Goal: Book appointment/travel/reservation

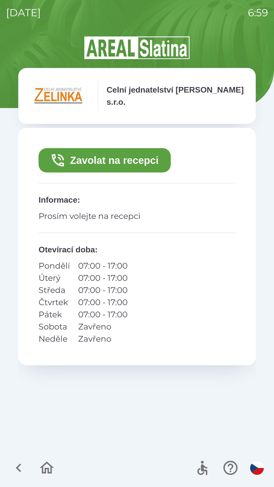
click at [143, 159] on button "Zavolat na recepci" at bounding box center [105, 160] width 132 height 24
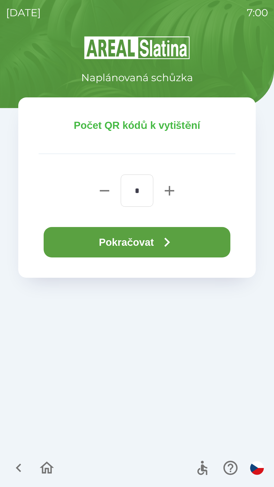
click at [170, 190] on icon "button" at bounding box center [169, 190] width 9 height 9
click at [170, 191] on icon "button" at bounding box center [169, 190] width 9 height 9
type input "*"
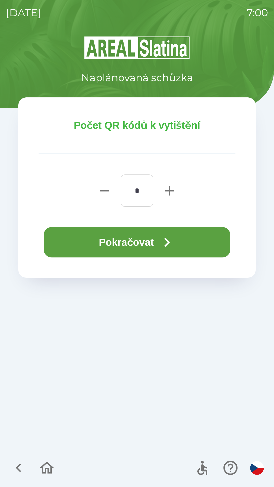
click at [170, 240] on icon "button" at bounding box center [167, 242] width 18 height 18
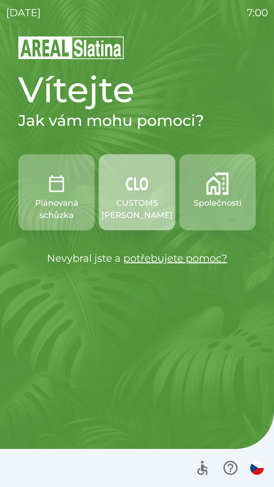
click at [133, 196] on button "CUSTOMS [PERSON_NAME]" at bounding box center [137, 192] width 76 height 76
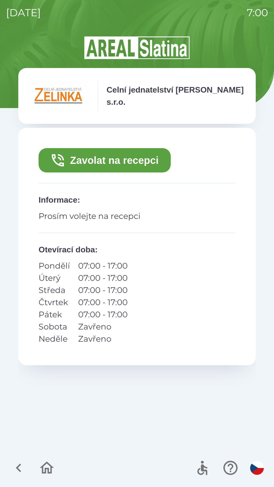
click at [111, 156] on button "Zavolat na recepci" at bounding box center [105, 160] width 132 height 24
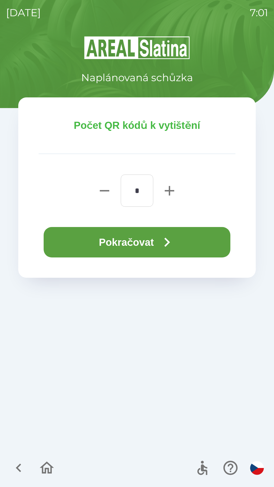
click at [171, 190] on icon "button" at bounding box center [169, 190] width 9 height 9
click at [169, 192] on icon "button" at bounding box center [169, 191] width 16 height 16
type input "*"
click at [156, 240] on button "Pokračovat" at bounding box center [137, 242] width 187 height 30
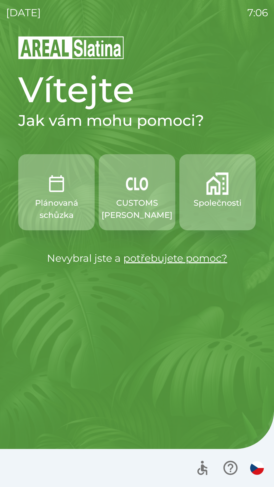
click at [134, 188] on img "button" at bounding box center [137, 184] width 22 height 22
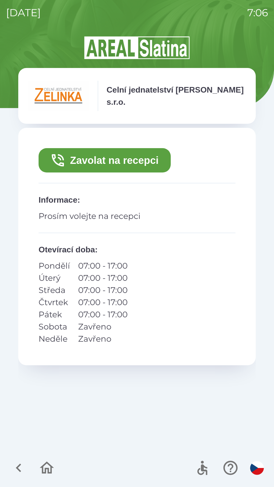
click at [143, 160] on button "Zavolat na recepci" at bounding box center [105, 160] width 132 height 24
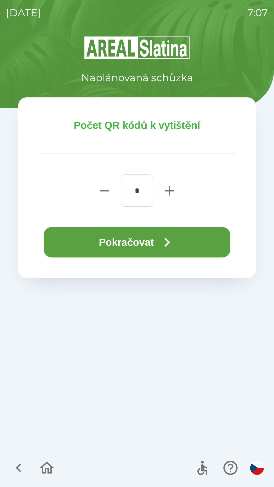
click at [205, 239] on button "Pokračovat" at bounding box center [137, 242] width 187 height 30
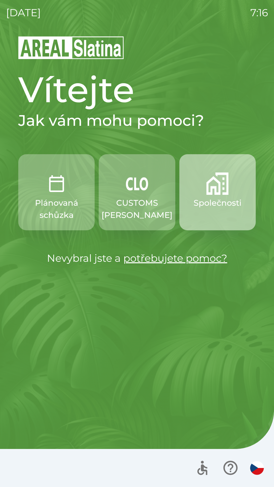
click at [212, 203] on p "Společnosti" at bounding box center [218, 203] width 48 height 12
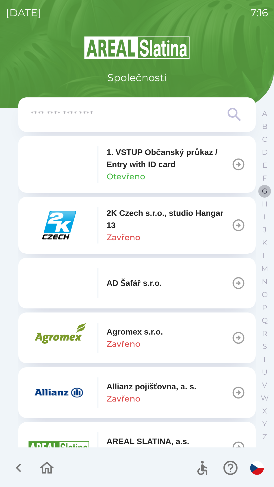
click at [262, 188] on p "G" at bounding box center [265, 191] width 6 height 9
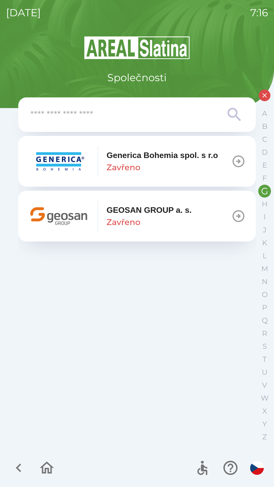
click at [145, 213] on p "GEOSAN GROUP a. s." at bounding box center [149, 210] width 85 height 12
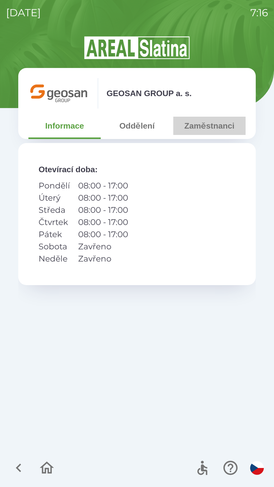
click at [204, 131] on button "Zaměstnanci" at bounding box center [209, 126] width 72 height 18
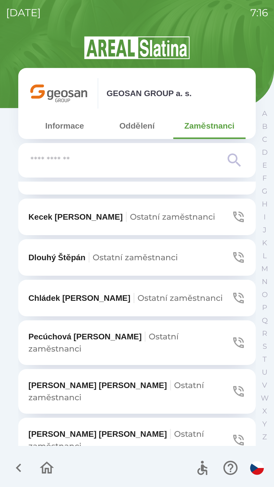
scroll to position [422, 0]
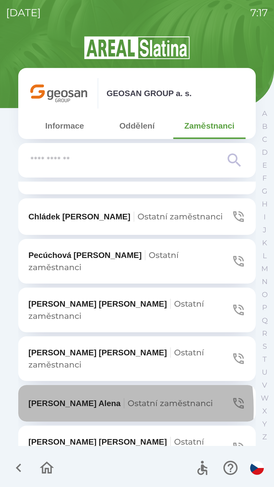
click at [68, 397] on p "Zezulová [PERSON_NAME] zaměstnanci" at bounding box center [120, 403] width 184 height 12
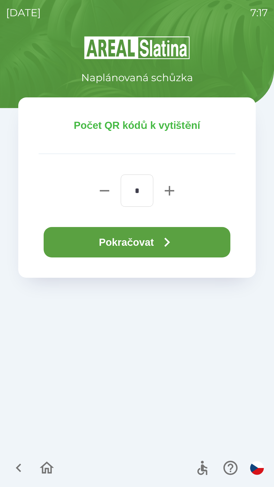
click at [138, 242] on button "Pokračovat" at bounding box center [137, 242] width 187 height 30
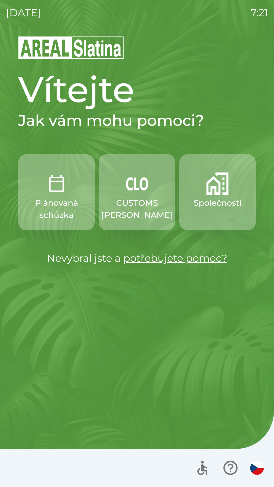
click at [139, 213] on p "CUSTOMS [PERSON_NAME]" at bounding box center [137, 209] width 71 height 24
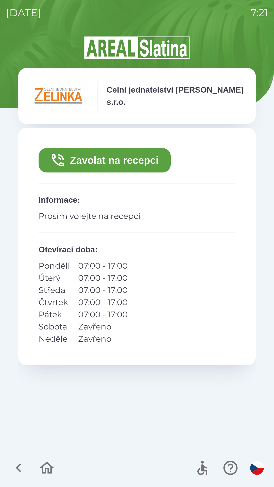
click at [109, 159] on button "Zavolat na recepci" at bounding box center [105, 160] width 132 height 24
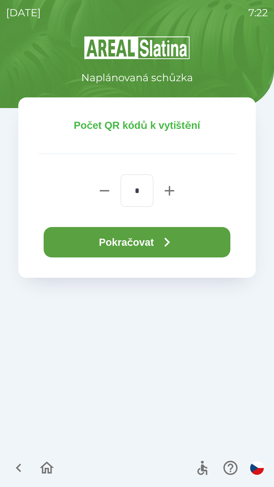
click at [138, 239] on button "Pokračovat" at bounding box center [137, 242] width 187 height 30
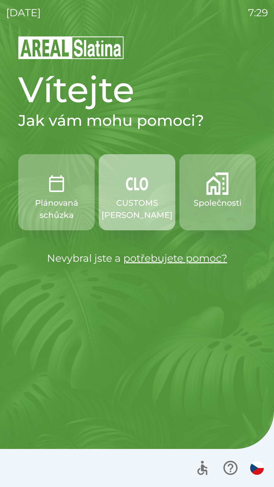
click at [136, 189] on img "button" at bounding box center [137, 184] width 22 height 22
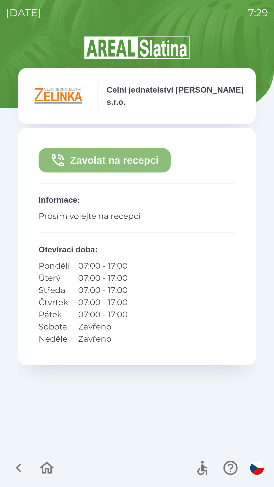
click at [143, 155] on button "Zavolat na recepci" at bounding box center [105, 160] width 132 height 24
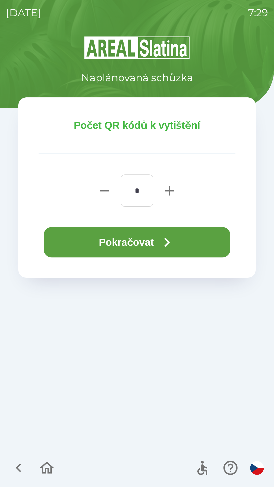
click at [150, 243] on button "Pokračovat" at bounding box center [137, 242] width 187 height 30
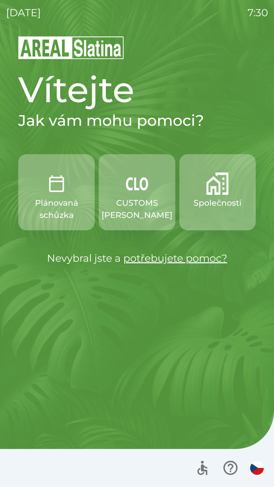
click at [208, 193] on img "button" at bounding box center [217, 184] width 22 height 22
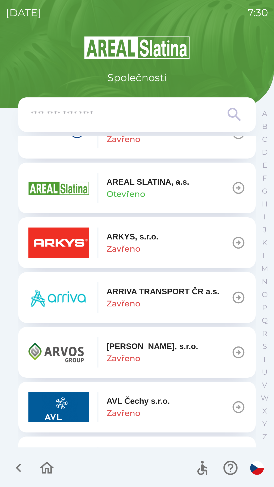
scroll to position [264, 0]
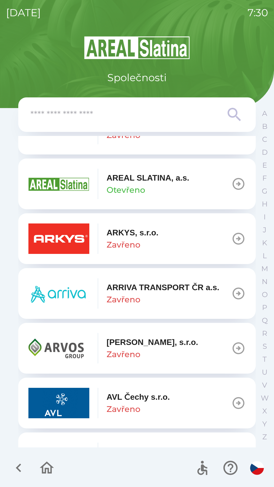
click at [40, 372] on button "[PERSON_NAME], [PERSON_NAME]" at bounding box center [137, 348] width 238 height 51
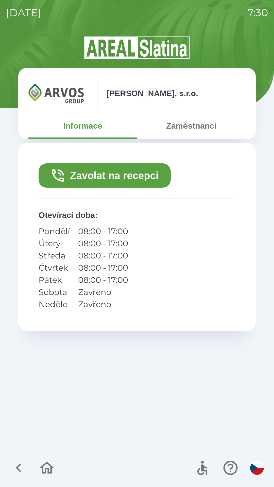
click at [21, 467] on icon "button" at bounding box center [18, 468] width 17 height 17
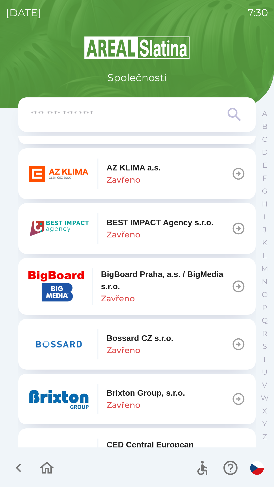
scroll to position [548, 0]
click at [77, 181] on img "button" at bounding box center [58, 174] width 61 height 30
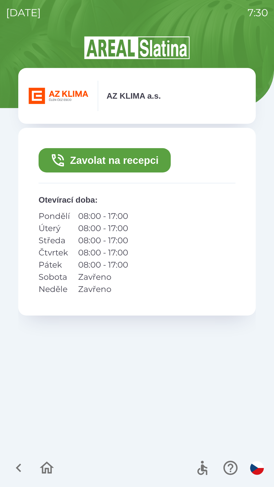
click at [112, 163] on button "Zavolat na recepci" at bounding box center [105, 160] width 132 height 24
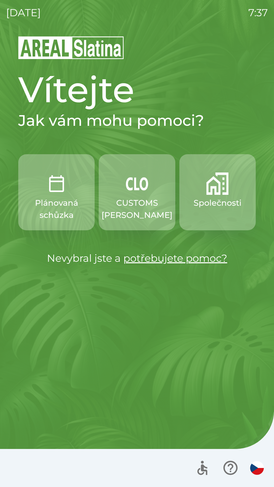
click at [138, 197] on p "CUSTOMS [PERSON_NAME]" at bounding box center [137, 209] width 71 height 24
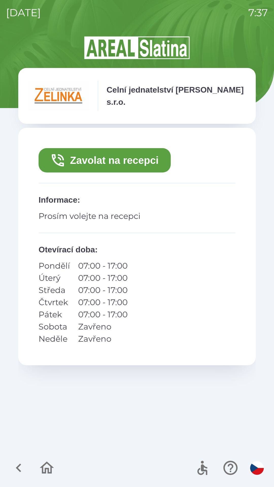
click at [132, 159] on button "Zavolat na recepci" at bounding box center [105, 160] width 132 height 24
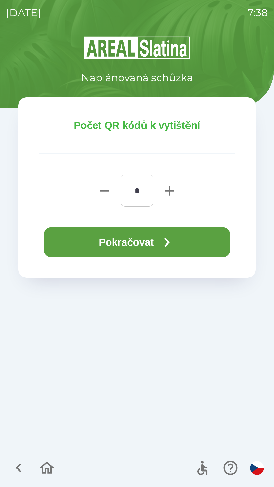
click at [130, 243] on button "Pokračovat" at bounding box center [137, 242] width 187 height 30
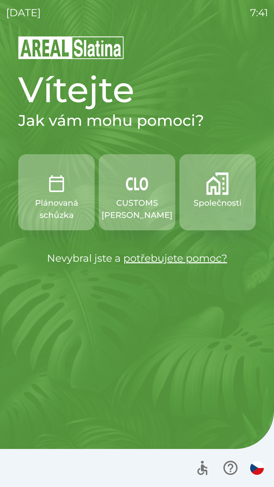
click at [135, 208] on p "CUSTOMS [PERSON_NAME]" at bounding box center [137, 209] width 71 height 24
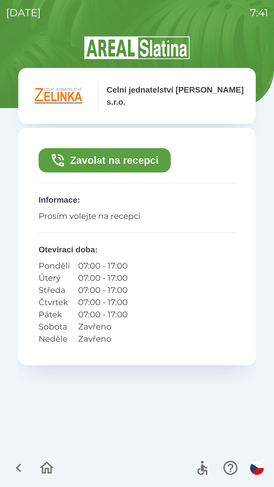
click at [139, 160] on button "Zavolat na recepci" at bounding box center [105, 160] width 132 height 24
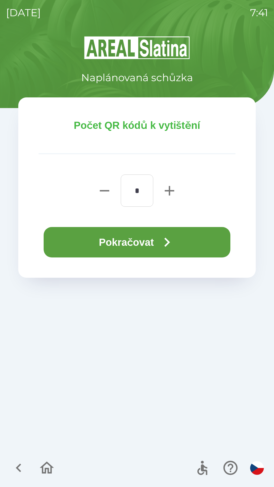
click at [158, 243] on button "Pokračovat" at bounding box center [137, 242] width 187 height 30
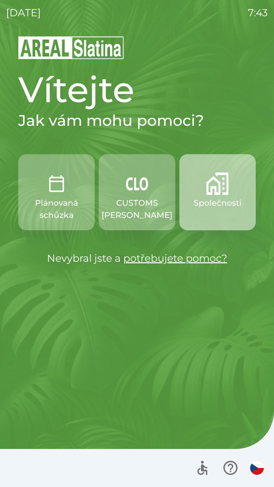
click at [220, 203] on p "Společnosti" at bounding box center [218, 203] width 48 height 12
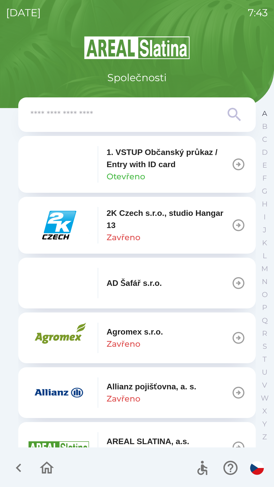
click at [264, 115] on p "A" at bounding box center [264, 113] width 5 height 9
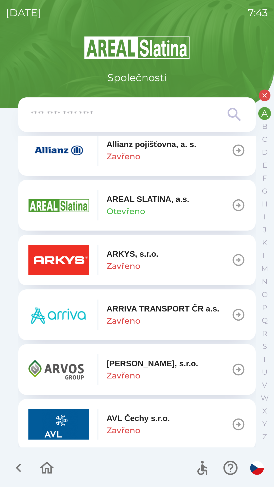
scroll to position [167, 0]
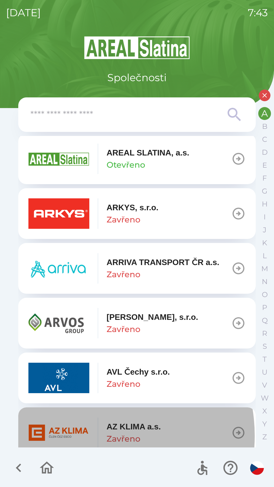
click at [86, 436] on img "button" at bounding box center [58, 433] width 61 height 30
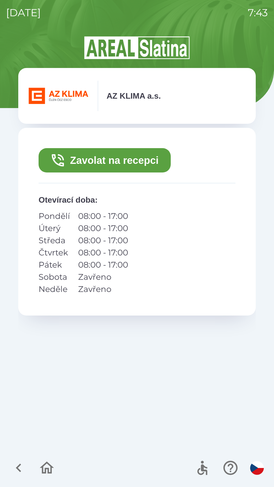
click at [120, 162] on button "Zavolat na recepci" at bounding box center [105, 160] width 132 height 24
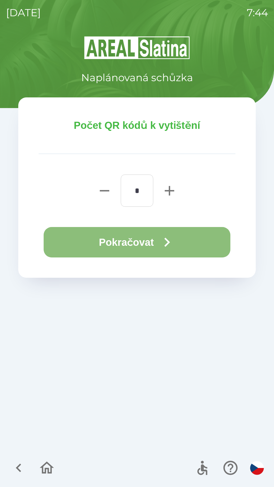
click at [133, 245] on button "Pokračovat" at bounding box center [137, 242] width 187 height 30
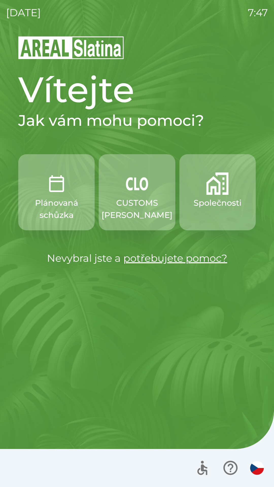
click at [226, 206] on p "Společnosti" at bounding box center [218, 203] width 48 height 12
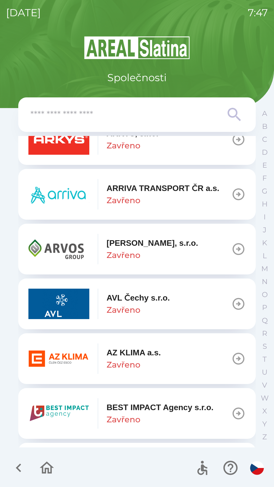
scroll to position [363, 0]
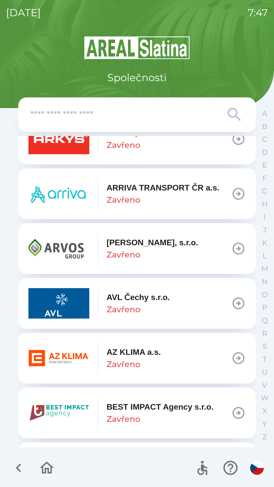
click at [128, 353] on p "AZ KLIMA a.s." at bounding box center [134, 352] width 54 height 12
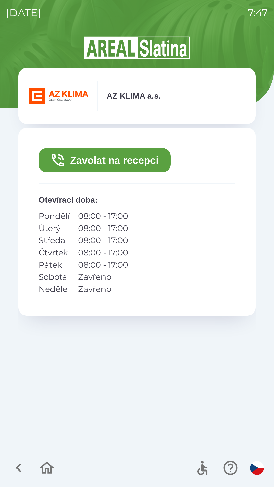
click at [113, 166] on button "Zavolat na recepci" at bounding box center [105, 160] width 132 height 24
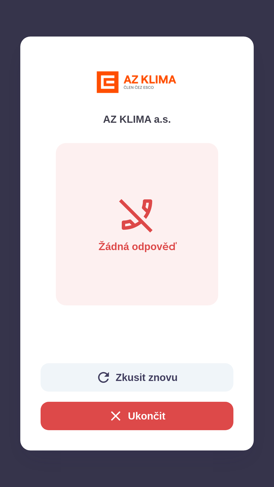
click at [139, 414] on button "Ukončit" at bounding box center [137, 416] width 193 height 28
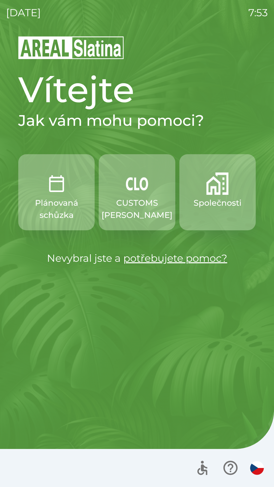
click at [120, 196] on button "CUSTOMS [PERSON_NAME]" at bounding box center [137, 192] width 76 height 76
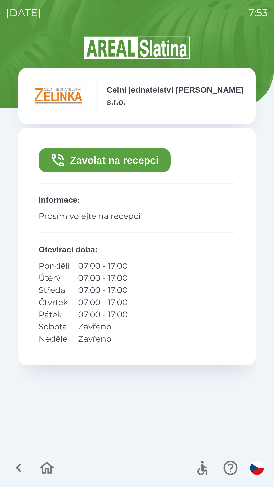
click at [123, 162] on button "Zavolat na recepci" at bounding box center [105, 160] width 132 height 24
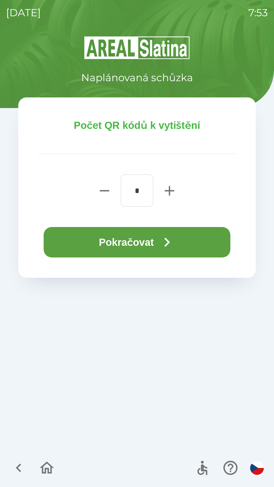
click at [163, 242] on icon "button" at bounding box center [167, 242] width 18 height 18
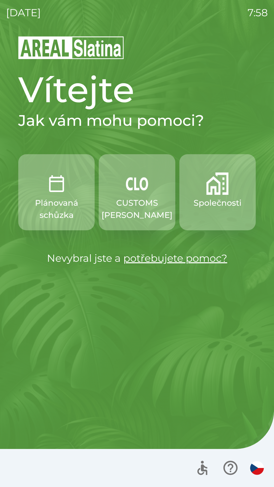
click at [220, 179] on img "button" at bounding box center [217, 184] width 22 height 22
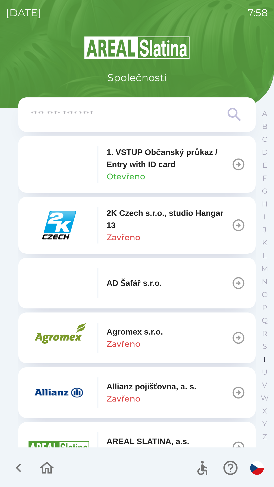
click at [264, 358] on p "T" at bounding box center [265, 359] width 4 height 9
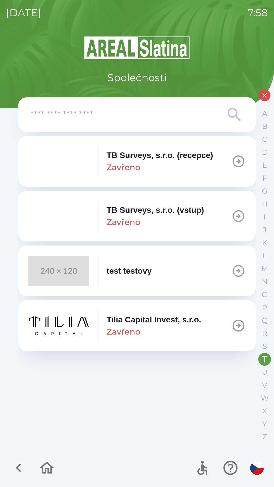
click at [185, 212] on p "TB Surveys, s.r.o. (vstup)" at bounding box center [155, 210] width 97 height 12
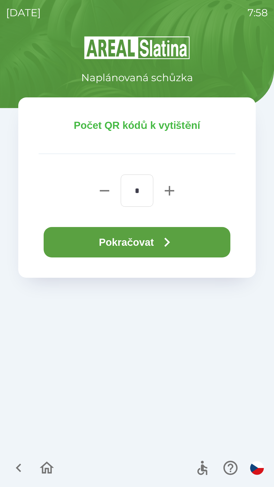
click at [148, 240] on button "Pokračovat" at bounding box center [137, 242] width 187 height 30
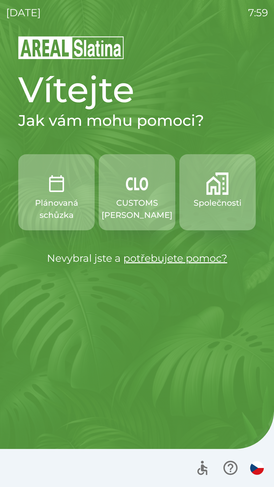
click at [52, 193] on img "button" at bounding box center [56, 184] width 22 height 22
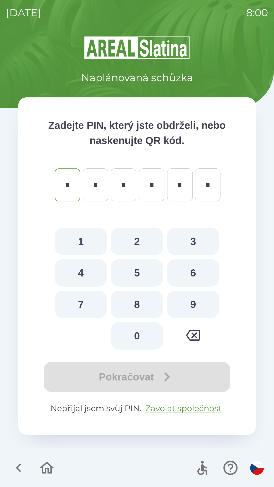
click at [21, 470] on icon "button" at bounding box center [18, 468] width 17 height 17
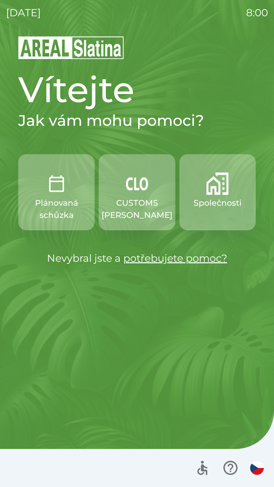
click at [217, 202] on p "Společnosti" at bounding box center [218, 203] width 48 height 12
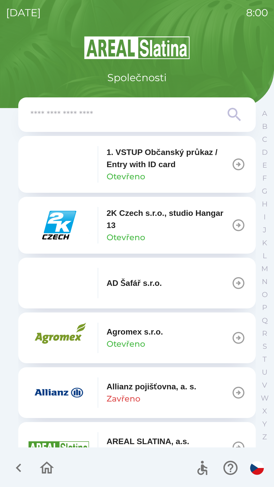
click at [233, 115] on icon at bounding box center [234, 115] width 18 height 18
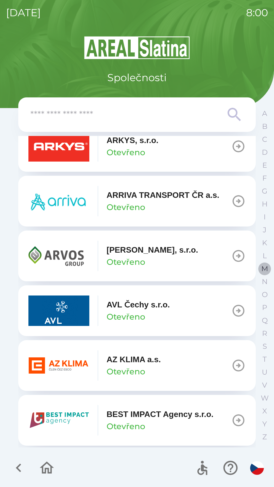
click at [267, 269] on p "M" at bounding box center [264, 268] width 7 height 9
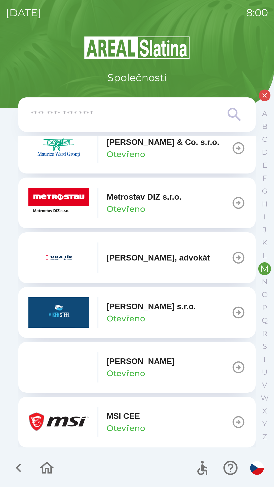
click at [158, 205] on div "Metrostav DIZ s.r.o. Otevřeno" at bounding box center [144, 203] width 75 height 24
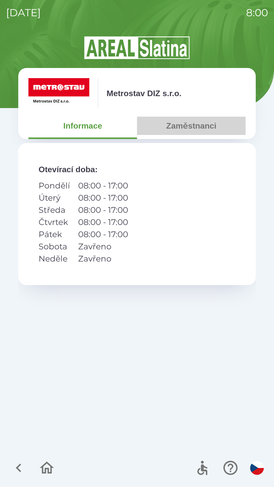
click at [184, 124] on button "Zaměstnanci" at bounding box center [191, 126] width 109 height 18
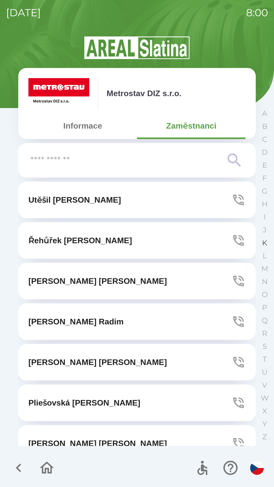
click at [267, 240] on p "K" at bounding box center [264, 243] width 5 height 9
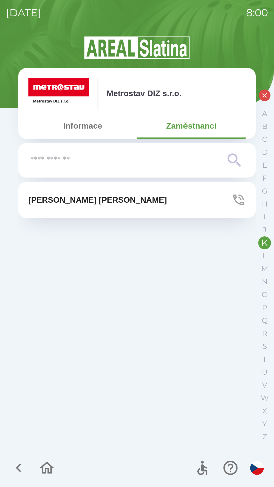
click at [196, 129] on button "Zaměstnanci" at bounding box center [191, 126] width 109 height 18
click at [104, 130] on button "Informace" at bounding box center [82, 126] width 109 height 18
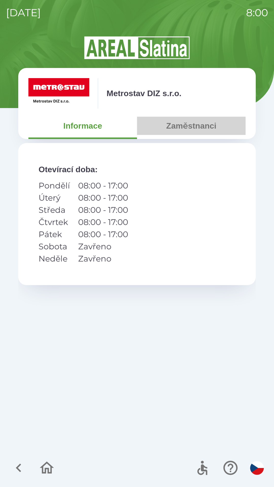
click at [184, 133] on button "Zaměstnanci" at bounding box center [191, 126] width 109 height 18
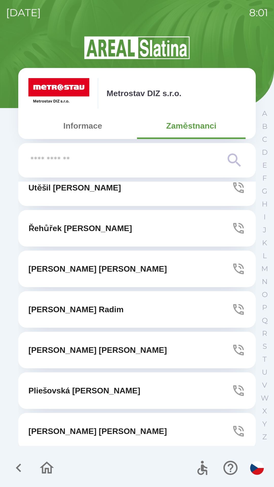
scroll to position [16, 0]
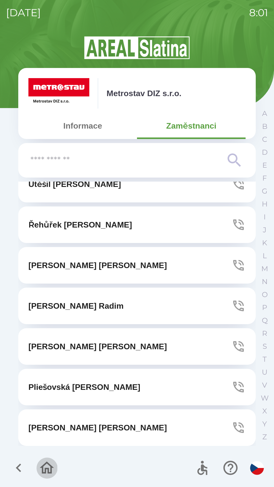
click at [50, 466] on icon "button" at bounding box center [47, 468] width 14 height 12
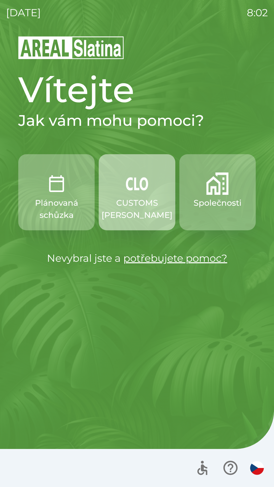
click at [140, 193] on img "button" at bounding box center [137, 184] width 22 height 22
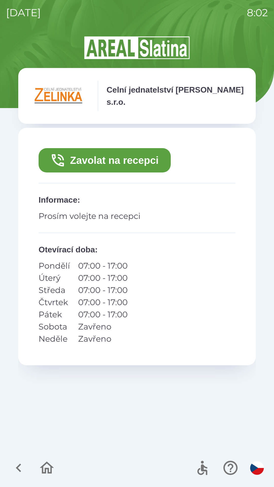
click at [138, 162] on button "Zavolat na recepci" at bounding box center [105, 160] width 132 height 24
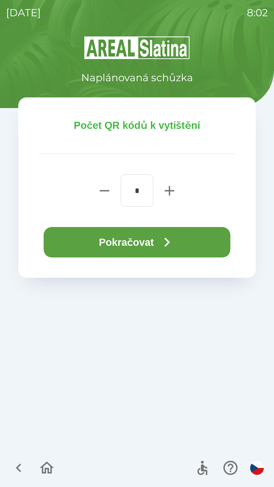
click at [153, 242] on button "Pokračovat" at bounding box center [137, 242] width 187 height 30
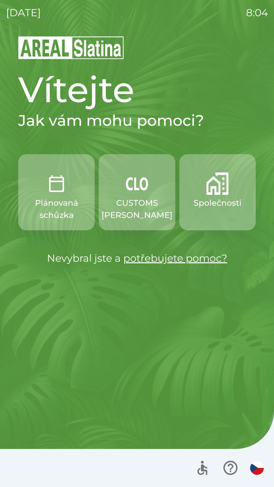
click at [230, 183] on button "Společnosti" at bounding box center [217, 192] width 76 height 76
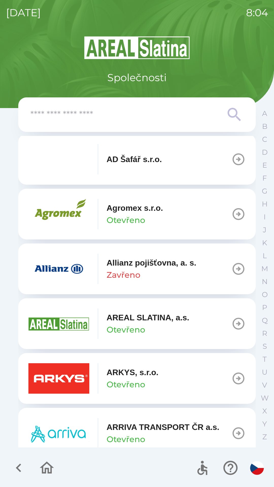
scroll to position [124, 0]
click at [139, 113] on input "text" at bounding box center [126, 115] width 193 height 14
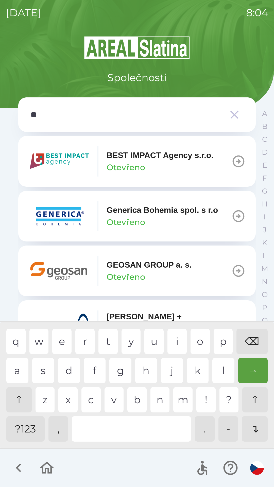
scroll to position [0, 0]
click at [60, 337] on div "e" at bounding box center [61, 341] width 19 height 25
type input "***"
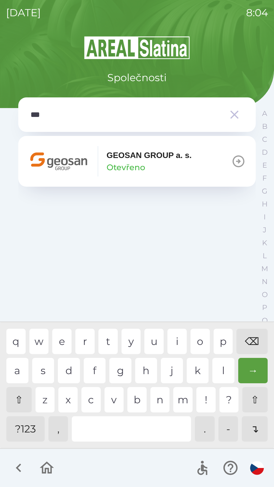
click at [194, 342] on div "o" at bounding box center [200, 341] width 19 height 25
click at [161, 157] on p "GEOSAN GROUP a. s." at bounding box center [149, 155] width 85 height 12
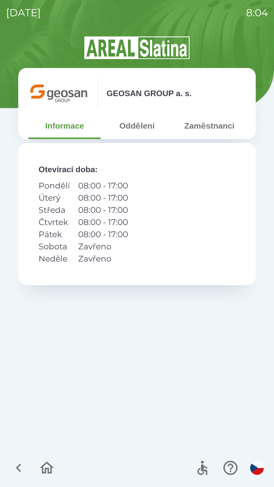
click at [214, 122] on button "Zaměstnanci" at bounding box center [209, 126] width 72 height 18
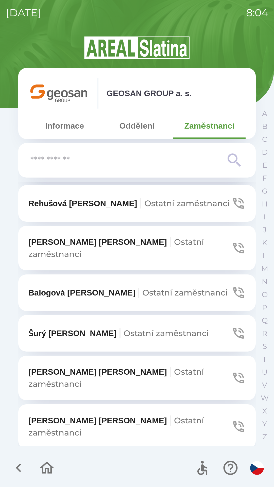
scroll to position [38, 0]
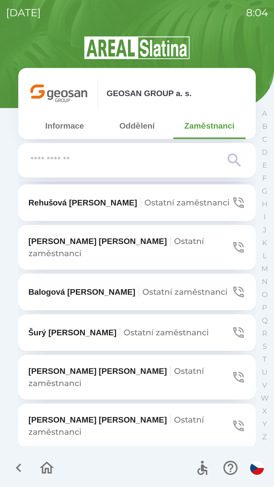
click at [124, 328] on span "Ostatní zaměstnanci" at bounding box center [166, 333] width 85 height 10
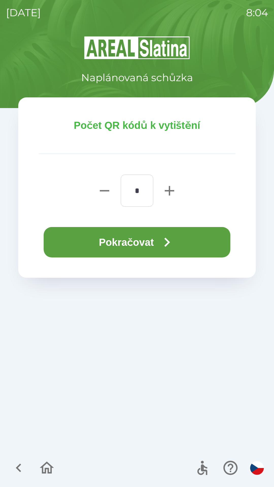
click at [150, 243] on button "Pokračovat" at bounding box center [137, 242] width 187 height 30
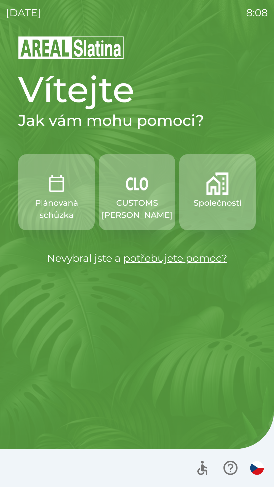
click at [206, 204] on p "Společnosti" at bounding box center [218, 203] width 48 height 12
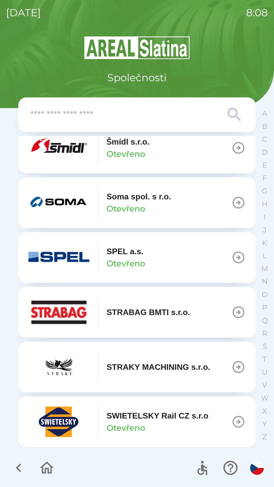
scroll to position [3173, 0]
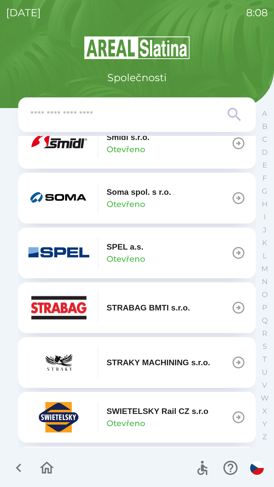
click at [133, 156] on p "Otevřeno" at bounding box center [126, 149] width 39 height 12
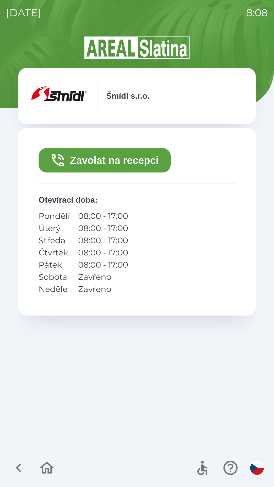
click at [108, 165] on button "Zavolat na recepci" at bounding box center [105, 160] width 132 height 24
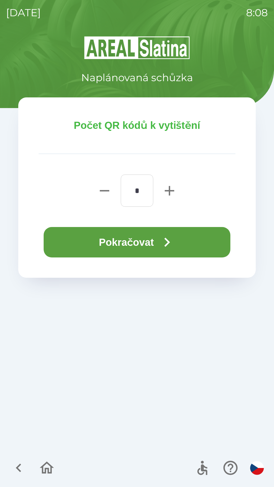
click at [133, 237] on button "Pokračovat" at bounding box center [137, 242] width 187 height 30
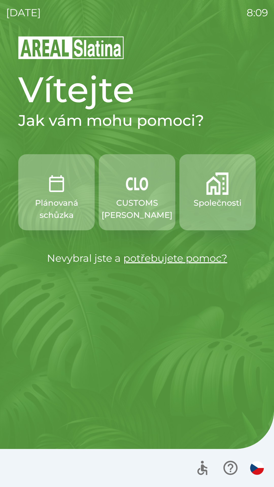
click at [138, 200] on p "CUSTOMS [PERSON_NAME]" at bounding box center [137, 209] width 71 height 24
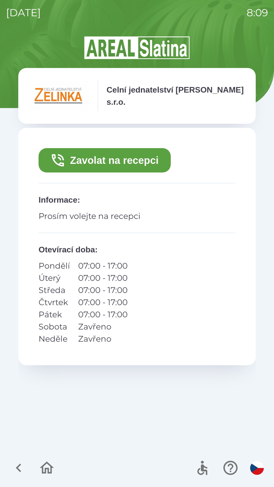
click at [130, 161] on button "Zavolat na recepci" at bounding box center [105, 160] width 132 height 24
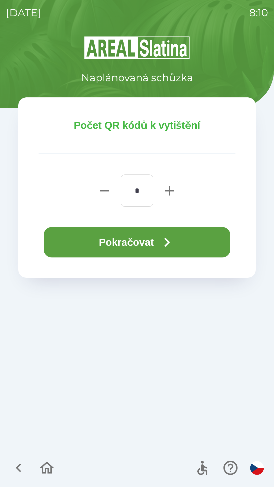
click at [140, 243] on button "Pokračovat" at bounding box center [137, 242] width 187 height 30
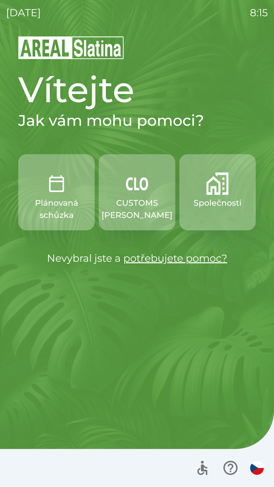
click at [119, 183] on button "CUSTOMS [PERSON_NAME]" at bounding box center [137, 192] width 76 height 76
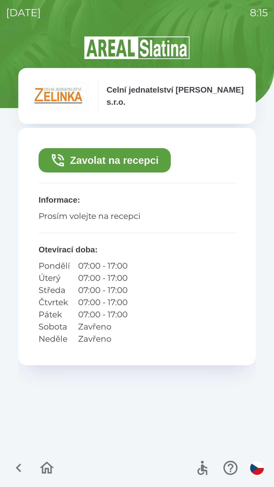
click at [148, 156] on button "Zavolat na recepci" at bounding box center [105, 160] width 132 height 24
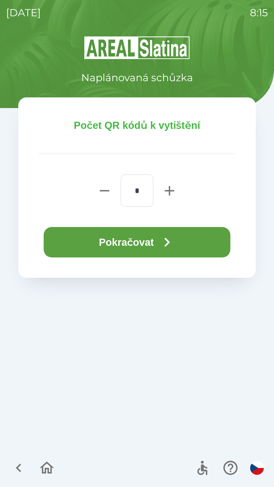
click at [196, 242] on button "Pokračovat" at bounding box center [137, 242] width 187 height 30
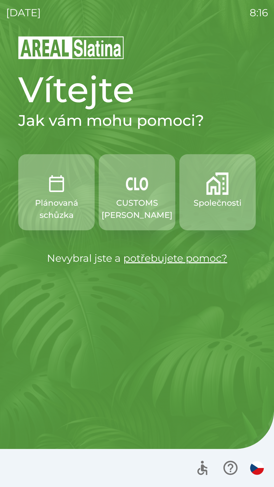
click at [135, 196] on button "CUSTOMS [PERSON_NAME]" at bounding box center [137, 192] width 76 height 76
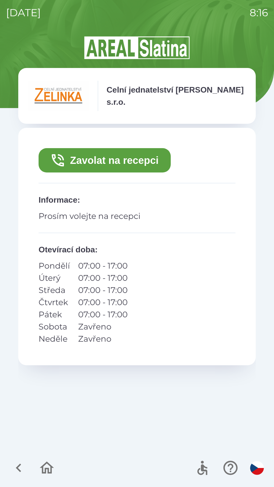
click at [115, 157] on button "Zavolat na recepci" at bounding box center [105, 160] width 132 height 24
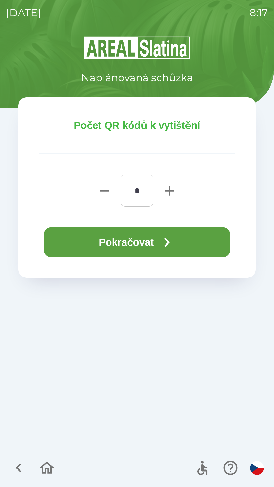
click at [129, 242] on button "Pokračovat" at bounding box center [137, 242] width 187 height 30
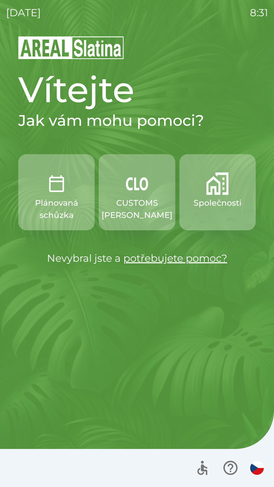
click at [227, 214] on button "Společnosti" at bounding box center [217, 192] width 76 height 76
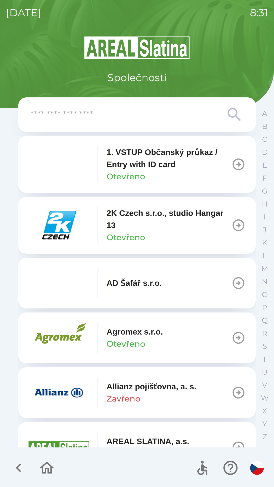
click at [180, 114] on input "text" at bounding box center [126, 115] width 193 height 14
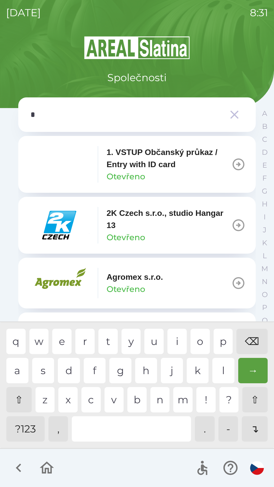
click at [57, 341] on div "e" at bounding box center [61, 341] width 19 height 25
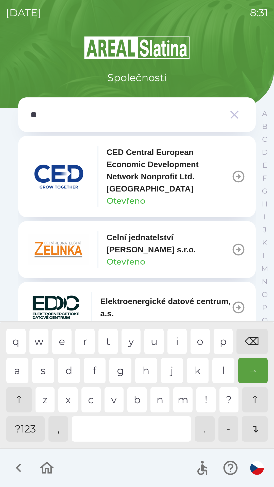
type input "***"
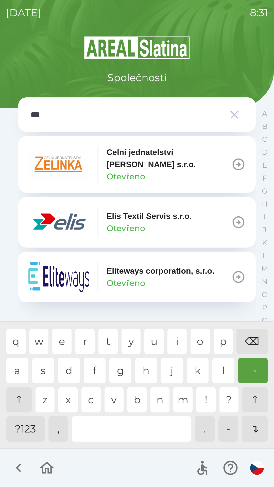
click at [175, 339] on div "i" at bounding box center [176, 341] width 19 height 25
click at [140, 213] on p "Elis Textil Servis s.r.o." at bounding box center [149, 216] width 85 height 12
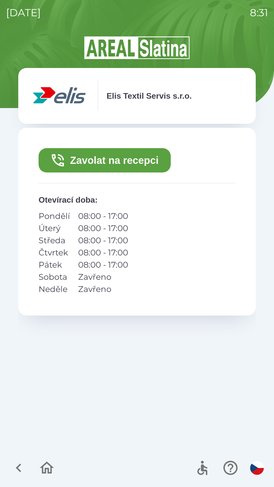
click at [138, 161] on button "Zavolat na recepci" at bounding box center [105, 160] width 132 height 24
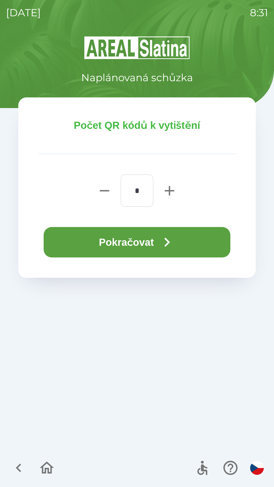
click at [181, 238] on button "Pokračovat" at bounding box center [137, 242] width 187 height 30
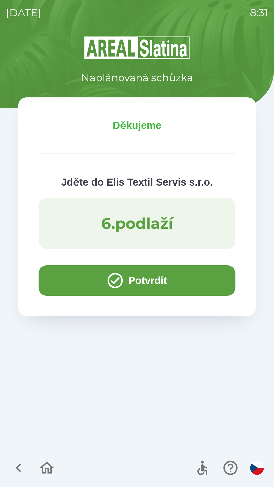
click at [145, 284] on button "Potvrdit" at bounding box center [137, 280] width 197 height 30
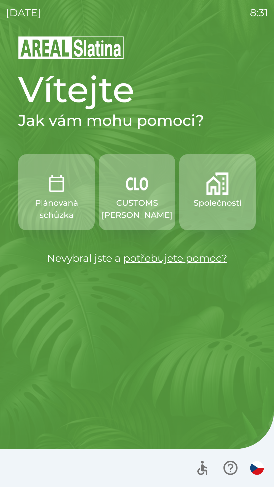
click at [56, 203] on p "Plánovaná schůzka" at bounding box center [56, 209] width 52 height 24
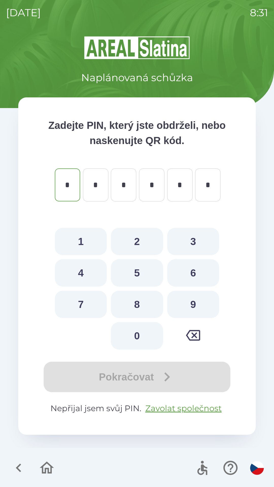
click at [24, 462] on icon "button" at bounding box center [18, 468] width 17 height 17
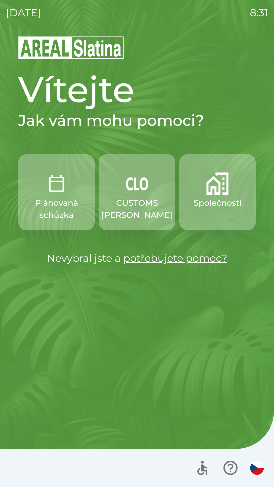
click at [120, 197] on p "CUSTOMS [PERSON_NAME]" at bounding box center [137, 209] width 71 height 24
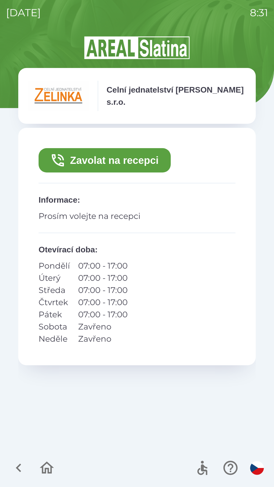
click at [82, 162] on button "Zavolat na recepci" at bounding box center [105, 160] width 132 height 24
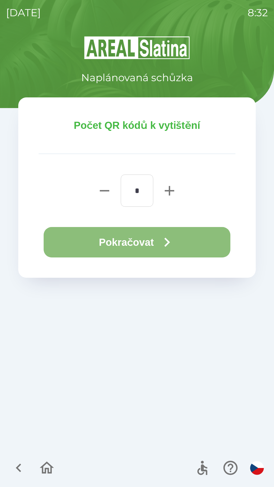
click at [117, 238] on button "Pokračovat" at bounding box center [137, 242] width 187 height 30
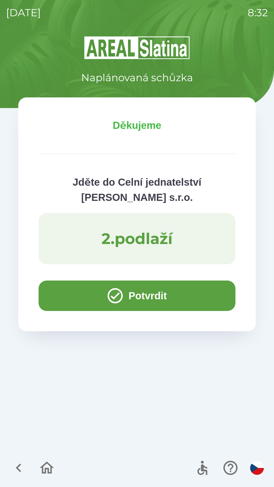
click at [173, 307] on button "Potvrdit" at bounding box center [137, 296] width 197 height 30
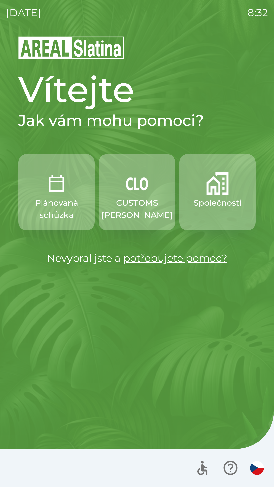
click at [201, 204] on p "Společnosti" at bounding box center [218, 203] width 48 height 12
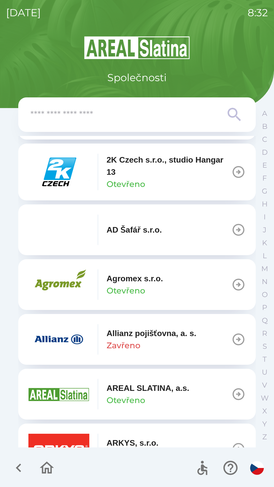
scroll to position [55, 0]
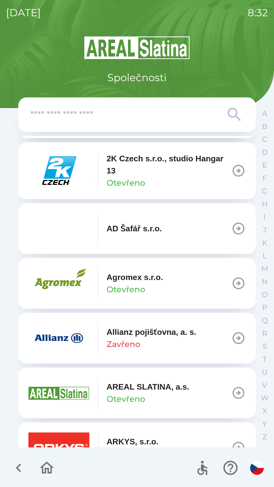
click at [170, 338] on p "Allianz pojišťovna, a. s." at bounding box center [152, 332] width 90 height 12
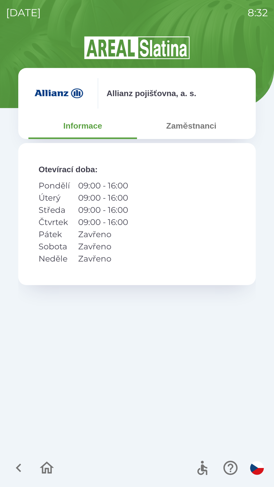
click at [194, 125] on button "Zaměstnanci" at bounding box center [191, 126] width 109 height 18
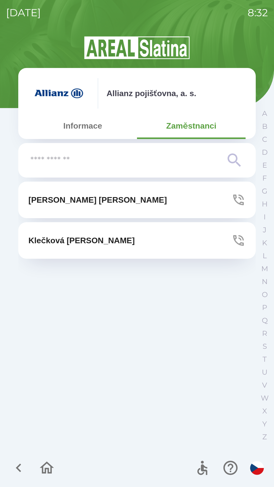
click at [99, 131] on button "Informace" at bounding box center [82, 126] width 109 height 18
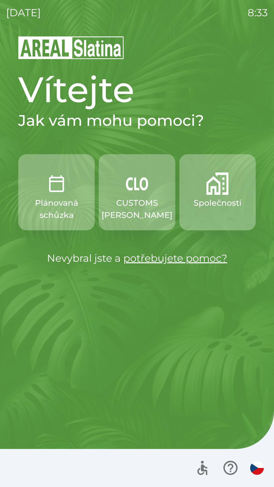
click at [195, 197] on p "Společnosti" at bounding box center [218, 203] width 48 height 12
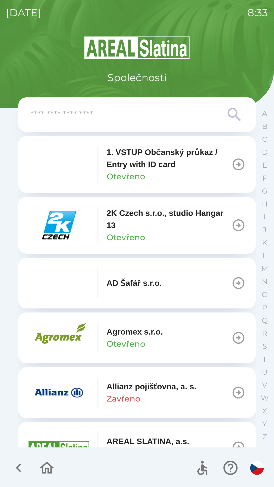
click at [154, 113] on input "text" at bounding box center [126, 115] width 193 height 14
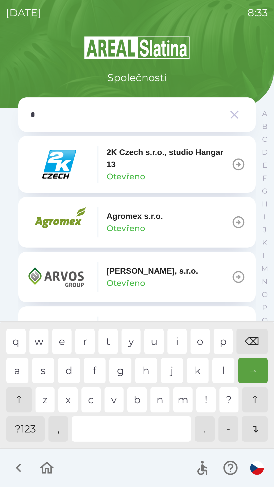
click at [125, 373] on div "g" at bounding box center [120, 370] width 22 height 25
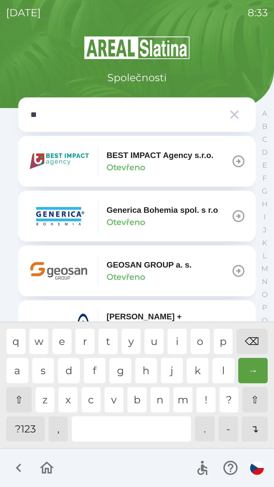
click at [65, 351] on div "e" at bounding box center [61, 341] width 19 height 25
type input "***"
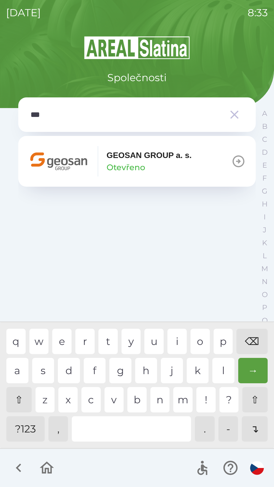
click at [202, 342] on div "o" at bounding box center [200, 341] width 19 height 25
click at [92, 169] on div "GEOSAN GROUP a. s. Otevřeno" at bounding box center [109, 161] width 163 height 30
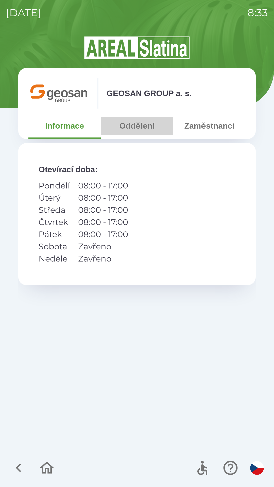
click at [137, 129] on button "Oddělení" at bounding box center [137, 126] width 72 height 18
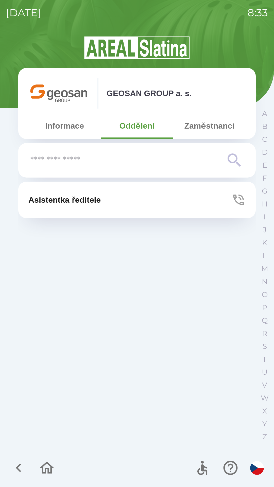
click at [213, 123] on button "Zaměstnanci" at bounding box center [209, 126] width 72 height 18
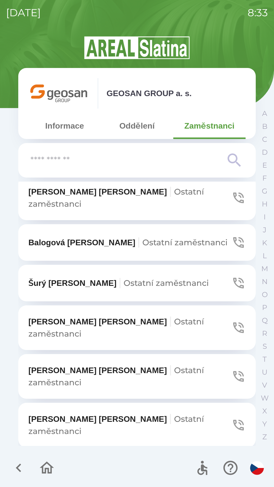
scroll to position [66, 0]
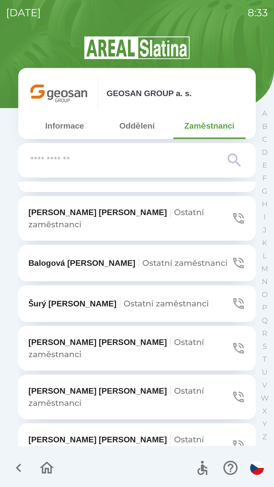
click at [49, 460] on icon "button" at bounding box center [46, 468] width 17 height 17
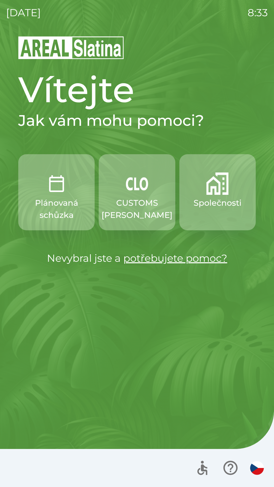
click at [231, 204] on p "Společnosti" at bounding box center [218, 203] width 48 height 12
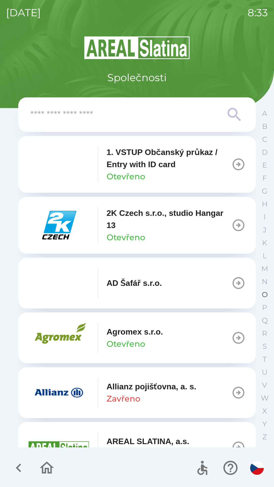
click at [264, 295] on p "O" at bounding box center [265, 294] width 6 height 9
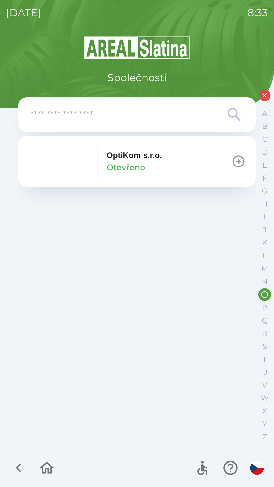
click at [171, 162] on button "OptiKom s.r.o. Otevřeno" at bounding box center [137, 161] width 238 height 51
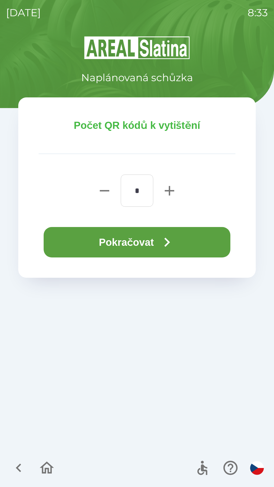
click at [158, 247] on button "Pokračovat" at bounding box center [137, 242] width 187 height 30
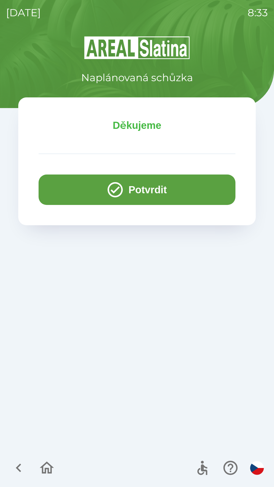
click at [216, 193] on button "Potvrdit" at bounding box center [137, 190] width 197 height 30
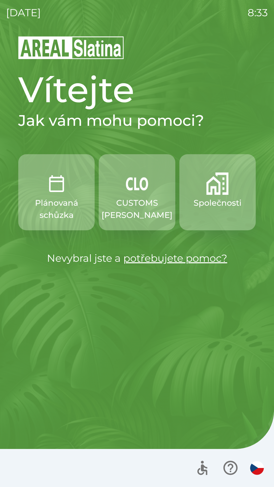
click at [216, 203] on p "Společnosti" at bounding box center [218, 203] width 48 height 12
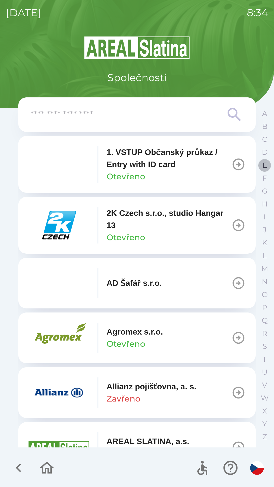
click at [263, 166] on p "E" at bounding box center [264, 165] width 5 height 9
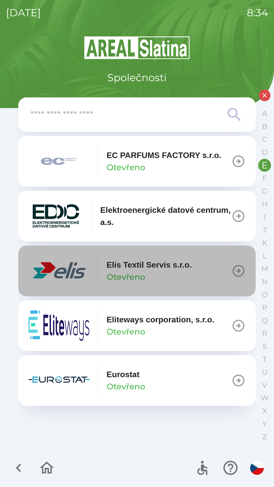
click at [237, 268] on icon "button" at bounding box center [238, 271] width 14 height 14
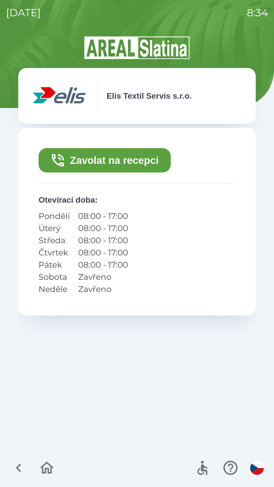
click at [140, 164] on button "Zavolat na recepci" at bounding box center [105, 160] width 132 height 24
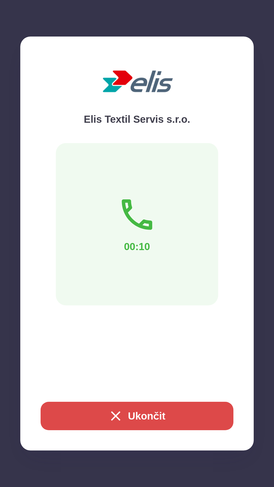
click at [181, 418] on button "Ukončit" at bounding box center [137, 416] width 193 height 28
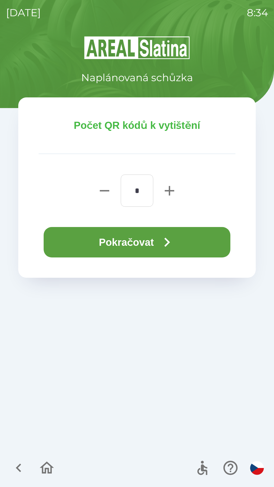
click at [168, 185] on icon "button" at bounding box center [169, 191] width 16 height 16
type input "*"
click at [149, 239] on button "Pokračovat" at bounding box center [137, 242] width 187 height 30
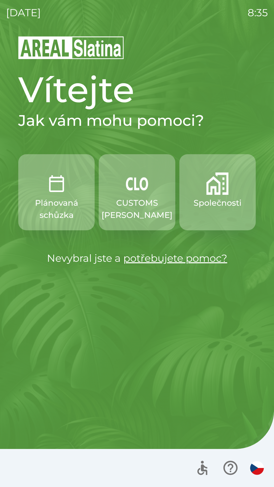
click at [220, 196] on button "Společnosti" at bounding box center [217, 192] width 76 height 76
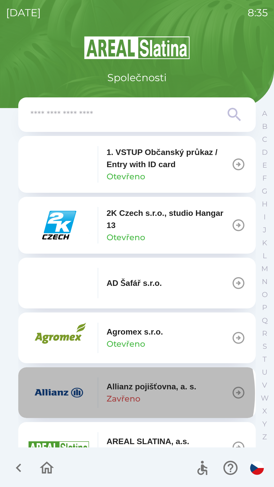
click at [128, 394] on p "Zavřeno" at bounding box center [124, 399] width 34 height 12
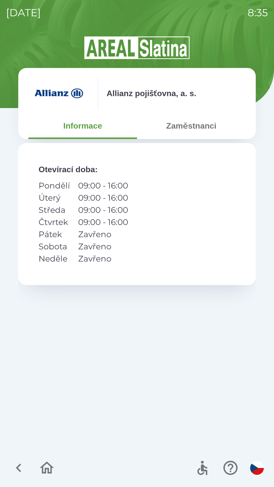
click at [192, 125] on button "Zaměstnanci" at bounding box center [191, 126] width 109 height 18
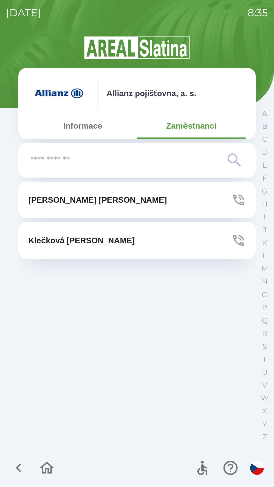
click at [87, 238] on p "[PERSON_NAME]" at bounding box center [81, 240] width 106 height 12
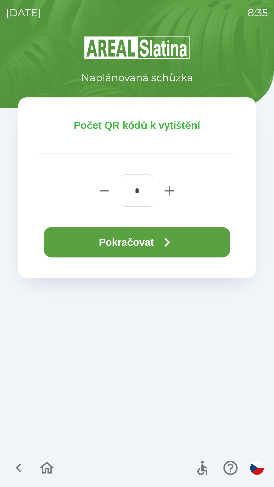
click at [145, 242] on button "Pokračovat" at bounding box center [137, 242] width 187 height 30
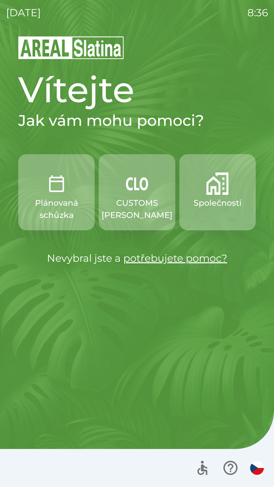
click at [213, 193] on img "button" at bounding box center [217, 184] width 22 height 22
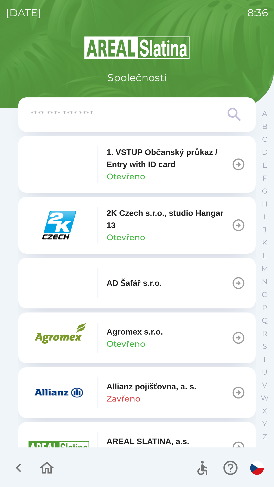
click at [68, 119] on input "text" at bounding box center [126, 115] width 193 height 14
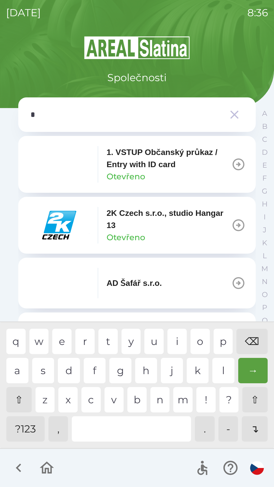
click at [202, 337] on div "o" at bounding box center [200, 341] width 19 height 25
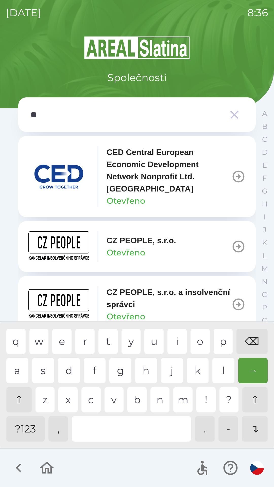
type input "***"
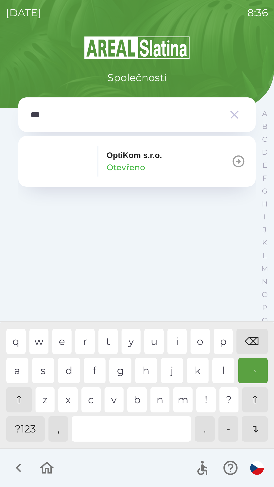
click at [125, 159] on p "OptiKom s.r.o." at bounding box center [135, 155] width 56 height 12
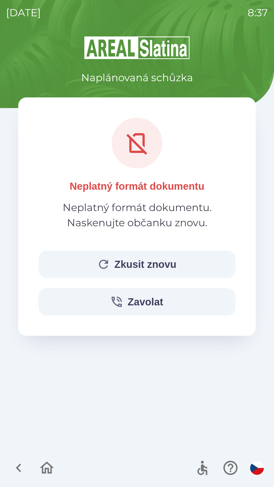
click at [132, 260] on button "Zkusit znovu" at bounding box center [137, 264] width 197 height 27
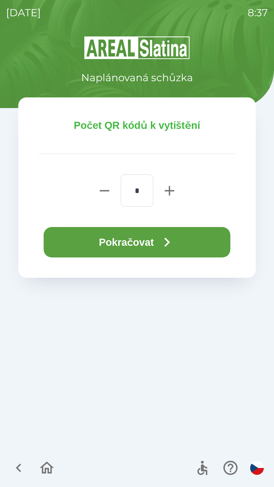
click at [107, 239] on button "Pokračovat" at bounding box center [137, 242] width 187 height 30
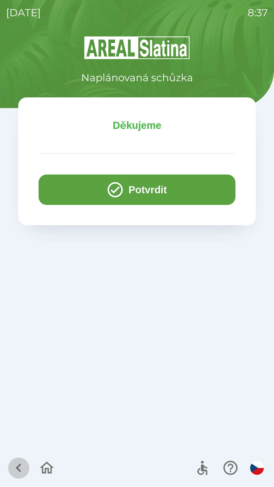
click at [13, 459] on button "button" at bounding box center [18, 468] width 21 height 21
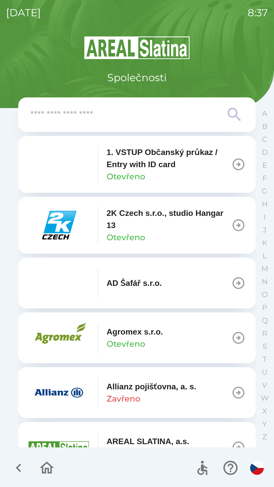
click at [259, 169] on div "A B C D E F G H I J K L M N O P Q R S T U V W X Y Z" at bounding box center [264, 275] width 13 height 336
click at [264, 166] on p "E" at bounding box center [264, 165] width 5 height 9
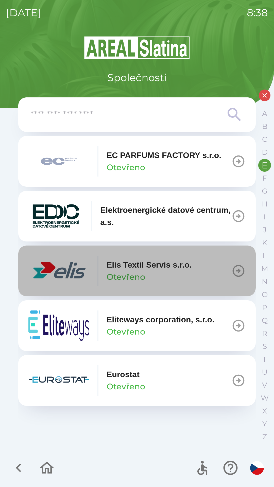
click at [156, 268] on p "Elis Textil Servis s.r.o." at bounding box center [149, 265] width 85 height 12
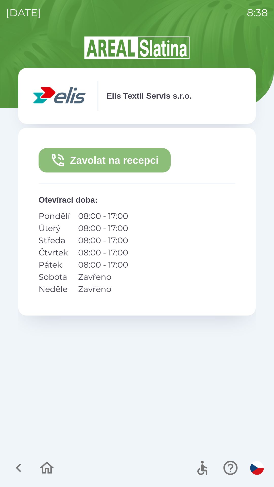
click at [143, 160] on button "Zavolat na recepci" at bounding box center [105, 160] width 132 height 24
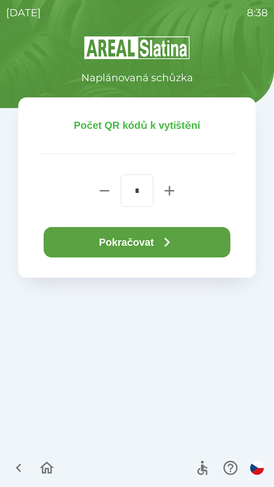
click at [161, 243] on icon "button" at bounding box center [167, 242] width 18 height 18
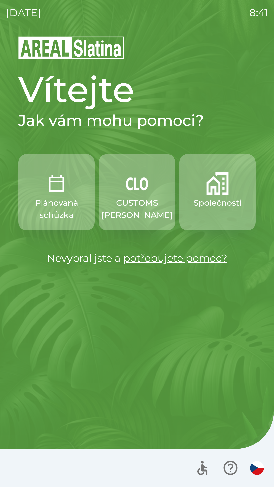
click at [212, 198] on p "Společnosti" at bounding box center [218, 203] width 48 height 12
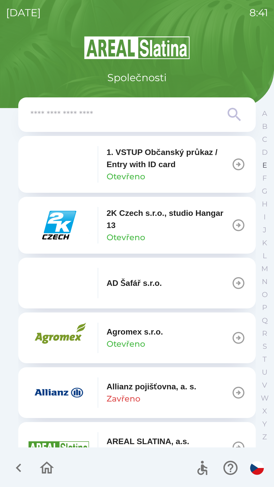
click at [262, 165] on p "E" at bounding box center [264, 165] width 5 height 9
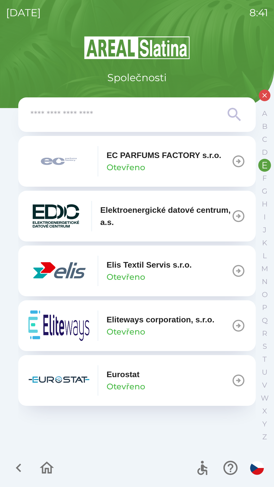
click at [237, 268] on icon "button" at bounding box center [238, 271] width 14 height 14
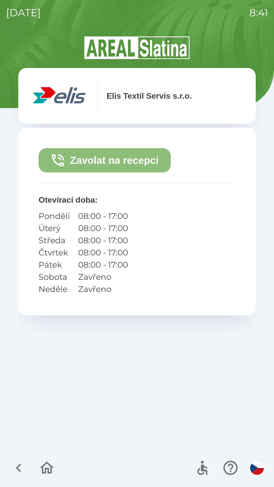
click at [117, 162] on button "Zavolat na recepci" at bounding box center [105, 160] width 132 height 24
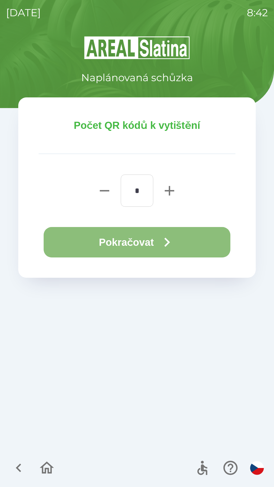
click at [130, 238] on button "Pokračovat" at bounding box center [137, 242] width 187 height 30
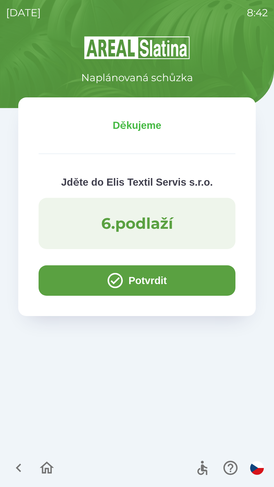
click at [119, 284] on icon "button" at bounding box center [115, 280] width 15 height 15
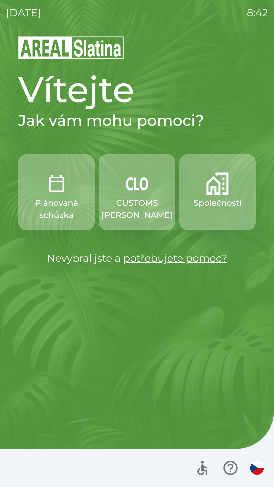
click at [210, 206] on p "Společnosti" at bounding box center [218, 203] width 48 height 12
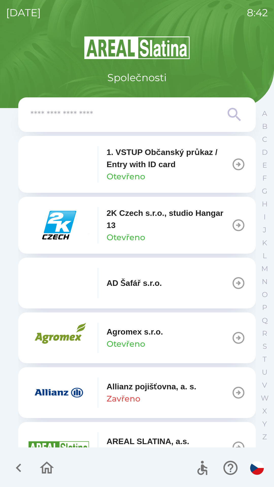
click at [144, 394] on div "Allianz pojišťovna, a. s. Zavřeno" at bounding box center [152, 393] width 90 height 24
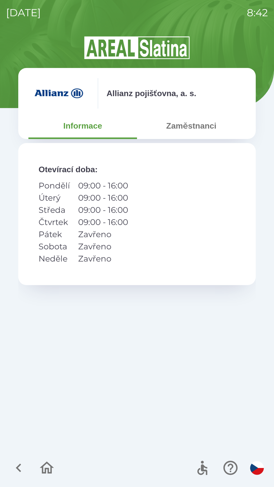
click at [189, 125] on button "Zaměstnanci" at bounding box center [191, 126] width 109 height 18
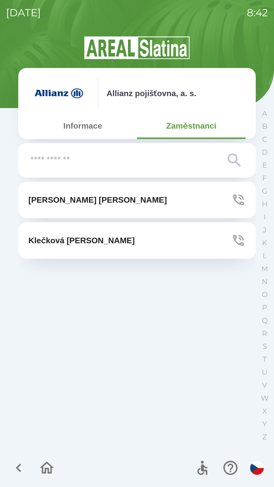
click at [130, 240] on button "[PERSON_NAME]" at bounding box center [137, 240] width 238 height 37
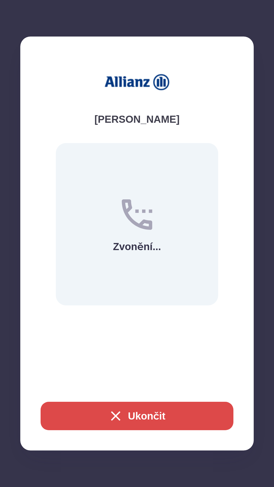
click at [128, 419] on button "Ukončit" at bounding box center [137, 416] width 193 height 28
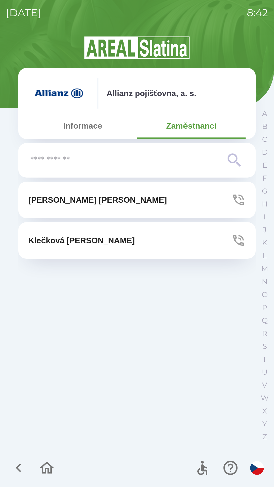
click at [98, 201] on button "[PERSON_NAME]" at bounding box center [137, 200] width 238 height 37
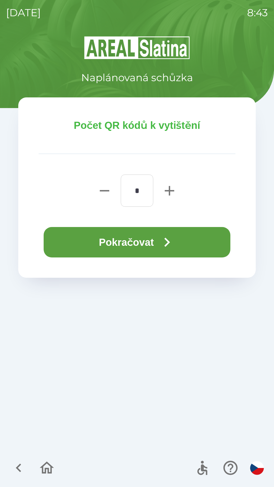
click at [169, 190] on icon "button" at bounding box center [169, 190] width 9 height 9
type input "*"
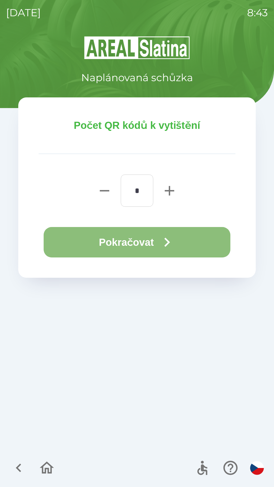
click at [138, 244] on button "Pokračovat" at bounding box center [137, 242] width 187 height 30
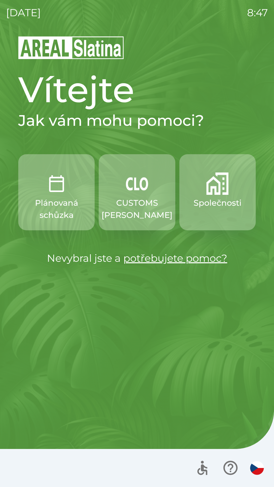
click at [61, 213] on p "Plánovaná schůzka" at bounding box center [56, 209] width 52 height 24
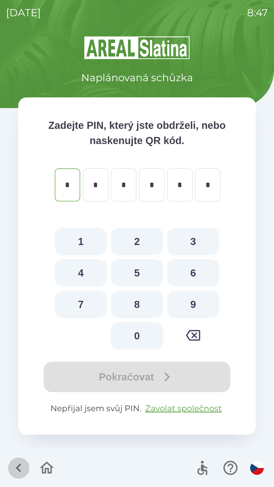
click at [21, 459] on button "button" at bounding box center [18, 468] width 21 height 21
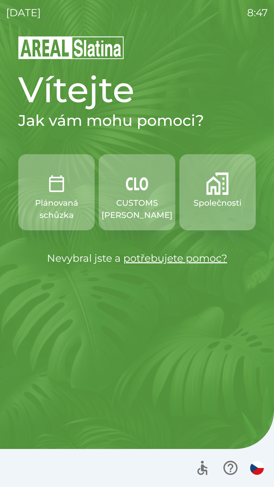
click at [180, 263] on link "potřebujete pomoc?" at bounding box center [175, 258] width 104 height 12
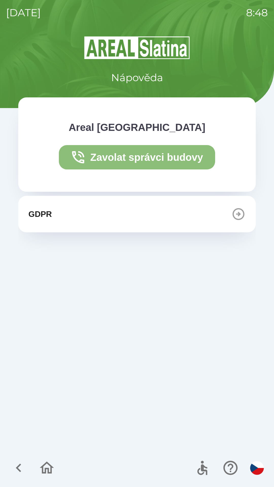
click at [144, 162] on button "Zavolat správci budovy" at bounding box center [137, 157] width 157 height 24
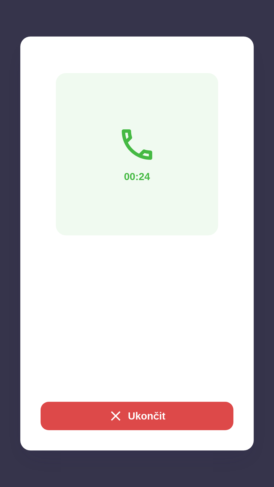
click at [113, 413] on icon "button" at bounding box center [116, 416] width 16 height 16
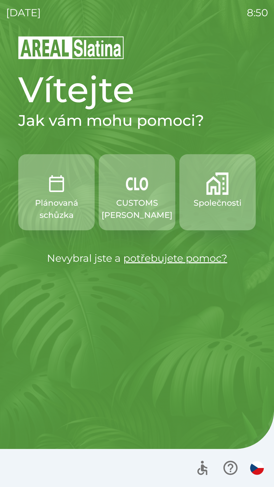
click at [212, 198] on p "Společnosti" at bounding box center [218, 203] width 48 height 12
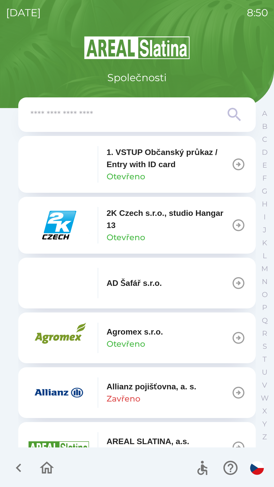
click at [133, 118] on input "text" at bounding box center [126, 115] width 193 height 14
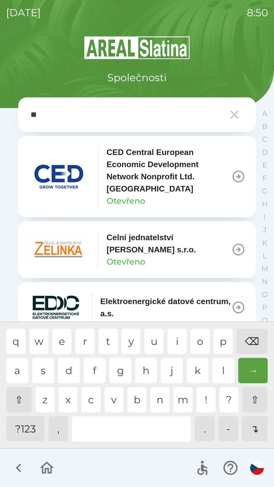
type input "***"
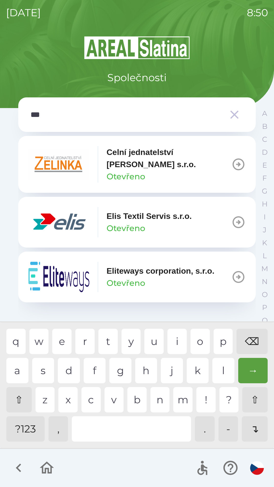
click at [133, 219] on p "Elis Textil Servis s.r.o." at bounding box center [149, 216] width 85 height 12
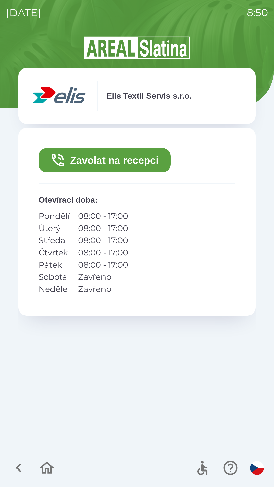
click at [124, 165] on button "Zavolat na recepci" at bounding box center [105, 160] width 132 height 24
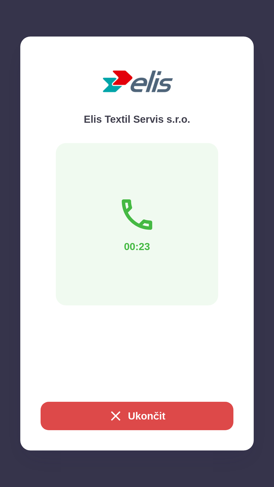
click at [144, 413] on button "Ukončit" at bounding box center [137, 416] width 193 height 28
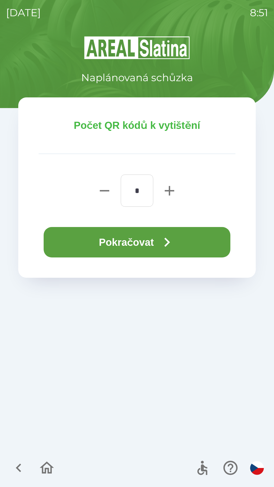
click at [150, 239] on button "Pokračovat" at bounding box center [137, 242] width 187 height 30
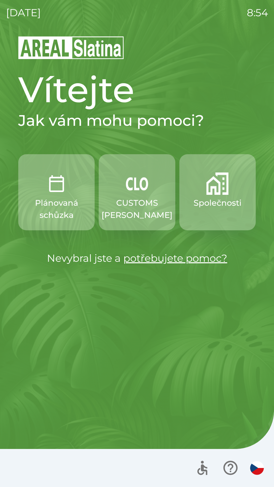
click at [216, 190] on img "button" at bounding box center [217, 184] width 22 height 22
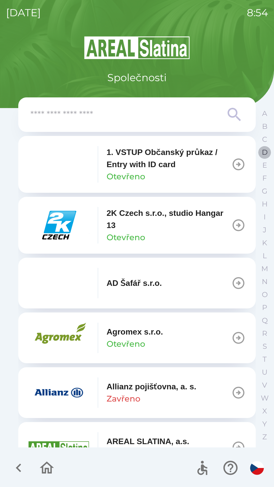
click at [263, 155] on p "D" at bounding box center [265, 152] width 6 height 9
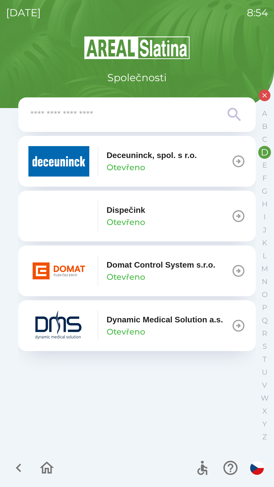
click at [145, 166] on div "Deceuninck, spol. s [PERSON_NAME]" at bounding box center [152, 161] width 90 height 24
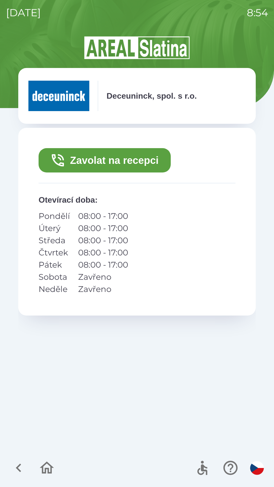
click at [133, 162] on button "Zavolat na recepci" at bounding box center [105, 160] width 132 height 24
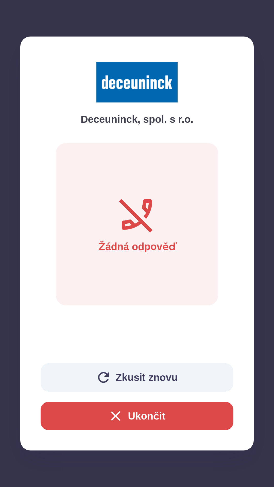
click at [150, 377] on button "Zkusit znovu" at bounding box center [137, 377] width 193 height 28
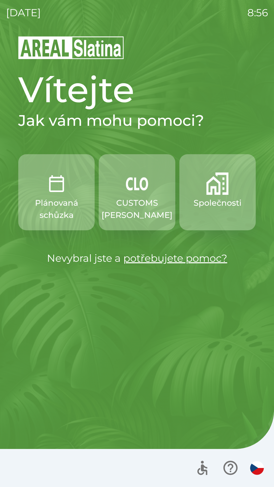
click at [215, 203] on p "Společnosti" at bounding box center [218, 203] width 48 height 12
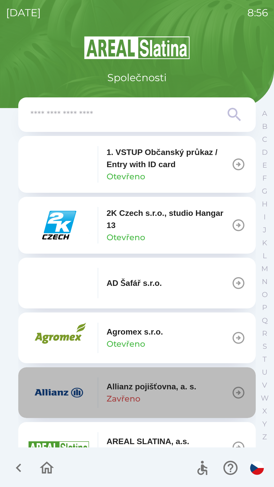
click at [153, 391] on p "Allianz pojišťovna, a. s." at bounding box center [152, 387] width 90 height 12
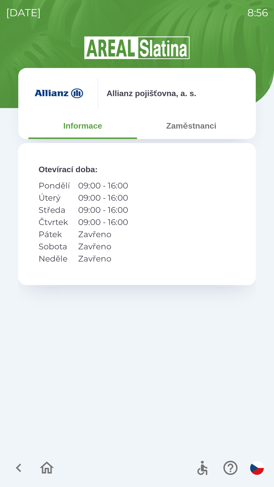
click at [189, 133] on button "Zaměstnanci" at bounding box center [191, 126] width 109 height 18
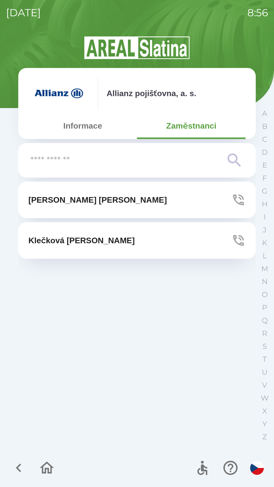
click at [76, 199] on p "[PERSON_NAME]" at bounding box center [97, 200] width 139 height 12
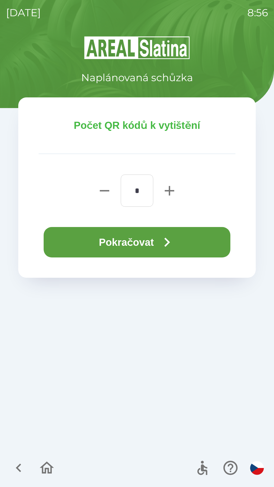
click at [158, 245] on button "Pokračovat" at bounding box center [137, 242] width 187 height 30
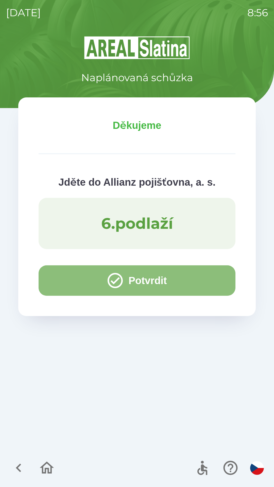
click at [117, 280] on icon "button" at bounding box center [115, 281] width 18 height 18
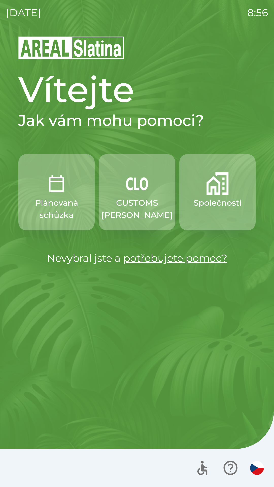
click at [143, 197] on p "CUSTOMS [PERSON_NAME]" at bounding box center [137, 209] width 71 height 24
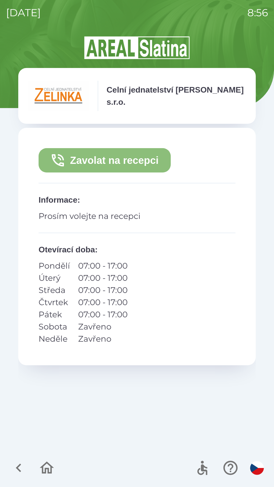
click at [143, 166] on button "Zavolat na recepci" at bounding box center [105, 160] width 132 height 24
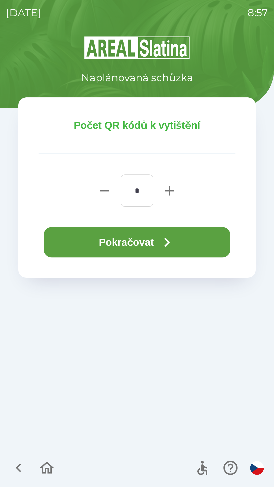
click at [135, 191] on input "*" at bounding box center [137, 191] width 20 height 20
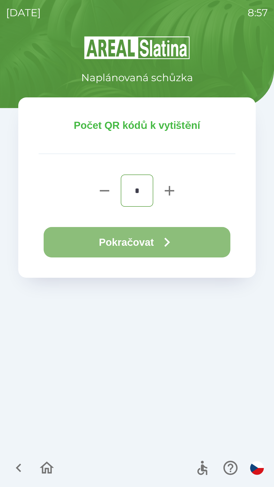
click at [161, 243] on icon "button" at bounding box center [167, 242] width 18 height 18
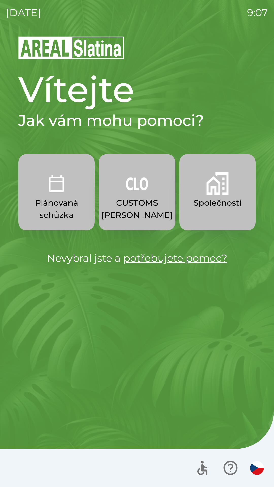
click at [143, 208] on p "CUSTOMS [PERSON_NAME]" at bounding box center [137, 209] width 71 height 24
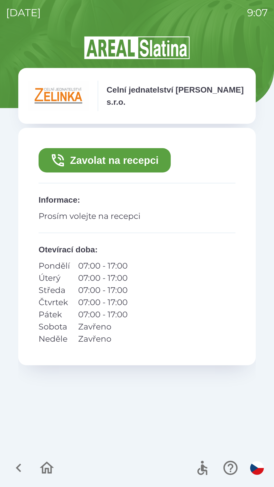
click at [160, 160] on button "Zavolat na recepci" at bounding box center [105, 160] width 132 height 24
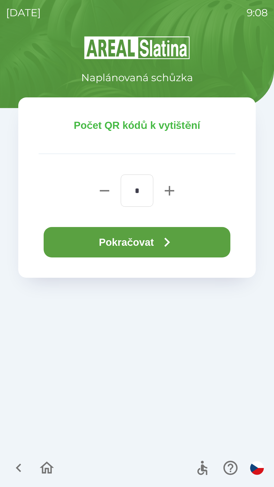
click at [191, 249] on button "Pokračovat" at bounding box center [137, 242] width 187 height 30
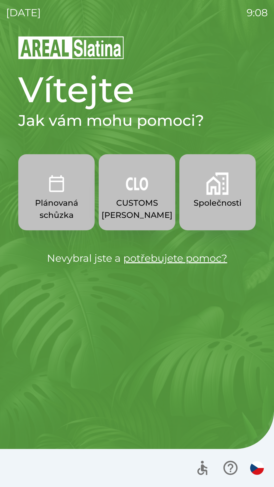
click at [221, 192] on img "button" at bounding box center [217, 184] width 22 height 22
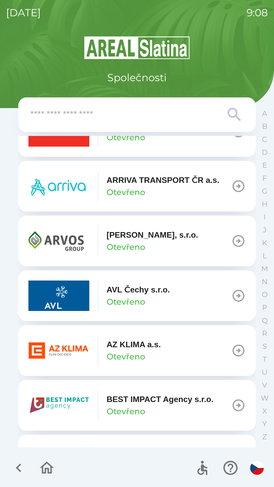
scroll to position [397, 0]
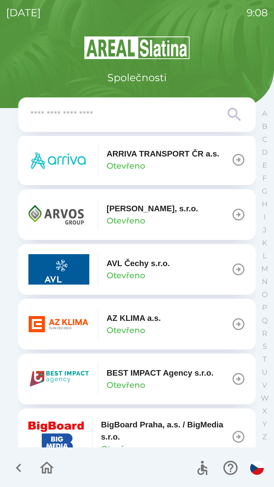
click at [62, 319] on img "button" at bounding box center [58, 324] width 61 height 30
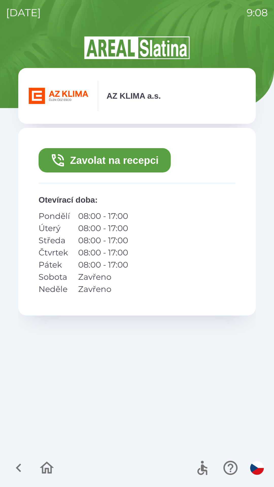
click at [122, 159] on button "Zavolat na recepci" at bounding box center [105, 160] width 132 height 24
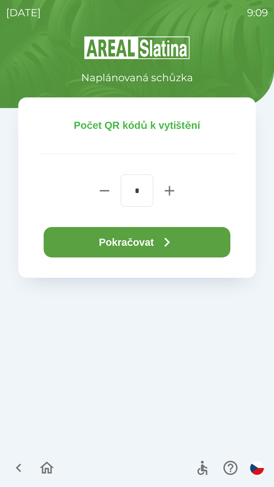
click at [129, 240] on button "Pokračovat" at bounding box center [137, 242] width 187 height 30
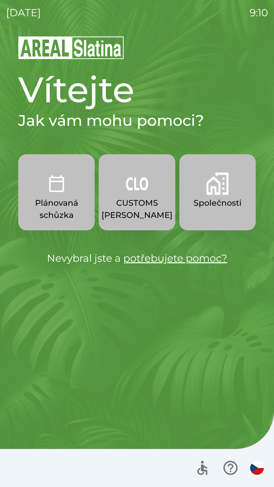
click at [196, 211] on button "Společnosti" at bounding box center [217, 192] width 76 height 76
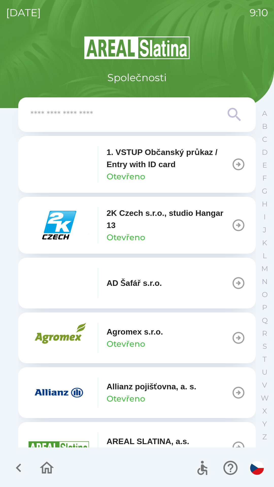
click at [96, 113] on input "text" at bounding box center [126, 115] width 193 height 14
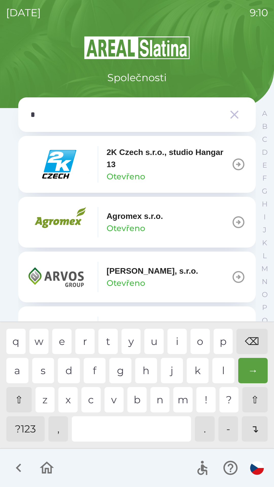
click at [119, 373] on div "g" at bounding box center [120, 370] width 22 height 25
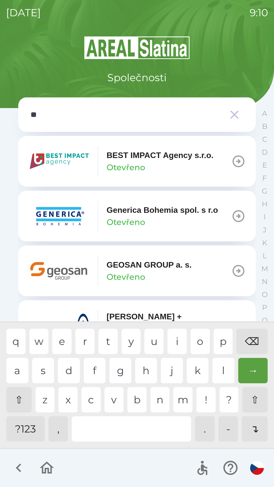
click at [67, 339] on div "e" at bounding box center [61, 341] width 19 height 25
type input "***"
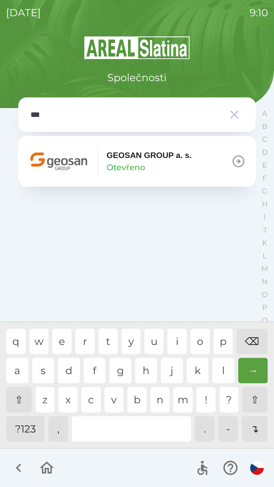
click at [67, 164] on img "button" at bounding box center [58, 161] width 61 height 30
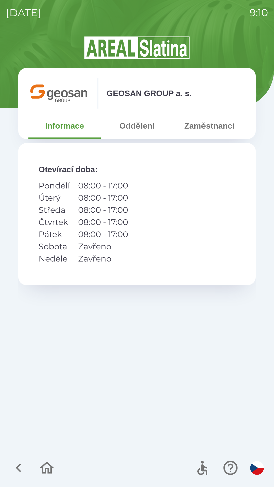
click at [126, 127] on button "Oddělení" at bounding box center [137, 126] width 72 height 18
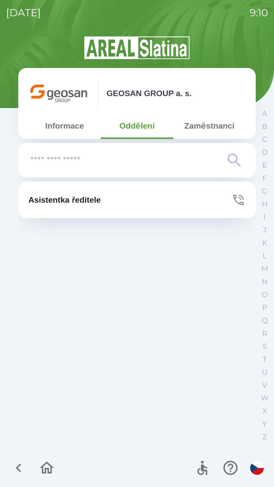
click at [101, 202] on p "Asistentka ředitele" at bounding box center [64, 200] width 72 height 12
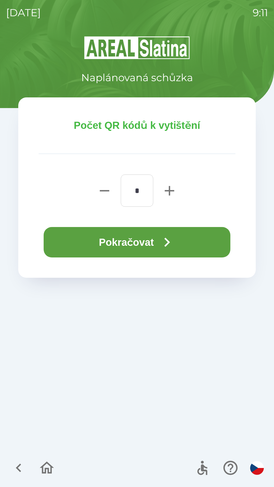
click at [153, 242] on button "Pokračovat" at bounding box center [137, 242] width 187 height 30
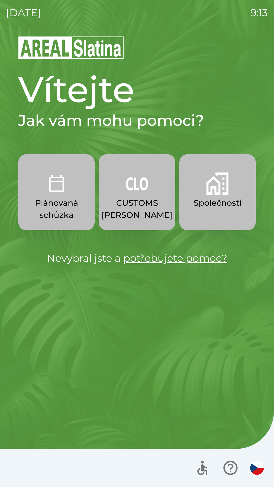
click at [215, 192] on img "button" at bounding box center [217, 184] width 22 height 22
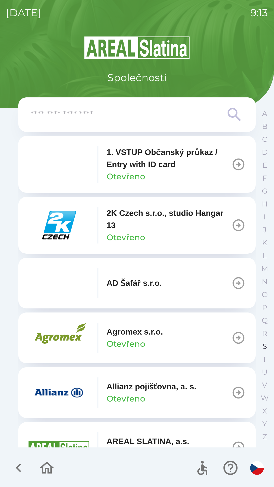
click at [262, 341] on button "S" at bounding box center [264, 346] width 13 height 13
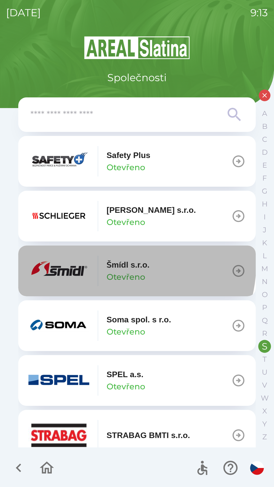
click at [120, 264] on p "Šmídl s.r.o." at bounding box center [128, 265] width 43 height 12
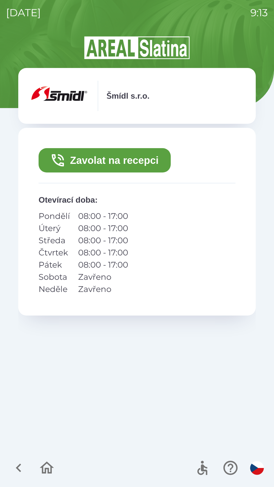
click at [112, 161] on button "Zavolat na recepci" at bounding box center [105, 160] width 132 height 24
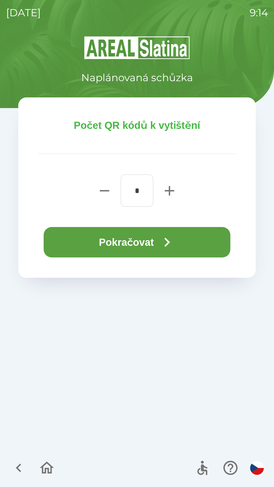
click at [143, 240] on button "Pokračovat" at bounding box center [137, 242] width 187 height 30
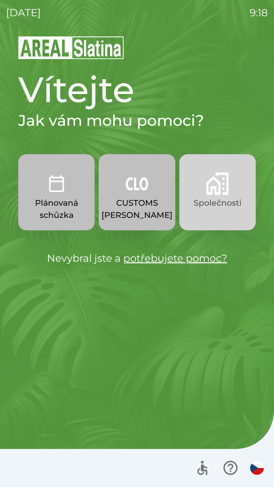
click at [242, 206] on button "Společnosti" at bounding box center [217, 192] width 76 height 76
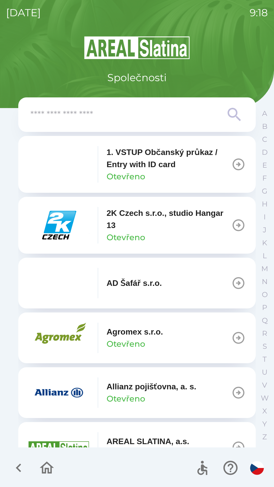
click at [185, 395] on div "Allianz pojišťovna, a. s. Otevřeno" at bounding box center [152, 393] width 90 height 24
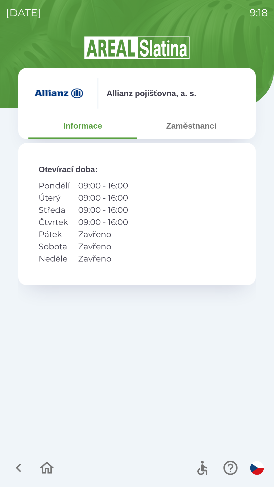
click at [212, 133] on button "Zaměstnanci" at bounding box center [191, 126] width 109 height 18
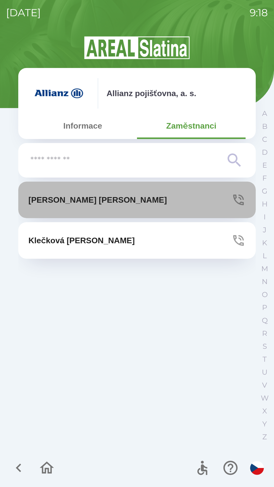
click at [164, 200] on button "[PERSON_NAME]" at bounding box center [137, 200] width 238 height 37
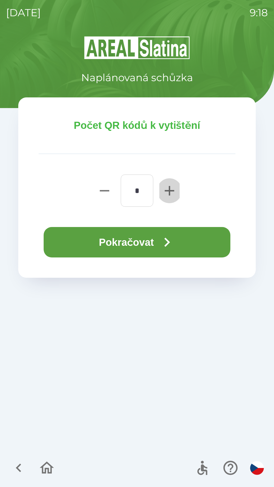
click at [171, 191] on icon "button" at bounding box center [169, 190] width 9 height 9
type input "*"
click at [180, 240] on button "Pokračovat" at bounding box center [137, 242] width 187 height 30
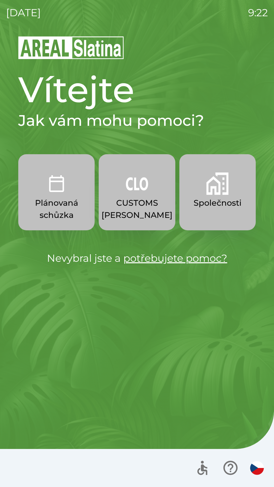
click at [123, 223] on button "CUSTOMS [PERSON_NAME]" at bounding box center [137, 192] width 76 height 76
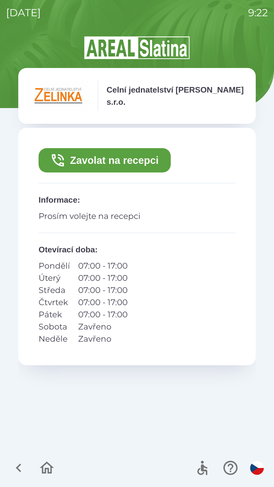
click at [98, 155] on button "Zavolat na recepci" at bounding box center [105, 160] width 132 height 24
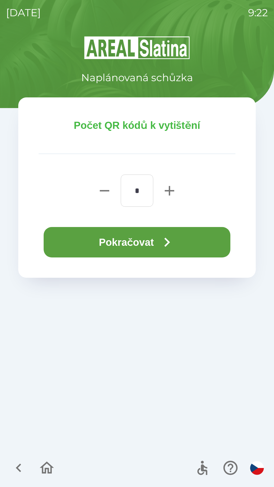
click at [97, 241] on button "Pokračovat" at bounding box center [137, 242] width 187 height 30
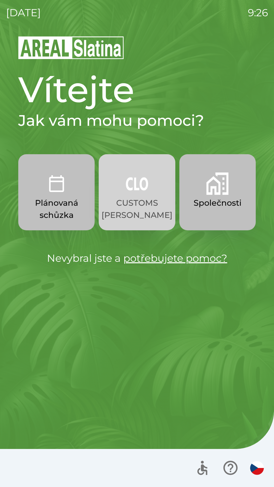
click at [138, 196] on button "CUSTOMS [PERSON_NAME]" at bounding box center [137, 192] width 76 height 76
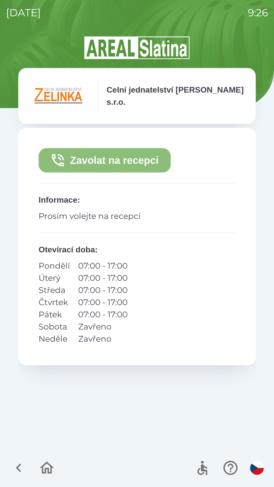
click at [134, 161] on button "Zavolat na recepci" at bounding box center [105, 160] width 132 height 24
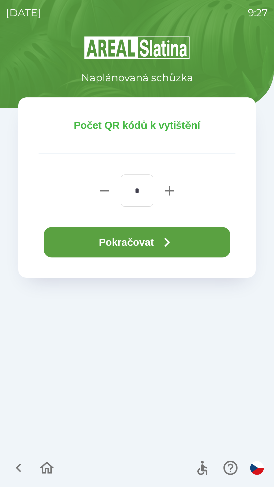
click at [164, 243] on icon "button" at bounding box center [167, 242] width 18 height 18
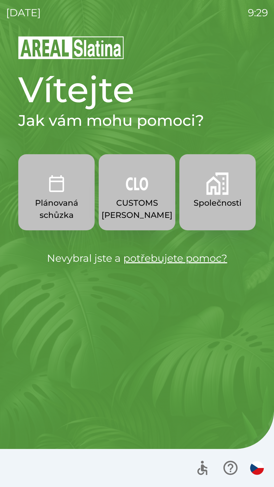
click at [212, 191] on img "button" at bounding box center [217, 184] width 22 height 22
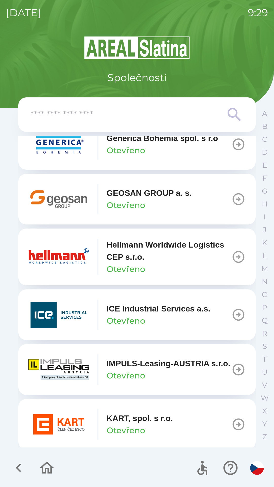
scroll to position [1782, 0]
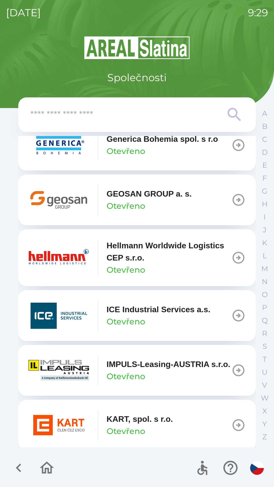
click at [148, 200] on p "GEOSAN GROUP a. s." at bounding box center [149, 194] width 85 height 12
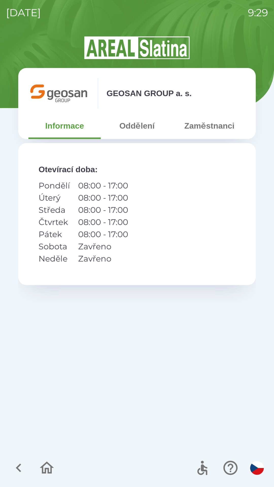
click at [144, 128] on button "Oddělení" at bounding box center [137, 126] width 72 height 18
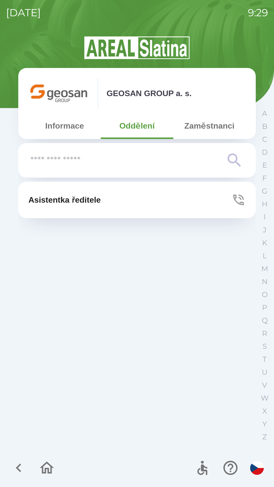
click at [84, 196] on p "Asistentka ředitele" at bounding box center [64, 200] width 72 height 12
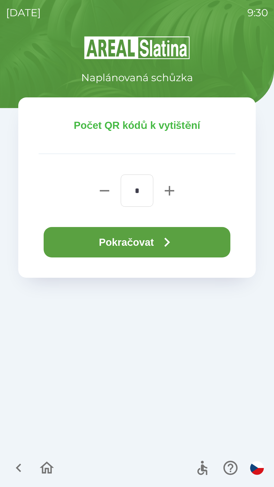
click at [172, 193] on icon "button" at bounding box center [169, 191] width 16 height 16
click at [166, 191] on icon "button" at bounding box center [169, 190] width 9 height 9
click at [168, 190] on icon "button" at bounding box center [169, 190] width 9 height 9
type input "*"
click at [143, 243] on button "Pokračovat" at bounding box center [137, 242] width 187 height 30
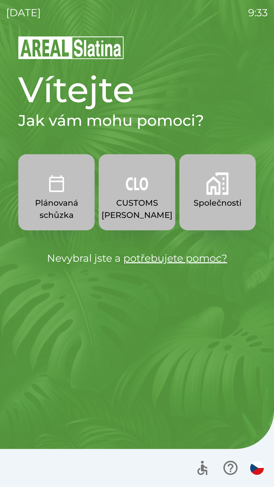
click at [129, 201] on p "CUSTOMS [PERSON_NAME]" at bounding box center [137, 209] width 71 height 24
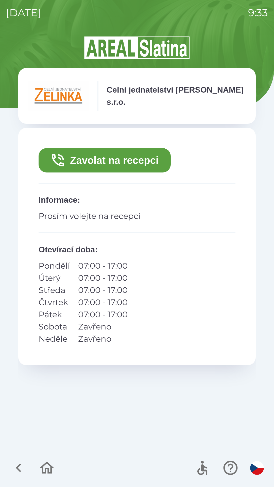
click at [141, 162] on button "Zavolat na recepci" at bounding box center [105, 160] width 132 height 24
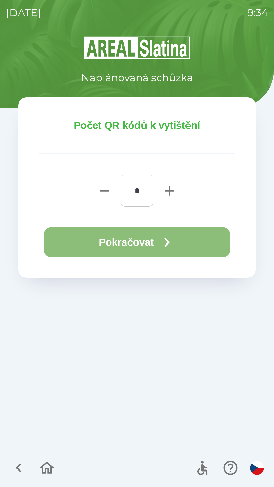
click at [137, 243] on button "Pokračovat" at bounding box center [137, 242] width 187 height 30
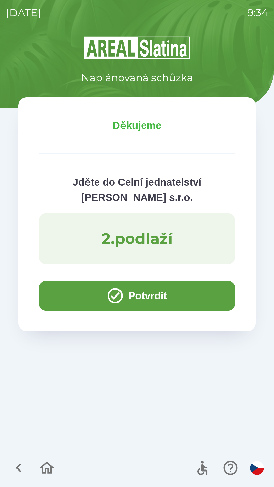
click at [109, 297] on icon "button" at bounding box center [115, 296] width 18 height 18
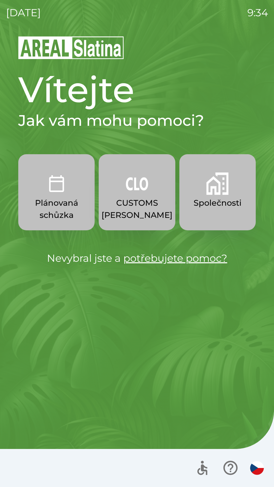
click at [210, 207] on p "Společnosti" at bounding box center [218, 203] width 48 height 12
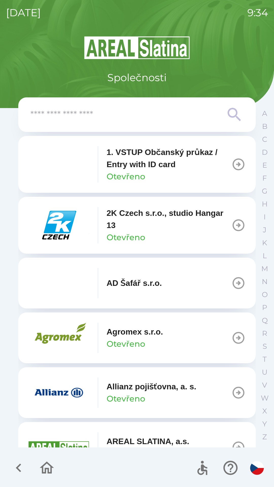
click at [230, 115] on icon at bounding box center [234, 115] width 18 height 18
click at [232, 114] on icon at bounding box center [234, 115] width 18 height 18
click at [56, 119] on input "text" at bounding box center [126, 115] width 193 height 14
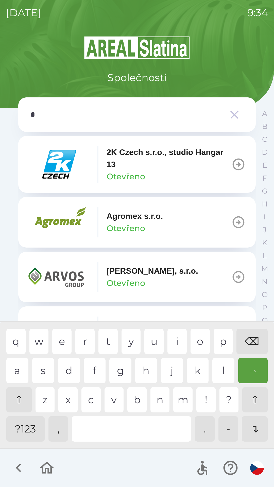
click at [119, 373] on div "g" at bounding box center [120, 370] width 22 height 25
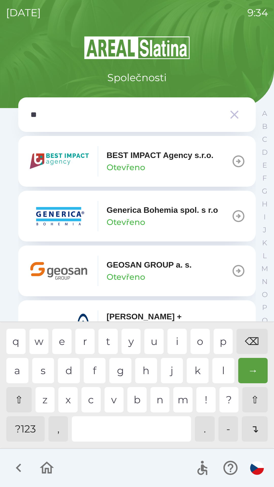
click at [66, 343] on div "e" at bounding box center [61, 341] width 19 height 25
type input "***"
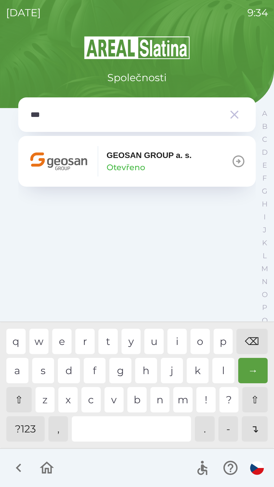
click at [99, 167] on div "GEOSAN GROUP a. s. Otevřeno" at bounding box center [109, 161] width 163 height 30
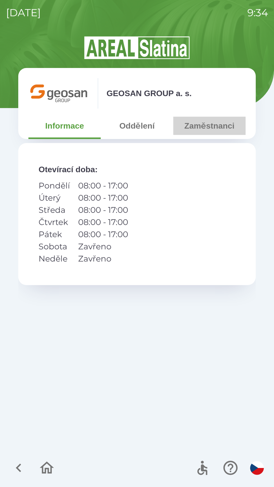
click at [200, 128] on button "Zaměstnanci" at bounding box center [209, 126] width 72 height 18
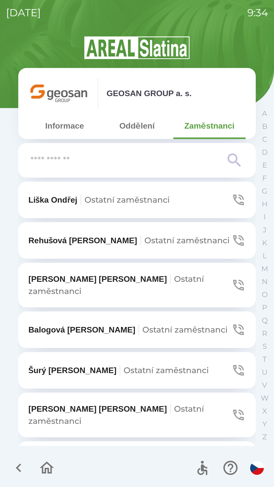
click at [232, 165] on icon at bounding box center [234, 160] width 18 height 18
click at [50, 164] on input "text" at bounding box center [126, 161] width 193 height 14
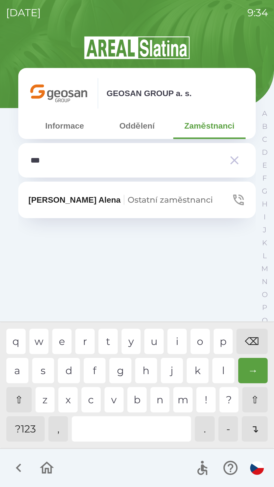
click at [45, 400] on div "z" at bounding box center [45, 399] width 19 height 25
type input "****"
click at [155, 342] on div "u" at bounding box center [153, 341] width 19 height 25
click at [70, 202] on p "Zezulová [PERSON_NAME] zaměstnanci" at bounding box center [120, 200] width 184 height 12
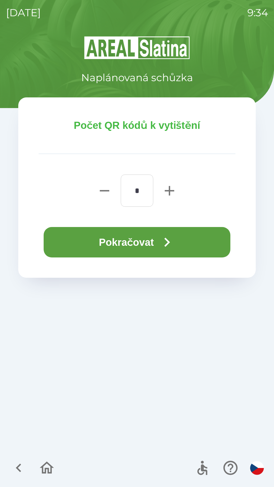
click at [123, 248] on button "Pokračovat" at bounding box center [137, 242] width 187 height 30
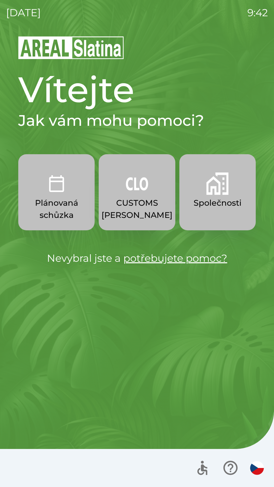
click at [130, 201] on p "CUSTOMS [PERSON_NAME]" at bounding box center [137, 209] width 71 height 24
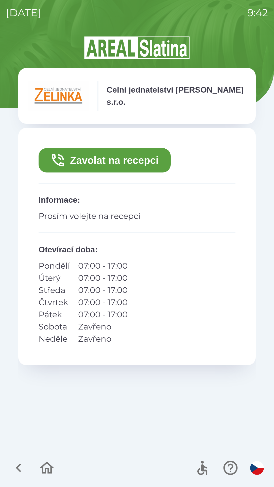
click at [109, 159] on button "Zavolat na recepci" at bounding box center [105, 160] width 132 height 24
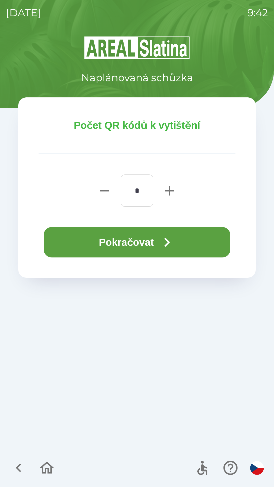
click at [145, 239] on button "Pokračovat" at bounding box center [137, 242] width 187 height 30
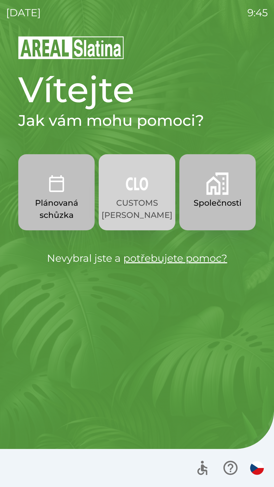
click at [144, 192] on img "button" at bounding box center [137, 184] width 22 height 22
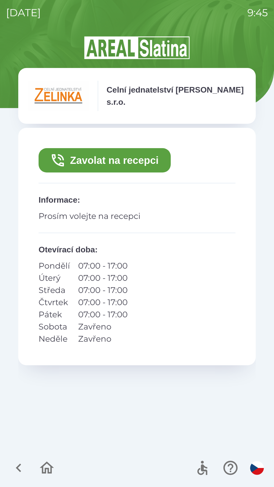
click at [128, 157] on button "Zavolat na recepci" at bounding box center [105, 160] width 132 height 24
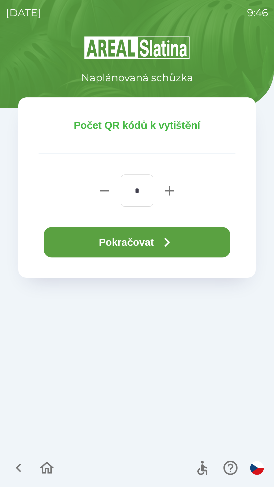
click at [144, 242] on button "Pokračovat" at bounding box center [137, 242] width 187 height 30
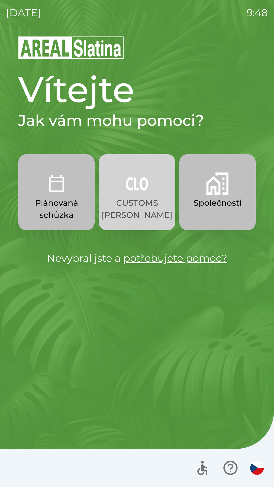
click at [140, 204] on p "CUSTOMS [PERSON_NAME]" at bounding box center [137, 209] width 71 height 24
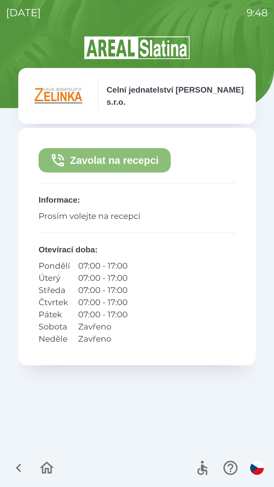
click at [124, 156] on button "Zavolat na recepci" at bounding box center [105, 160] width 132 height 24
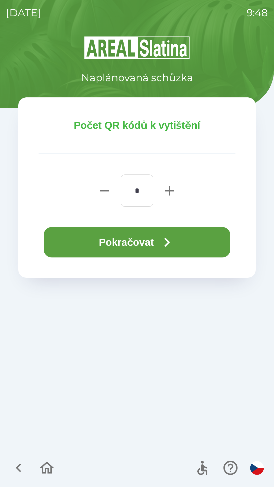
click at [139, 243] on button "Pokračovat" at bounding box center [137, 242] width 187 height 30
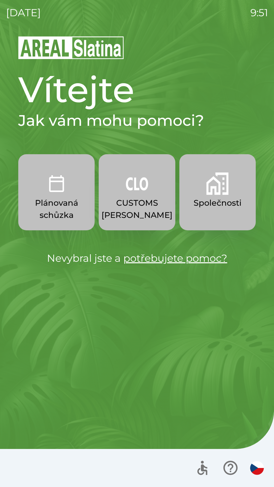
click at [140, 200] on p "CUSTOMS [PERSON_NAME]" at bounding box center [137, 209] width 71 height 24
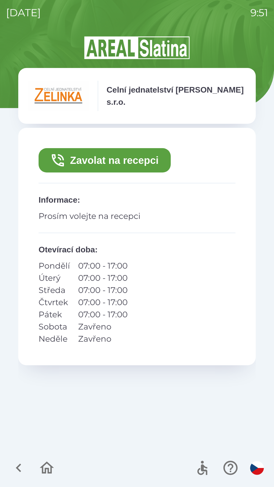
click at [143, 157] on button "Zavolat na recepci" at bounding box center [105, 160] width 132 height 24
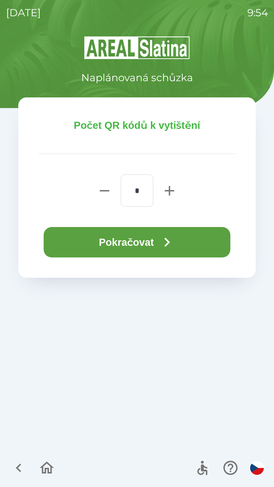
click at [45, 467] on icon "button" at bounding box center [46, 468] width 17 height 17
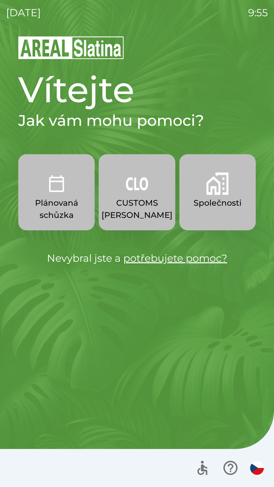
click at [57, 206] on p "Plánovaná schůzka" at bounding box center [56, 209] width 52 height 24
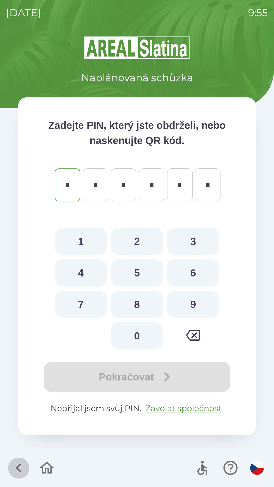
click at [16, 461] on icon "button" at bounding box center [18, 468] width 17 height 17
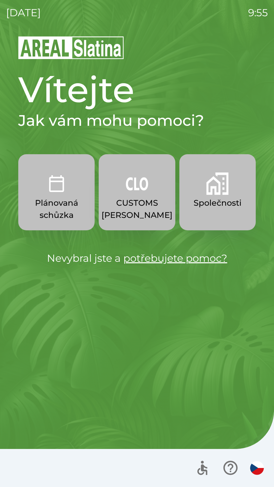
click at [212, 206] on p "Společnosti" at bounding box center [218, 203] width 48 height 12
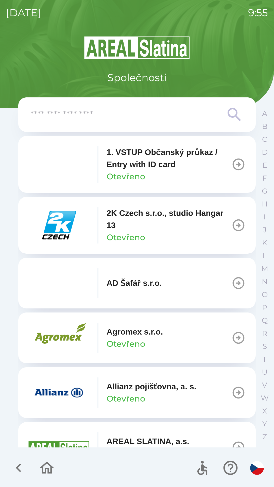
click at [151, 119] on input "text" at bounding box center [126, 115] width 193 height 14
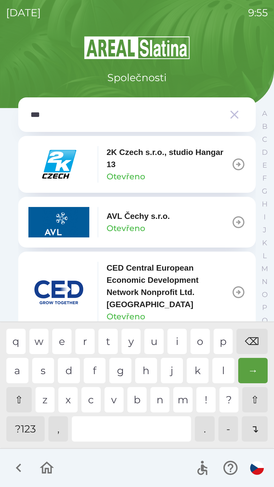
click at [98, 428] on div at bounding box center [131, 428] width 119 height 25
type input "****"
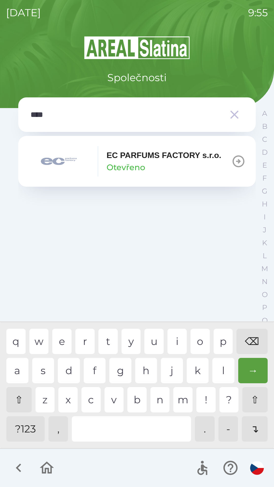
click at [155, 161] on div "EC PARFUMS FACTORY s.r.o. Otevřeno" at bounding box center [164, 161] width 115 height 24
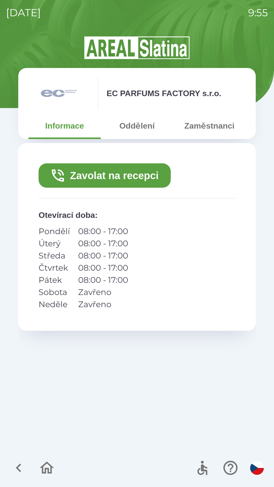
click at [139, 124] on button "Oddělení" at bounding box center [137, 126] width 72 height 18
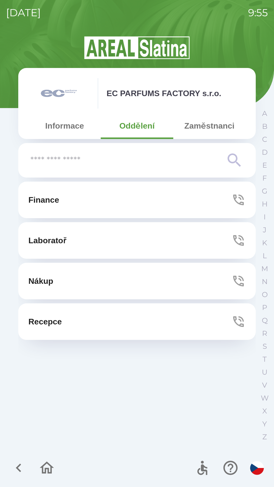
click at [203, 129] on button "Zaměstnanci" at bounding box center [209, 126] width 72 height 18
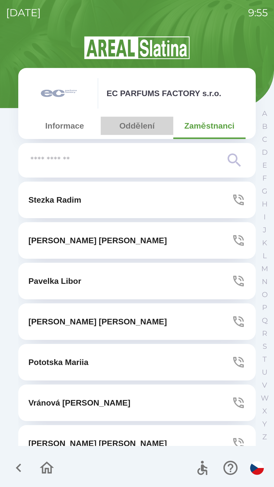
click at [134, 129] on button "Oddělení" at bounding box center [137, 126] width 72 height 18
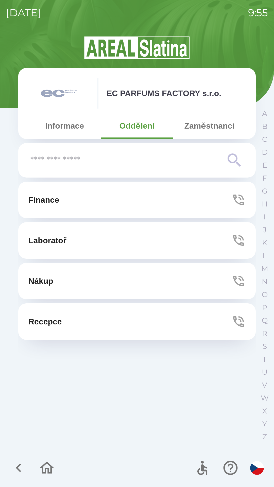
click at [77, 125] on button "Informace" at bounding box center [64, 126] width 72 height 18
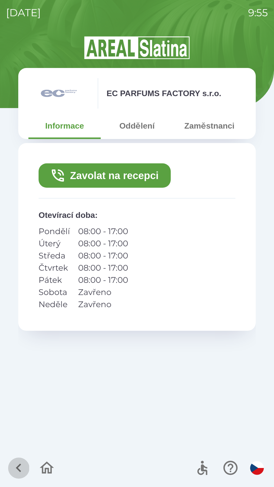
click at [13, 466] on icon "button" at bounding box center [18, 468] width 17 height 17
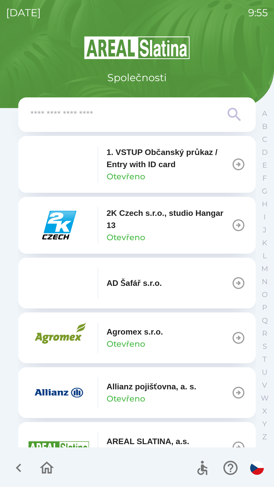
click at [19, 466] on icon "button" at bounding box center [18, 468] width 5 height 9
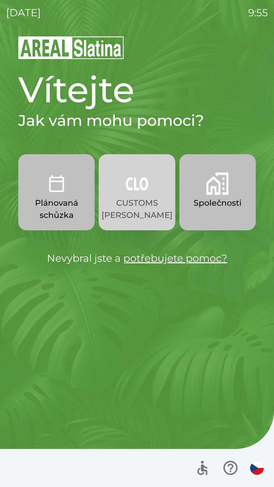
click at [129, 214] on p "CUSTOMS [PERSON_NAME]" at bounding box center [137, 209] width 71 height 24
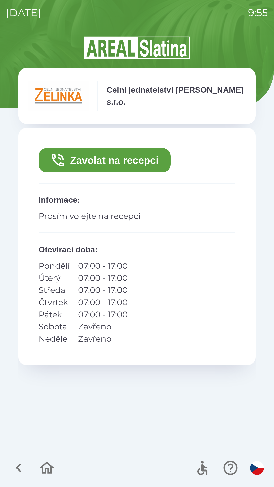
click at [19, 465] on icon "button" at bounding box center [18, 468] width 17 height 17
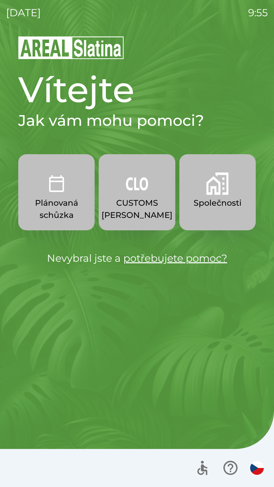
click at [57, 202] on p "Plánovaná schůzka" at bounding box center [56, 209] width 52 height 24
click at [197, 216] on button "Společnosti" at bounding box center [217, 192] width 76 height 76
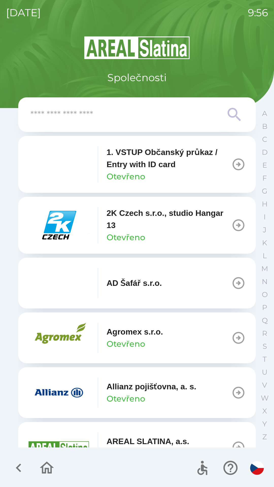
click at [77, 119] on input "text" at bounding box center [126, 115] width 193 height 14
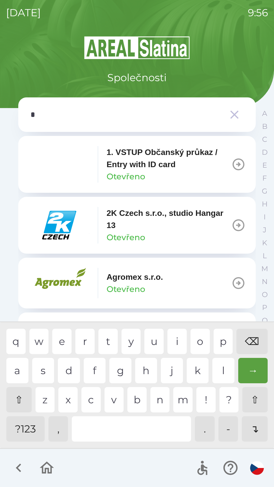
click at [57, 337] on div "e" at bounding box center [61, 341] width 19 height 25
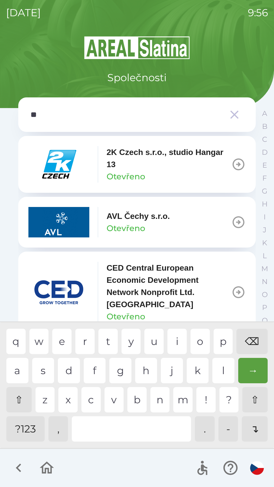
click at [87, 401] on div "c" at bounding box center [90, 399] width 19 height 25
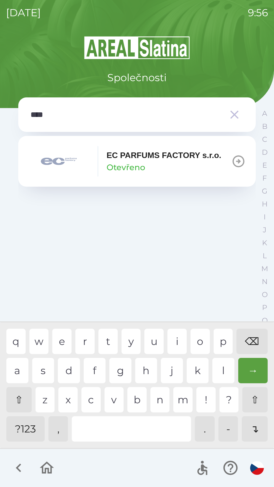
click at [217, 351] on div "p" at bounding box center [223, 341] width 19 height 25
type input "*****"
click at [10, 373] on div "a" at bounding box center [17, 370] width 22 height 25
click at [108, 167] on p "Otevřeno" at bounding box center [126, 167] width 39 height 12
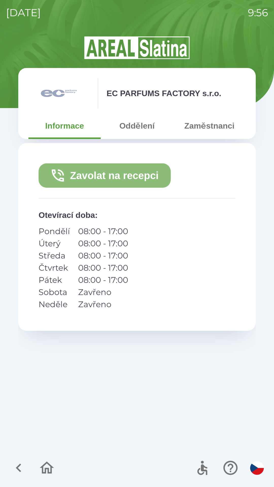
click at [102, 176] on button "Zavolat na recepci" at bounding box center [105, 175] width 132 height 24
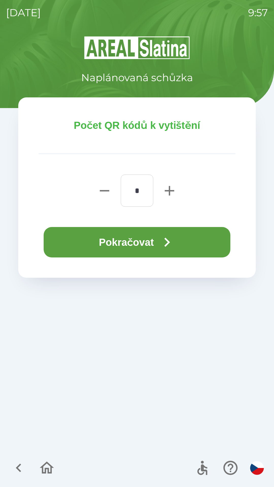
click at [196, 241] on button "Pokračovat" at bounding box center [137, 242] width 187 height 30
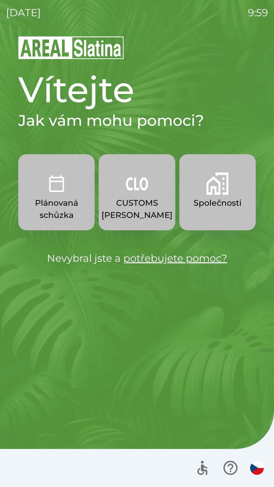
click at [207, 196] on button "Společnosti" at bounding box center [217, 192] width 76 height 76
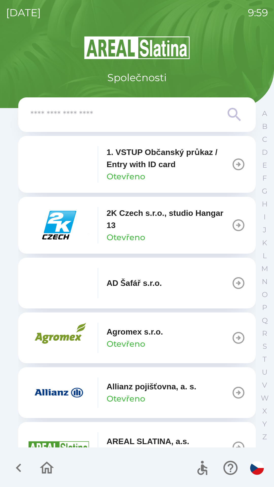
click at [143, 120] on input "text" at bounding box center [126, 115] width 193 height 14
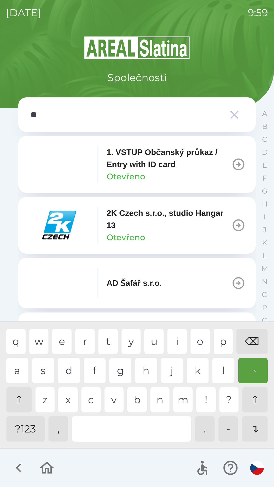
type input "***"
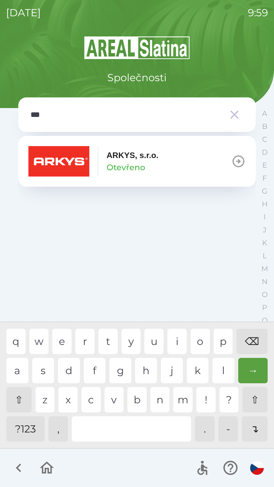
click at [197, 366] on div "k" at bounding box center [198, 370] width 22 height 25
click at [154, 159] on p "ARKYS, s.r.o." at bounding box center [133, 155] width 52 height 12
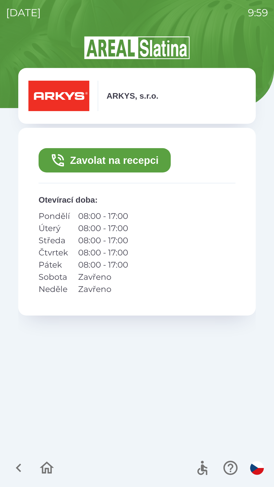
click at [150, 157] on button "Zavolat na recepci" at bounding box center [105, 160] width 132 height 24
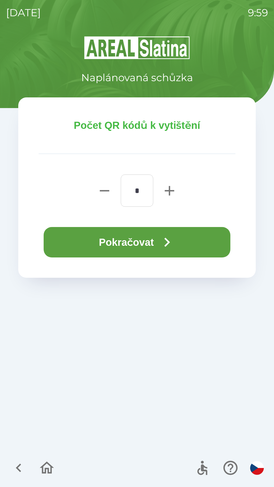
click at [179, 240] on button "Pokračovat" at bounding box center [137, 242] width 187 height 30
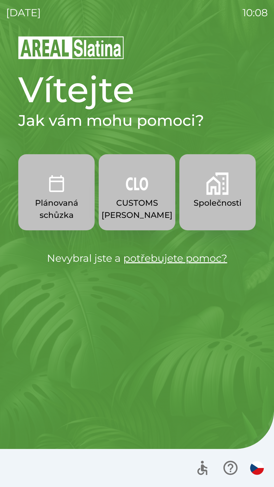
click at [223, 201] on p "Společnosti" at bounding box center [218, 203] width 48 height 12
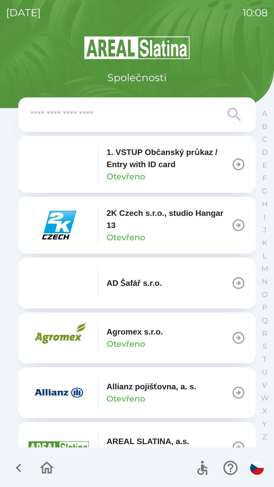
click at [232, 112] on icon at bounding box center [234, 115] width 18 height 18
click at [231, 114] on icon at bounding box center [234, 115] width 18 height 18
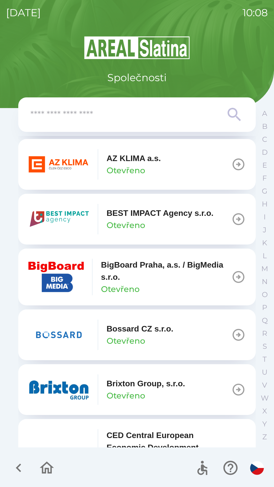
scroll to position [560, 0]
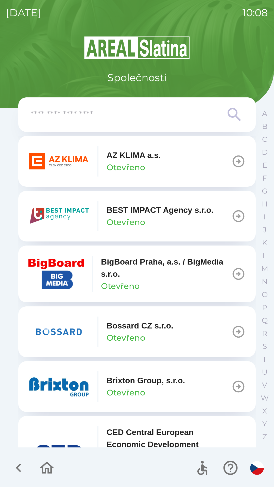
click at [164, 317] on div "Bossard CZ s.r.o. Otevřeno" at bounding box center [100, 332] width 145 height 30
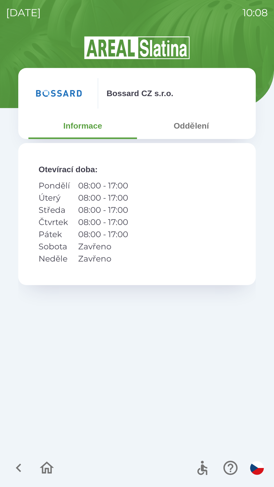
click at [200, 124] on button "Oddělení" at bounding box center [191, 126] width 109 height 18
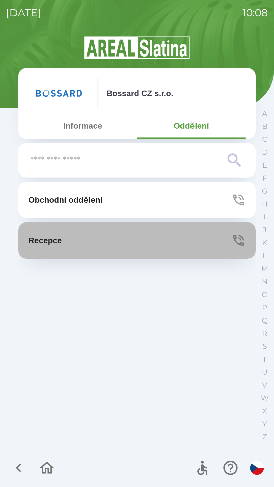
click at [239, 240] on icon "button" at bounding box center [238, 240] width 14 height 14
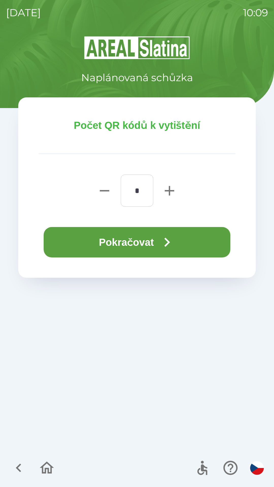
click at [158, 244] on button "Pokračovat" at bounding box center [137, 242] width 187 height 30
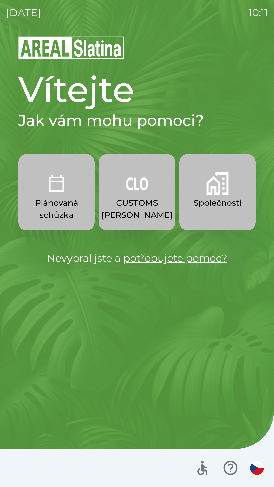
click at [138, 191] on img "button" at bounding box center [137, 184] width 22 height 22
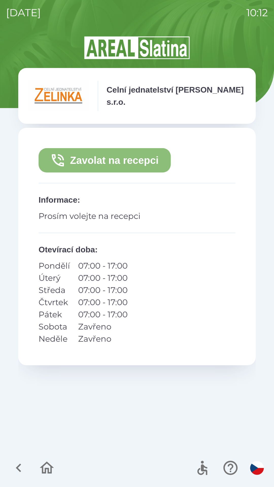
click at [143, 161] on button "Zavolat na recepci" at bounding box center [105, 160] width 132 height 24
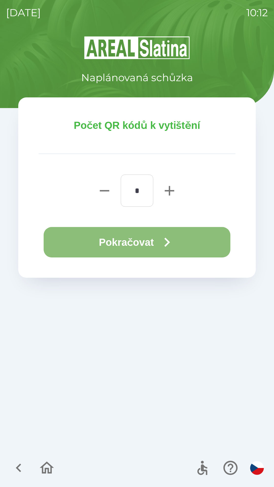
click at [130, 245] on button "Pokračovat" at bounding box center [137, 242] width 187 height 30
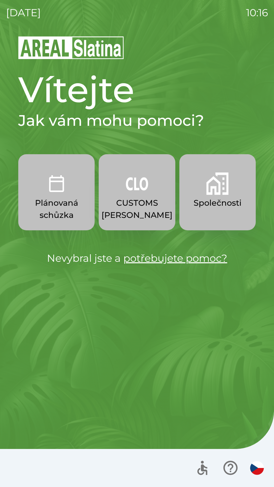
click at [231, 198] on p "Společnosti" at bounding box center [218, 203] width 48 height 12
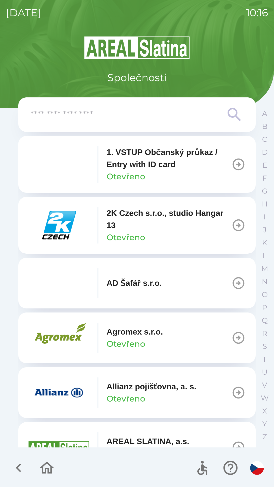
click at [191, 114] on input "text" at bounding box center [126, 115] width 193 height 14
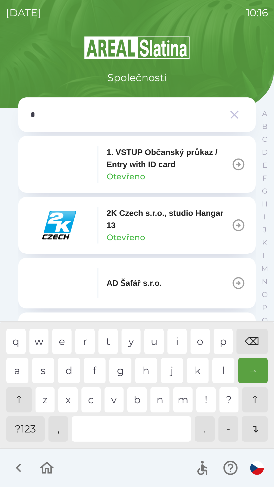
click at [15, 368] on div "a" at bounding box center [17, 370] width 22 height 25
type input "**"
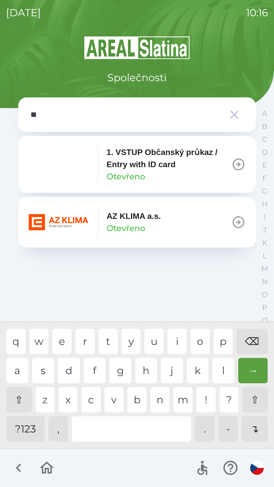
click at [46, 395] on div "z" at bounding box center [45, 399] width 19 height 25
click at [200, 224] on button "AZ KLIMA a.s. Otevřeno" at bounding box center [137, 222] width 238 height 51
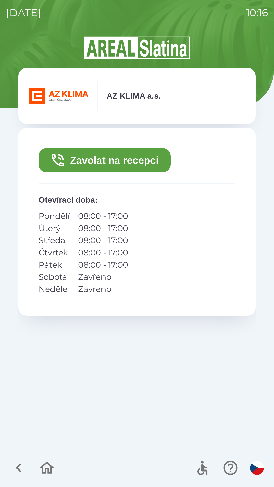
click at [149, 162] on button "Zavolat na recepci" at bounding box center [105, 160] width 132 height 24
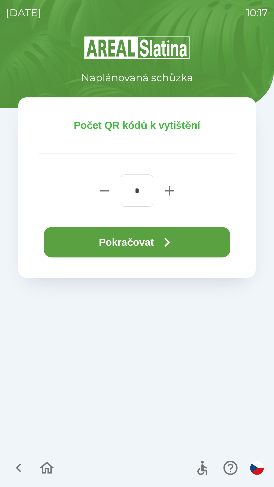
click at [196, 240] on button "Pokračovat" at bounding box center [137, 242] width 187 height 30
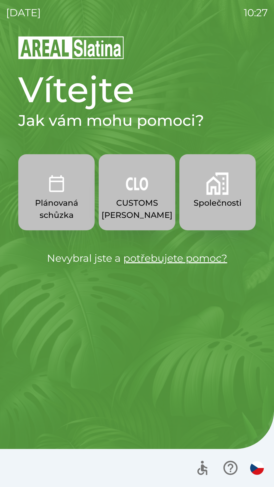
click at [139, 193] on img "button" at bounding box center [137, 184] width 22 height 22
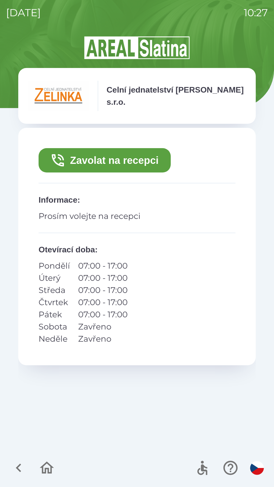
click at [91, 160] on button "Zavolat na recepci" at bounding box center [105, 160] width 132 height 24
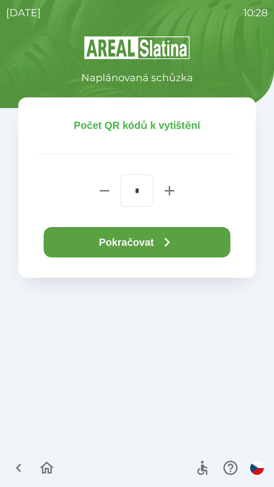
click at [124, 248] on button "Pokračovat" at bounding box center [137, 242] width 187 height 30
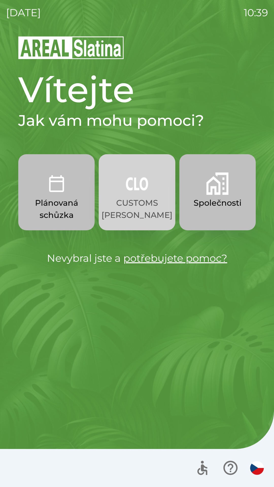
click at [138, 184] on img "button" at bounding box center [137, 184] width 22 height 22
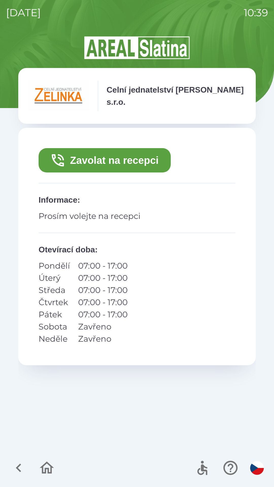
click at [138, 160] on button "Zavolat na recepci" at bounding box center [105, 160] width 132 height 24
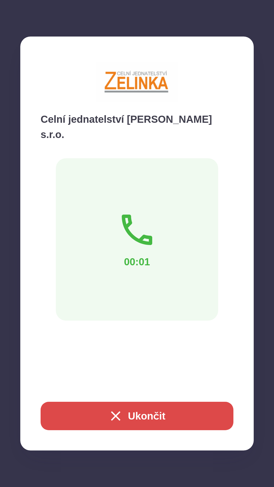
click at [150, 414] on button "Ukončit" at bounding box center [137, 416] width 193 height 28
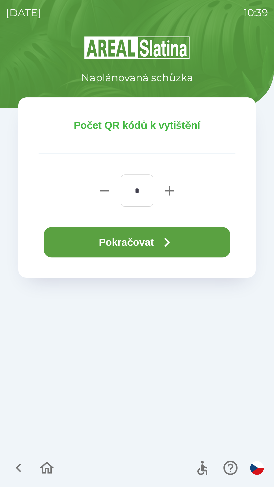
click at [169, 243] on icon "button" at bounding box center [167, 242] width 18 height 18
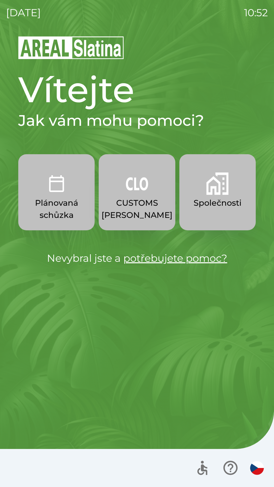
click at [51, 204] on p "Plánovaná schůzka" at bounding box center [56, 209] width 52 height 24
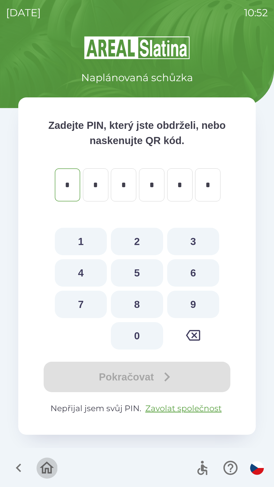
click at [47, 468] on icon "button" at bounding box center [47, 468] width 14 height 12
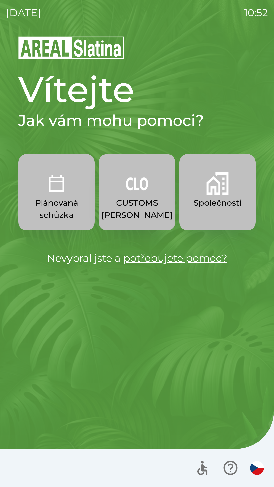
click at [204, 219] on button "Společnosti" at bounding box center [217, 192] width 76 height 76
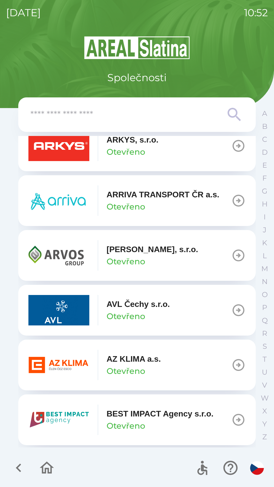
scroll to position [359, 0]
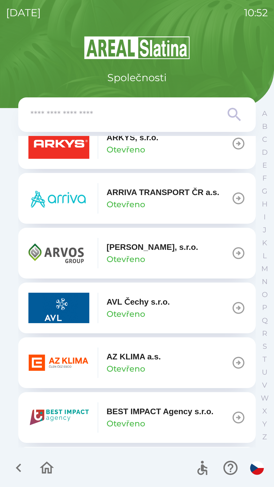
click at [57, 358] on img "button" at bounding box center [58, 363] width 61 height 30
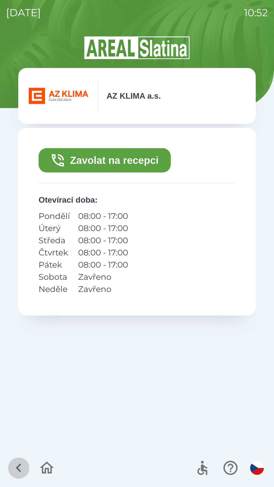
click at [20, 467] on icon "button" at bounding box center [18, 468] width 17 height 17
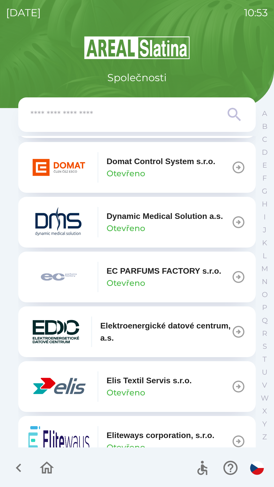
scroll to position [1264, 0]
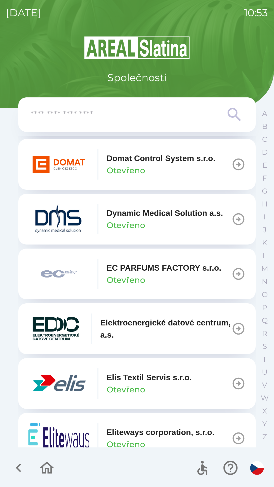
click at [117, 285] on p "Otevřeno" at bounding box center [126, 280] width 39 height 12
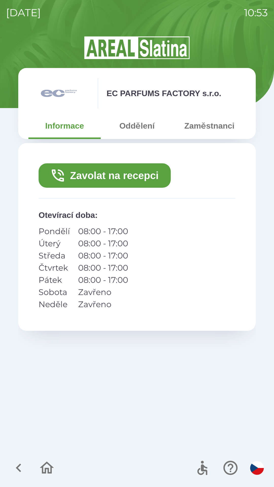
click at [75, 176] on button "Zavolat na recepci" at bounding box center [105, 175] width 132 height 24
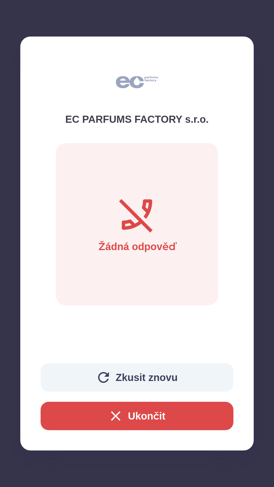
click at [69, 377] on button "Zkusit znovu" at bounding box center [137, 377] width 193 height 28
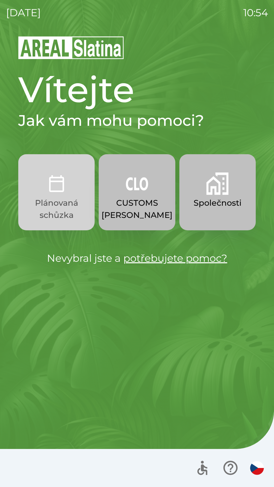
click at [63, 207] on p "Plánovaná schůzka" at bounding box center [56, 209] width 52 height 24
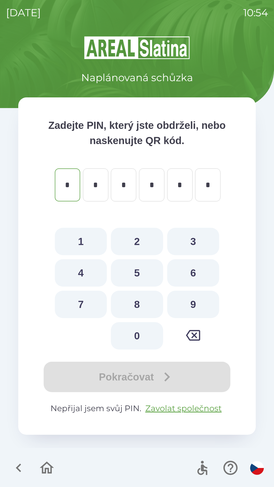
click at [47, 472] on icon "button" at bounding box center [46, 468] width 17 height 17
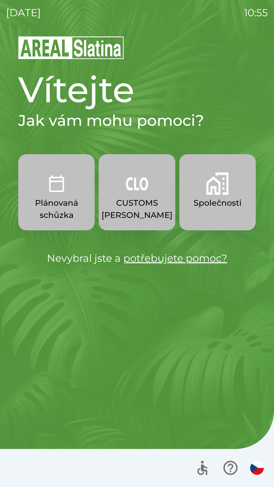
click at [219, 207] on p "Společnosti" at bounding box center [218, 203] width 48 height 12
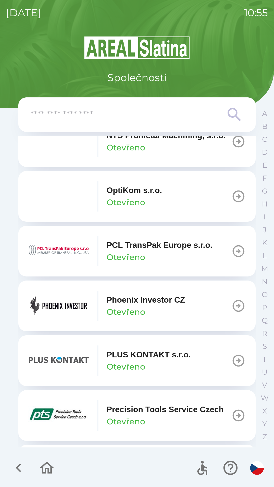
scroll to position [2682, 0]
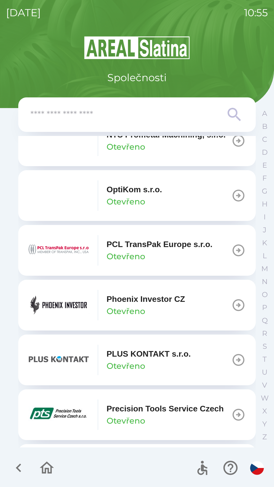
click at [176, 305] on p "Phoenix Investor CZ" at bounding box center [146, 299] width 78 height 12
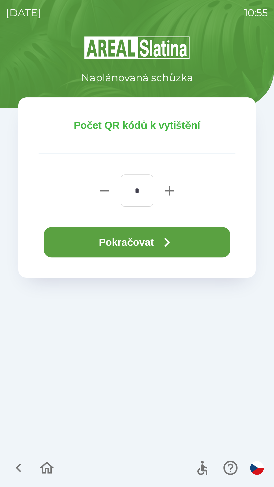
click at [175, 247] on icon "button" at bounding box center [167, 242] width 18 height 18
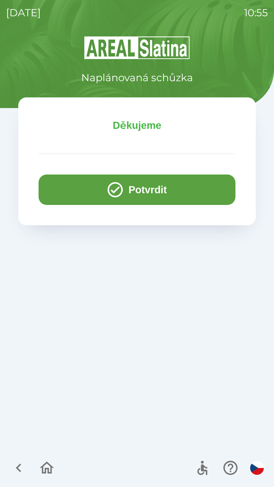
click at [52, 472] on icon "button" at bounding box center [46, 468] width 17 height 17
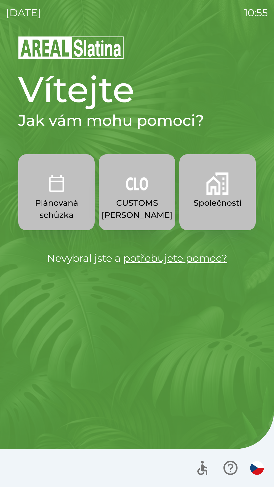
click at [204, 217] on button "Společnosti" at bounding box center [217, 192] width 76 height 76
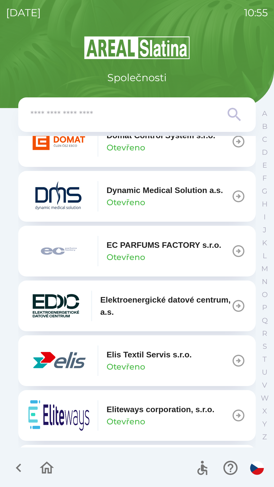
scroll to position [1255, 0]
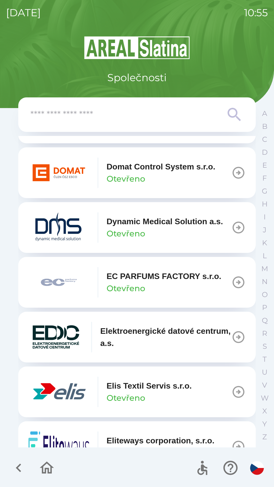
click at [75, 282] on img "button" at bounding box center [58, 282] width 61 height 30
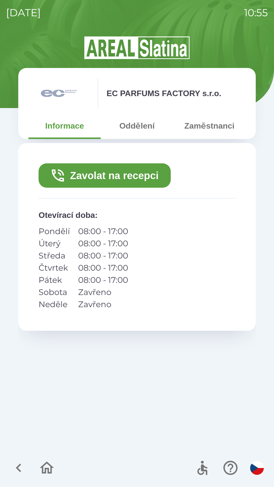
click at [94, 178] on button "Zavolat na recepci" at bounding box center [105, 175] width 132 height 24
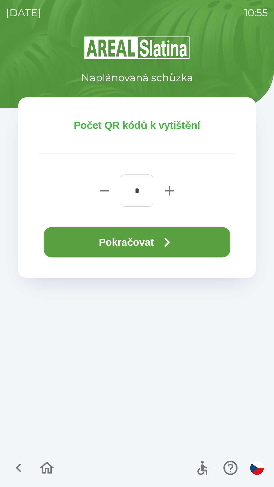
click at [164, 248] on icon "button" at bounding box center [167, 242] width 18 height 18
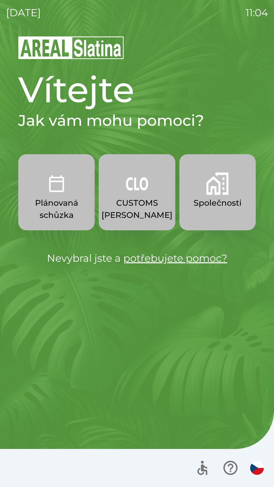
click at [130, 191] on img "button" at bounding box center [137, 184] width 22 height 22
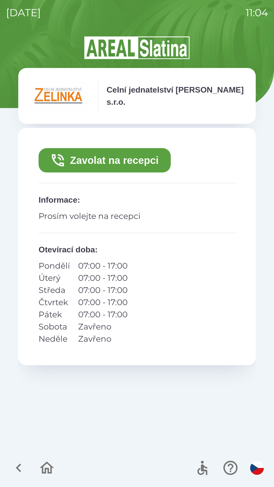
click at [125, 166] on button "Zavolat na recepci" at bounding box center [105, 160] width 132 height 24
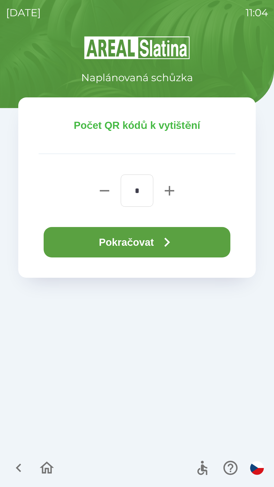
click at [171, 239] on icon "button" at bounding box center [167, 242] width 18 height 18
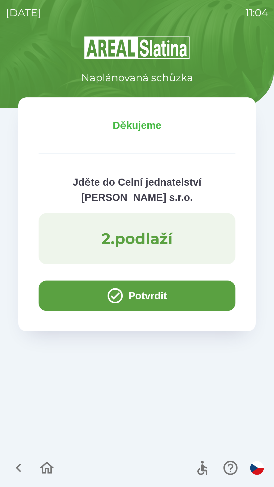
click at [138, 295] on button "Potvrdit" at bounding box center [137, 296] width 197 height 30
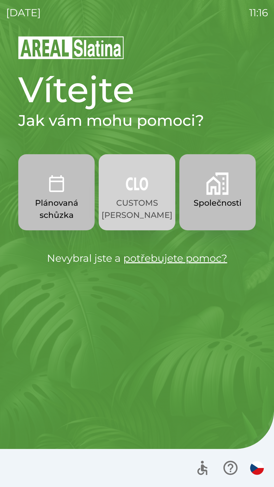
click at [133, 207] on p "CUSTOMS [PERSON_NAME]" at bounding box center [137, 209] width 71 height 24
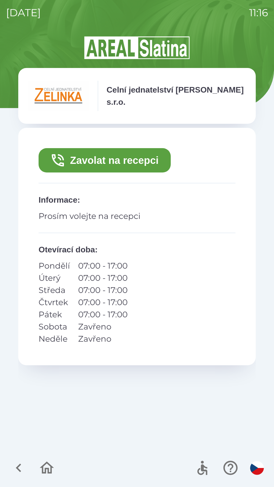
click at [124, 163] on button "Zavolat na recepci" at bounding box center [105, 160] width 132 height 24
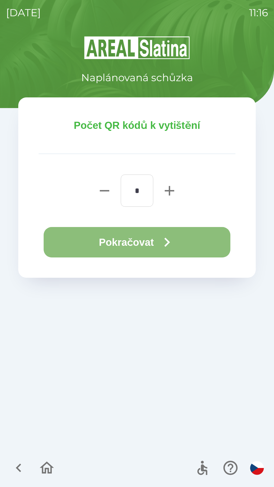
click at [135, 239] on button "Pokračovat" at bounding box center [137, 242] width 187 height 30
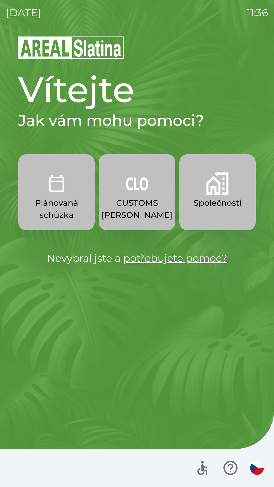
click at [126, 189] on img "button" at bounding box center [137, 184] width 22 height 22
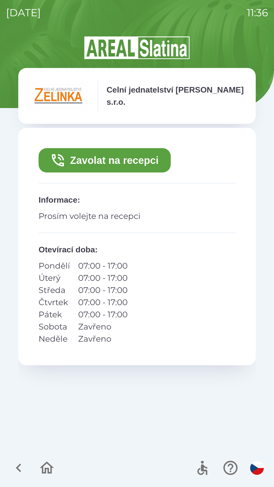
click at [97, 160] on button "Zavolat na recepci" at bounding box center [105, 160] width 132 height 24
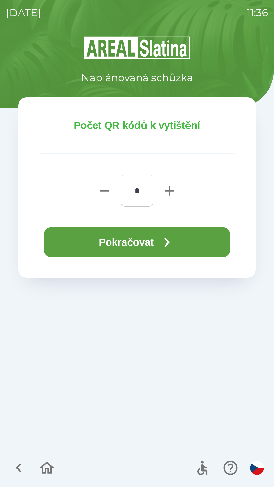
click at [122, 238] on button "Pokračovat" at bounding box center [137, 242] width 187 height 30
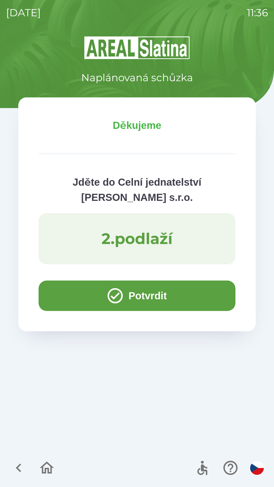
click at [154, 295] on button "Potvrdit" at bounding box center [137, 296] width 197 height 30
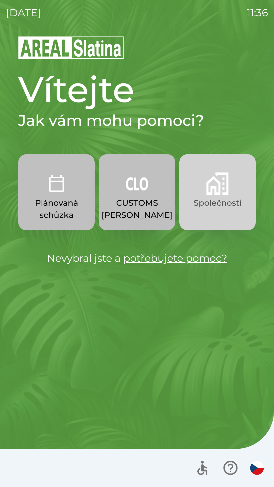
click at [216, 185] on img "button" at bounding box center [217, 184] width 22 height 22
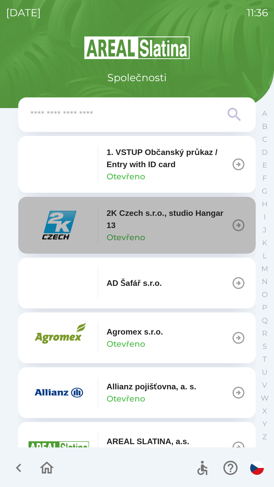
click at [233, 223] on icon "button" at bounding box center [238, 225] width 14 height 14
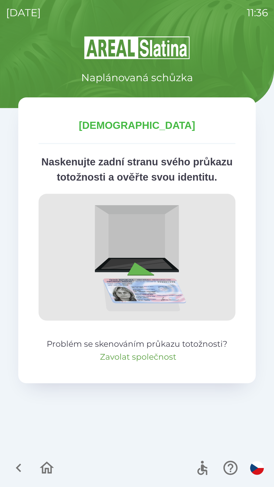
click at [153, 363] on button "Zavolat společnost" at bounding box center [138, 357] width 76 height 12
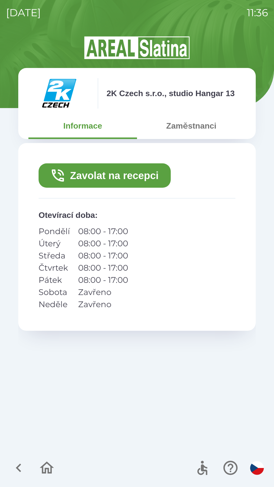
click at [112, 176] on button "Zavolat na recepci" at bounding box center [105, 175] width 132 height 24
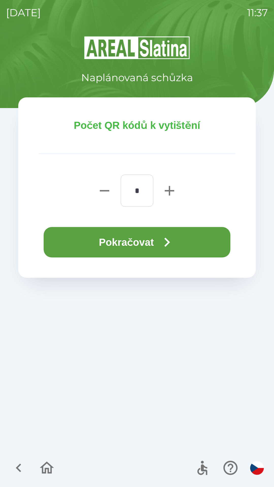
click at [144, 237] on button "Pokračovat" at bounding box center [137, 242] width 187 height 30
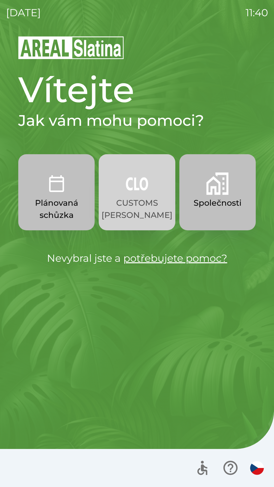
click at [133, 188] on img "button" at bounding box center [137, 184] width 22 height 22
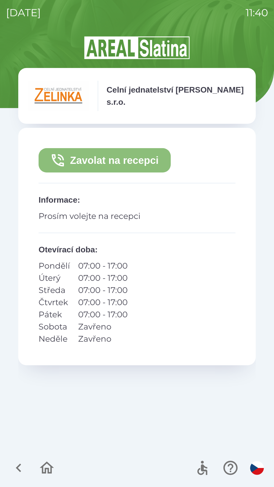
click at [118, 159] on button "Zavolat na recepci" at bounding box center [105, 160] width 132 height 24
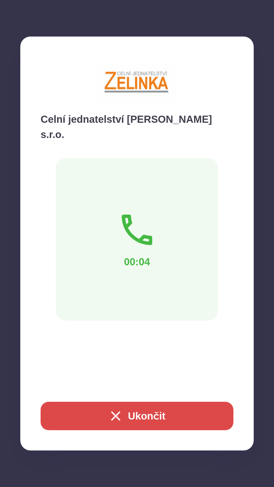
click at [143, 212] on icon at bounding box center [137, 230] width 41 height 41
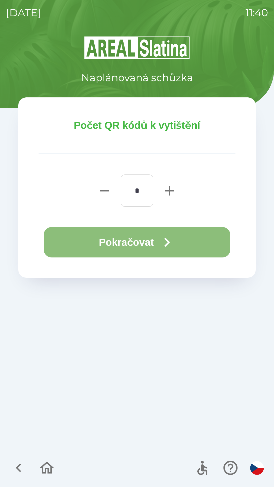
click at [148, 239] on button "Pokračovat" at bounding box center [137, 242] width 187 height 30
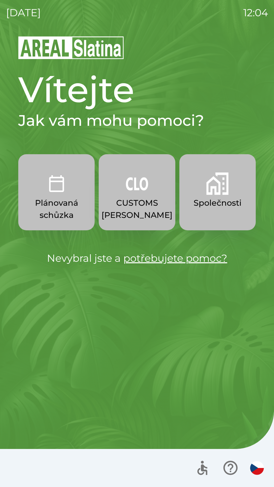
click at [197, 196] on button "Společnosti" at bounding box center [217, 192] width 76 height 76
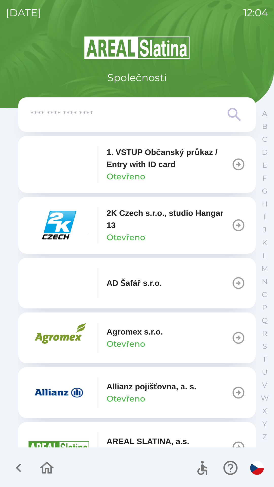
click at [160, 113] on input "text" at bounding box center [126, 115] width 193 height 14
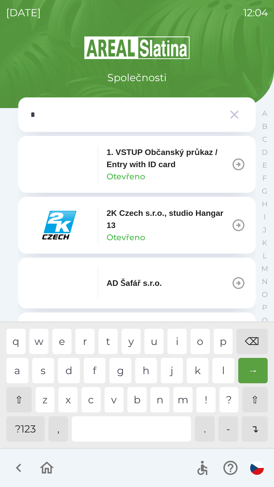
click at [197, 341] on div "o" at bounding box center [200, 341] width 19 height 25
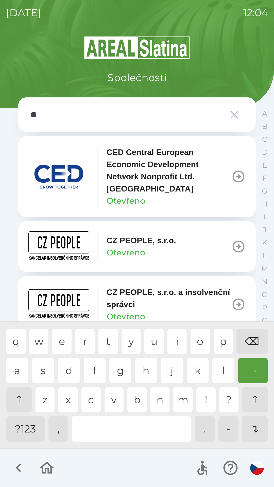
type input "***"
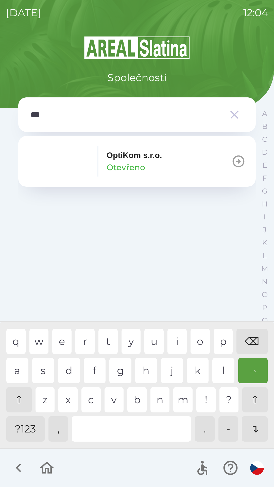
click at [129, 154] on p "OptiKom s.r.o." at bounding box center [135, 155] width 56 height 12
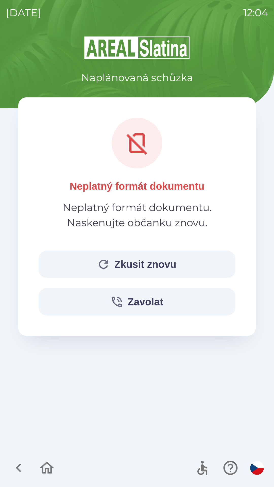
click at [145, 263] on button "Zkusit znovu" at bounding box center [137, 264] width 197 height 27
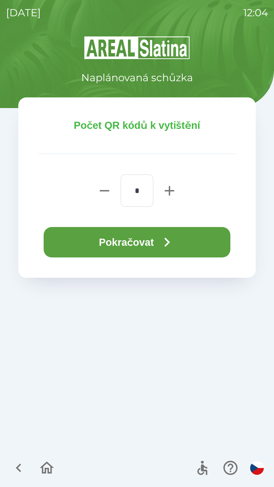
click at [114, 245] on button "Pokračovat" at bounding box center [137, 242] width 187 height 30
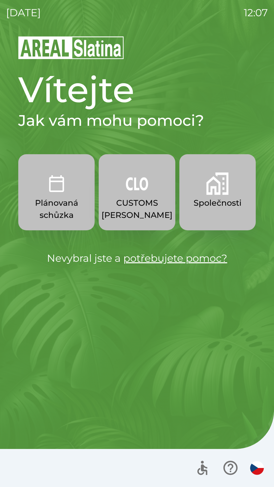
click at [130, 198] on p "CUSTOMS [PERSON_NAME]" at bounding box center [137, 209] width 71 height 24
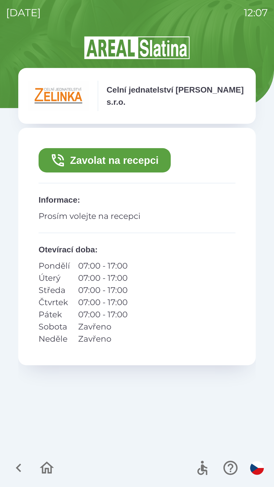
click at [128, 167] on button "Zavolat na recepci" at bounding box center [105, 160] width 132 height 24
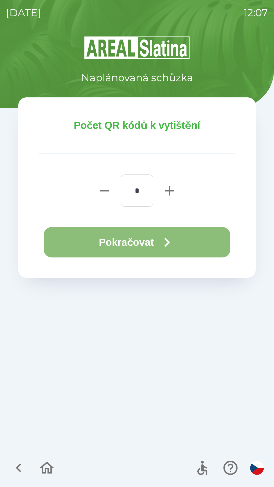
click at [156, 244] on button "Pokračovat" at bounding box center [137, 242] width 187 height 30
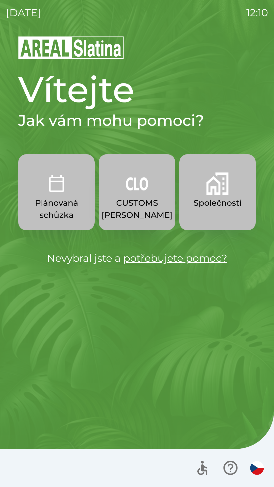
click at [138, 197] on p "CUSTOMS [PERSON_NAME]" at bounding box center [137, 209] width 71 height 24
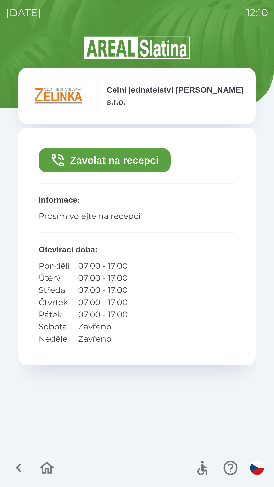
click at [132, 159] on button "Zavolat na recepci" at bounding box center [105, 160] width 132 height 24
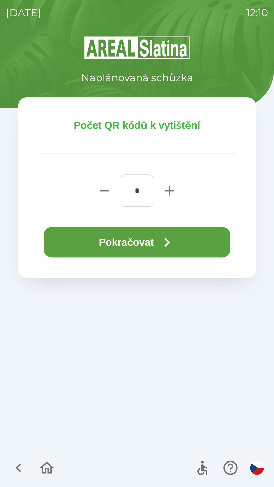
click at [207, 238] on button "Pokračovat" at bounding box center [137, 242] width 187 height 30
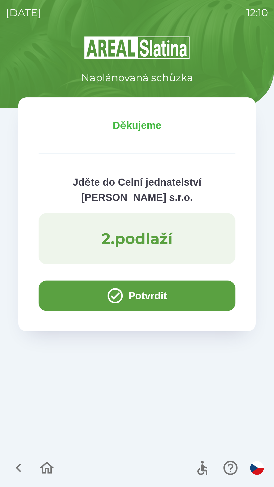
click at [156, 260] on div "2 . podlaží" at bounding box center [137, 238] width 197 height 51
click at [204, 295] on button "Potvrdit" at bounding box center [137, 296] width 197 height 30
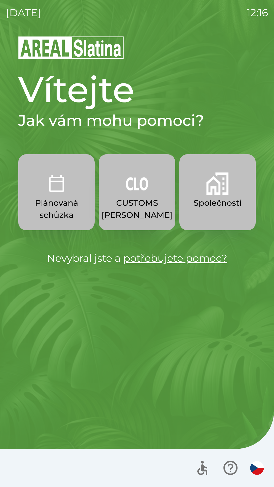
click at [138, 196] on button "CUSTOMS [PERSON_NAME]" at bounding box center [137, 192] width 76 height 76
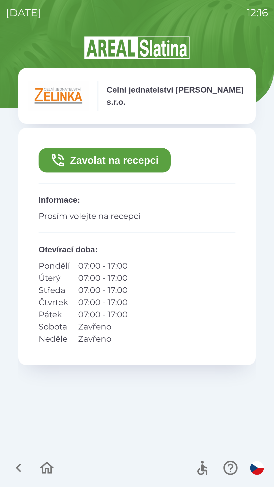
click at [19, 470] on icon "button" at bounding box center [18, 468] width 5 height 9
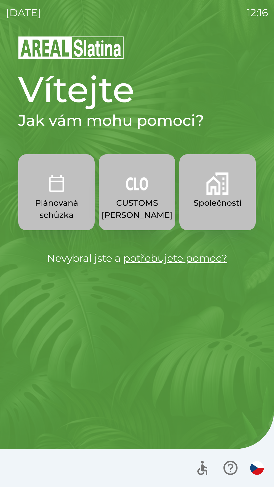
click at [143, 197] on p "CUSTOMS [PERSON_NAME]" at bounding box center [137, 209] width 71 height 24
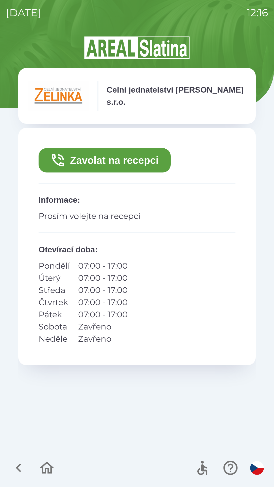
click at [133, 289] on div "Zavolat na recepci Informace : Prosím volejte na recepci Otevírací doba : Pondě…" at bounding box center [137, 247] width 238 height 238
click at [96, 266] on p "07:00 - 17:00" at bounding box center [102, 266] width 49 height 12
click at [73, 94] on img at bounding box center [58, 96] width 61 height 30
click at [45, 464] on icon "button" at bounding box center [47, 468] width 14 height 12
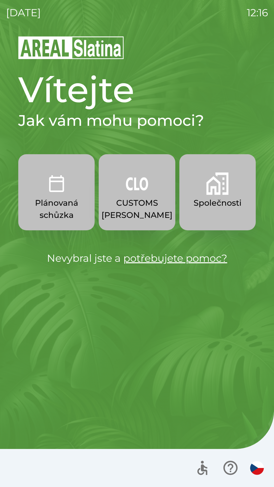
click at [140, 197] on p "CUSTOMS [PERSON_NAME]" at bounding box center [137, 209] width 71 height 24
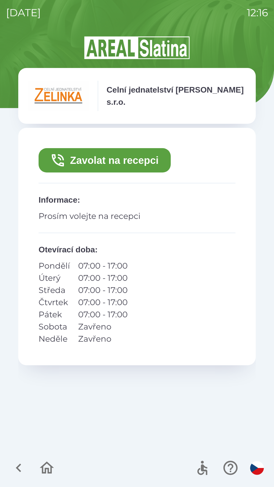
click at [130, 157] on button "Zavolat na recepci" at bounding box center [105, 160] width 132 height 24
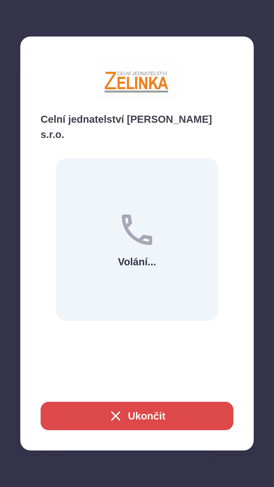
click at [150, 415] on button "Ukončit" at bounding box center [137, 416] width 193 height 28
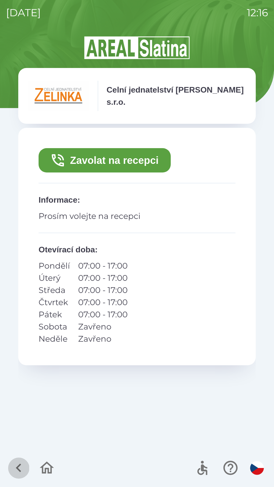
click at [19, 465] on icon "button" at bounding box center [18, 468] width 5 height 9
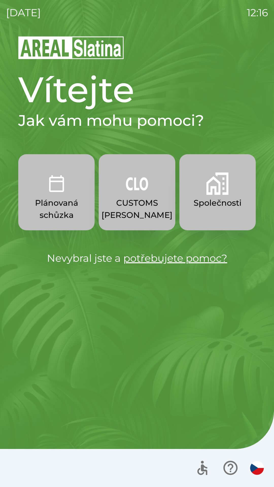
click at [252, 467] on img "button" at bounding box center [257, 468] width 14 height 14
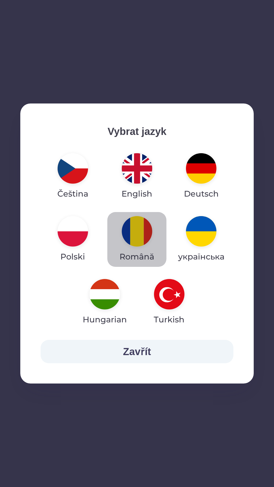
click at [135, 229] on img "button" at bounding box center [137, 231] width 30 height 30
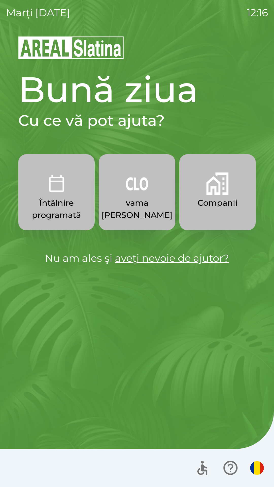
click at [140, 197] on p "vama [PERSON_NAME]" at bounding box center [137, 209] width 71 height 24
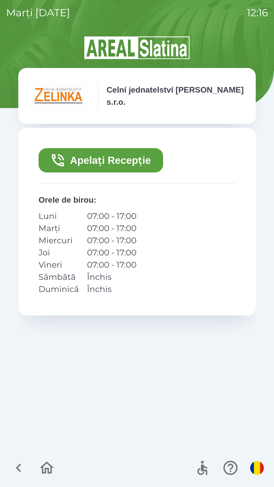
click at [53, 159] on icon "button" at bounding box center [58, 160] width 16 height 16
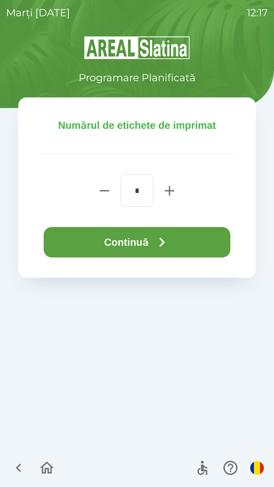
click at [164, 188] on icon "button" at bounding box center [169, 191] width 16 height 16
type input "*"
click at [99, 238] on button "Continuă" at bounding box center [137, 242] width 187 height 30
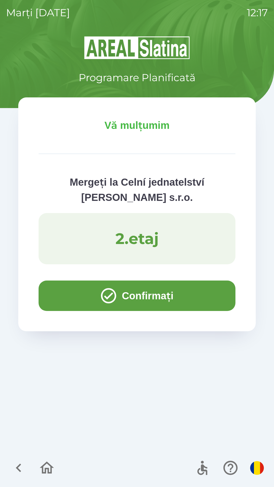
click at [101, 292] on icon "button" at bounding box center [108, 295] width 15 height 15
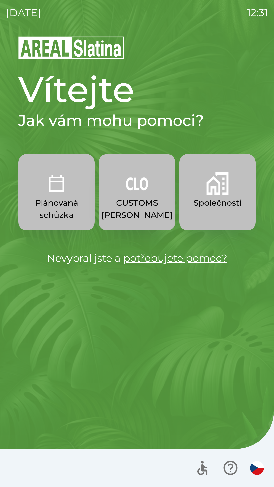
click at [129, 198] on p "CUSTOMS [PERSON_NAME]" at bounding box center [137, 209] width 71 height 24
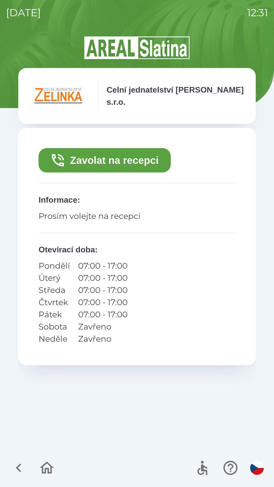
click at [92, 159] on button "Zavolat na recepci" at bounding box center [105, 160] width 132 height 24
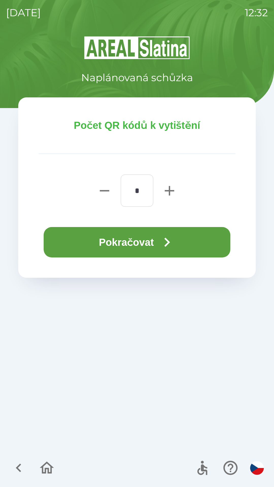
click at [134, 244] on button "Pokračovat" at bounding box center [137, 242] width 187 height 30
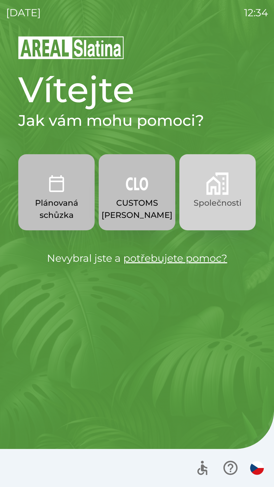
click at [211, 201] on p "Společnosti" at bounding box center [218, 203] width 48 height 12
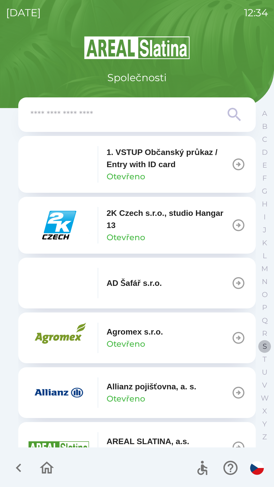
click at [261, 346] on button "S" at bounding box center [264, 346] width 13 height 13
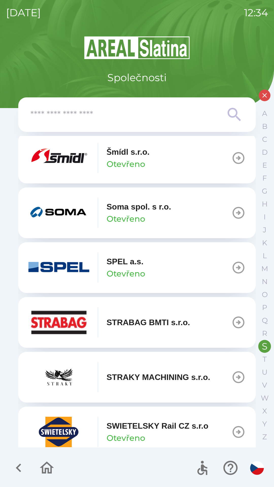
scroll to position [114, 0]
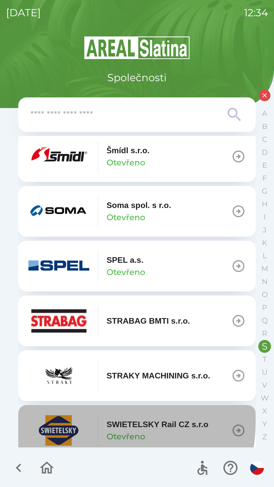
click at [73, 420] on img "button" at bounding box center [58, 430] width 61 height 30
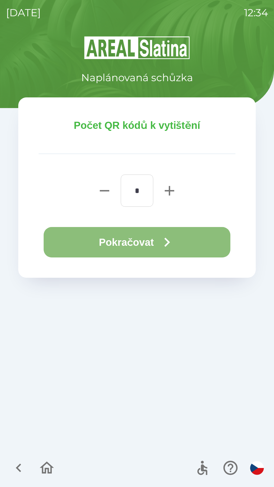
click at [94, 242] on button "Pokračovat" at bounding box center [137, 242] width 187 height 30
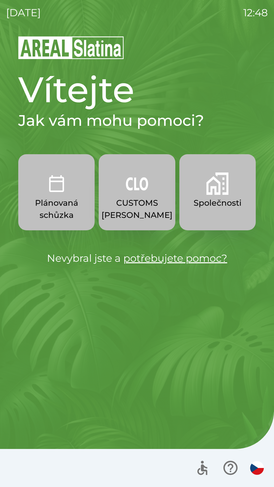
click at [211, 230] on button "Společnosti" at bounding box center [217, 192] width 76 height 76
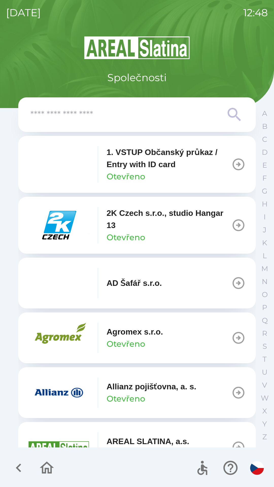
click at [160, 120] on input "text" at bounding box center [126, 115] width 193 height 14
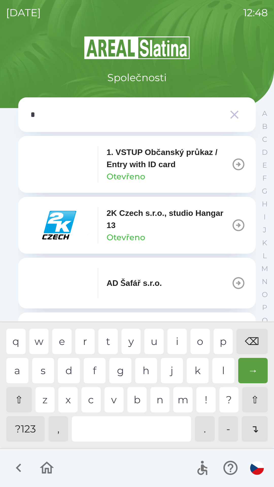
click at [196, 338] on div "o" at bounding box center [200, 341] width 19 height 25
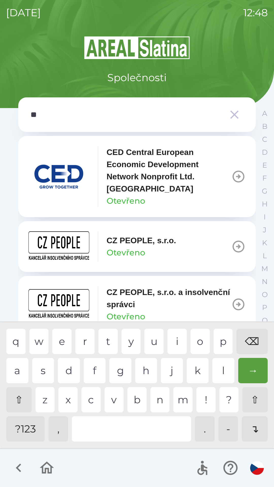
click at [218, 342] on div "p" at bounding box center [223, 341] width 19 height 25
type input "***"
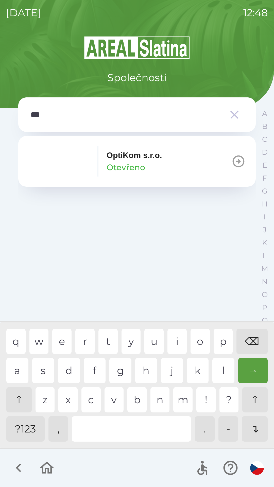
click at [109, 341] on div "t" at bounding box center [107, 341] width 19 height 25
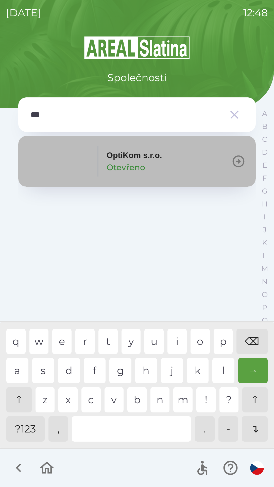
click at [153, 158] on p "OptiKom s.r.o." at bounding box center [135, 155] width 56 height 12
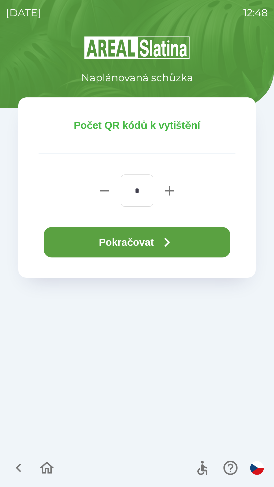
click at [149, 248] on button "Pokračovat" at bounding box center [137, 242] width 187 height 30
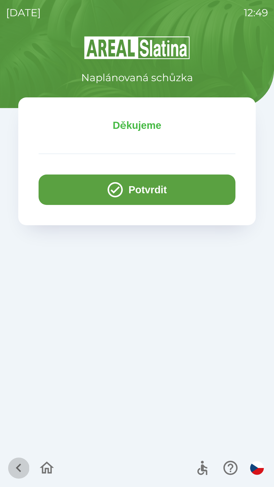
click at [16, 470] on icon "button" at bounding box center [18, 468] width 17 height 17
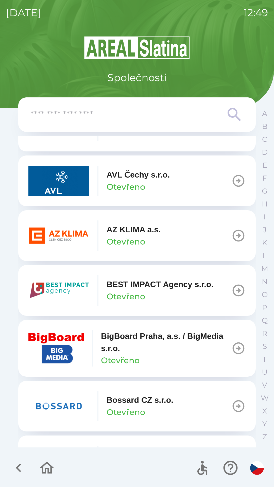
scroll to position [487, 0]
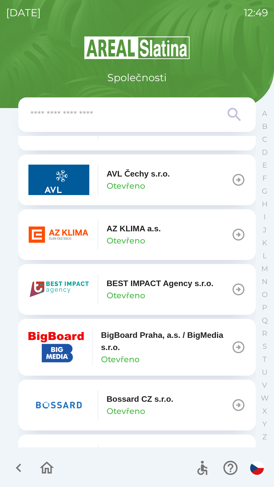
click at [170, 224] on button "AZ KLIMA a.s. Otevřeno" at bounding box center [137, 234] width 238 height 51
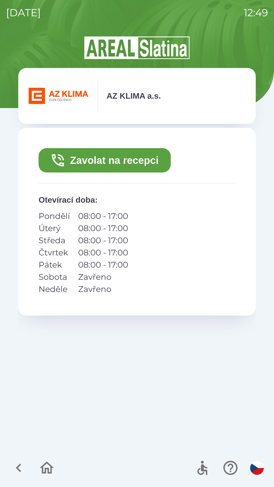
click at [156, 164] on button "Zavolat na recepci" at bounding box center [105, 160] width 132 height 24
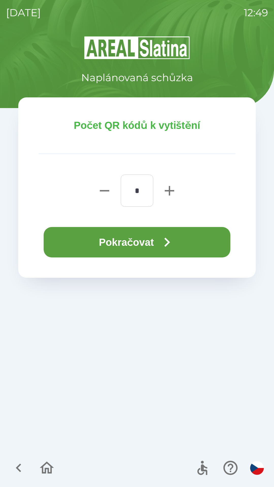
click at [145, 240] on button "Pokračovat" at bounding box center [137, 242] width 187 height 30
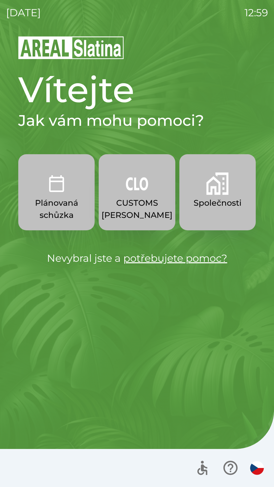
click at [225, 201] on p "Společnosti" at bounding box center [218, 203] width 48 height 12
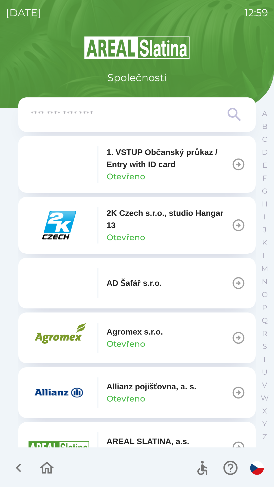
click at [263, 168] on p "E" at bounding box center [264, 165] width 5 height 9
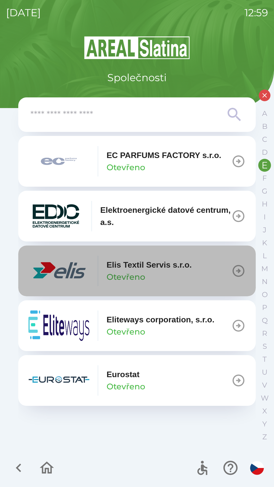
click at [239, 270] on icon "button" at bounding box center [239, 271] width 12 height 12
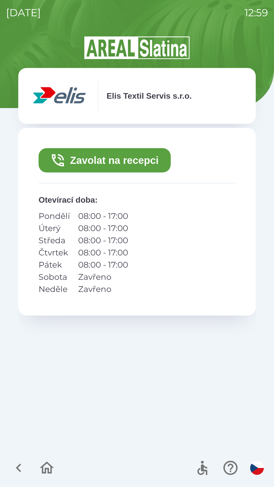
click at [123, 162] on button "Zavolat na recepci" at bounding box center [105, 160] width 132 height 24
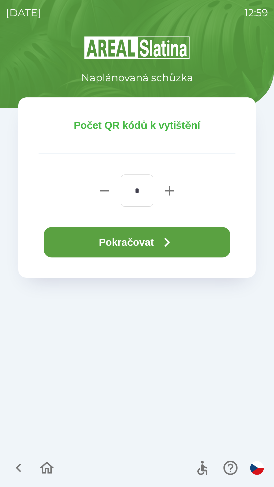
click at [165, 240] on icon "button" at bounding box center [167, 242] width 18 height 18
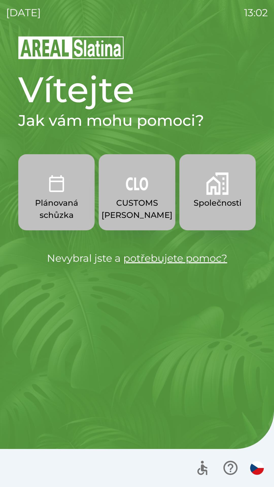
click at [215, 212] on button "Společnosti" at bounding box center [217, 192] width 76 height 76
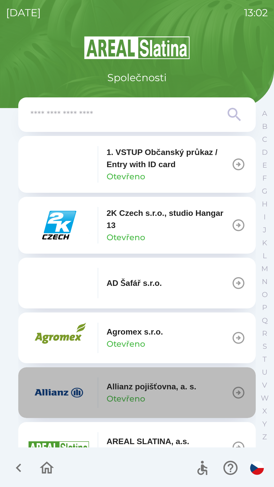
click at [236, 390] on icon "button" at bounding box center [238, 393] width 14 height 14
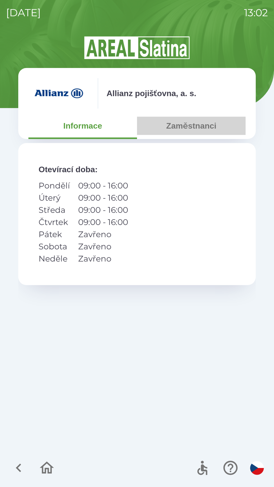
click at [201, 124] on button "Zaměstnanci" at bounding box center [191, 126] width 109 height 18
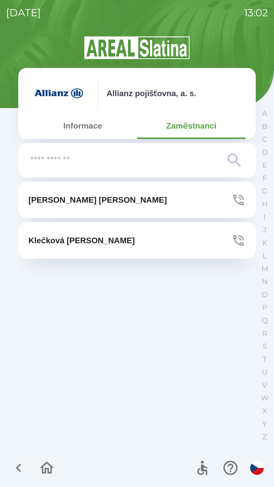
click at [234, 200] on icon "button" at bounding box center [238, 200] width 14 height 14
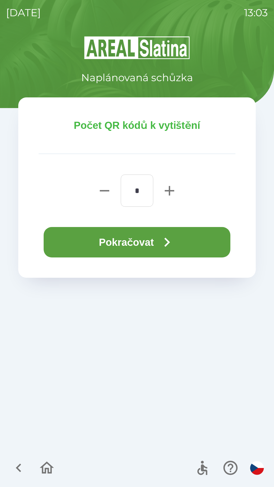
click at [176, 239] on icon "button" at bounding box center [167, 242] width 18 height 18
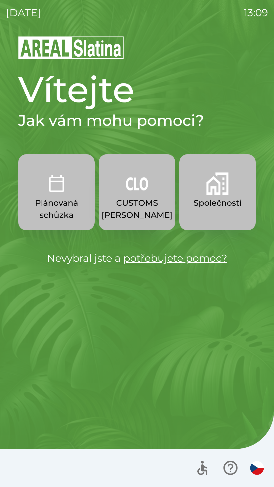
click at [217, 190] on img "button" at bounding box center [217, 184] width 22 height 22
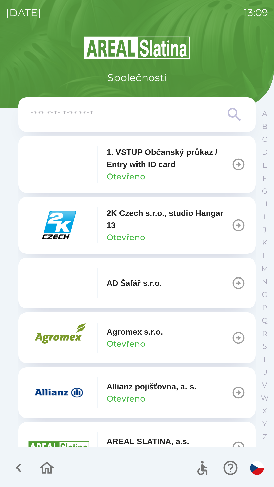
click at [88, 115] on input "text" at bounding box center [126, 115] width 193 height 14
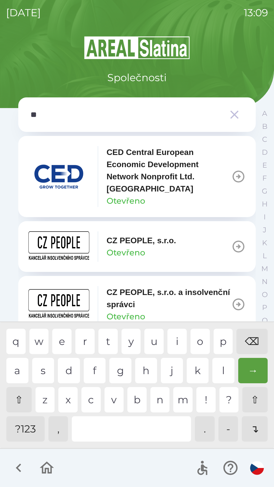
click at [223, 339] on div "p" at bounding box center [223, 341] width 19 height 25
type input "***"
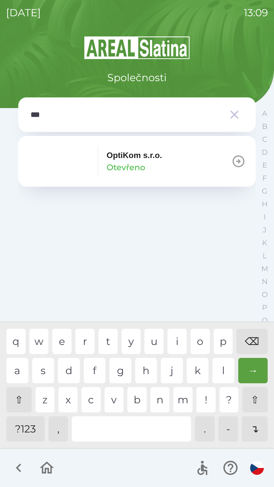
click at [123, 159] on p "OptiKom s.r.o." at bounding box center [135, 155] width 56 height 12
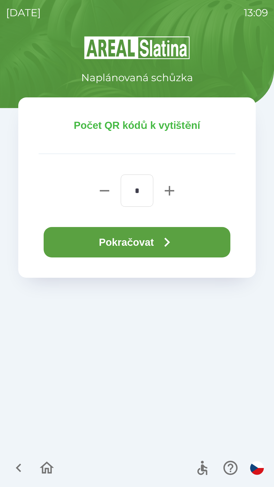
click at [125, 244] on button "Pokračovat" at bounding box center [137, 242] width 187 height 30
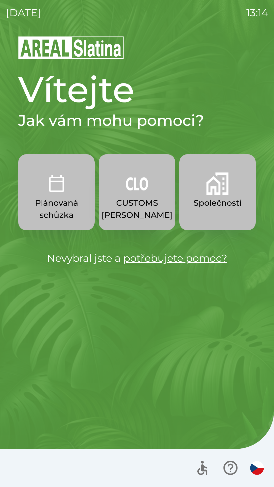
click at [216, 200] on p "Společnosti" at bounding box center [218, 203] width 48 height 12
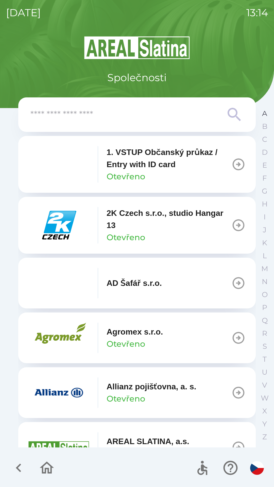
click at [263, 116] on p "A" at bounding box center [264, 113] width 5 height 9
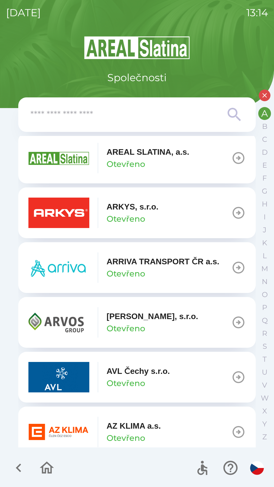
scroll to position [178, 0]
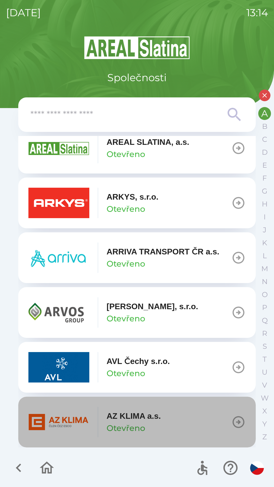
click at [144, 421] on p "AZ KLIMA a.s." at bounding box center [134, 416] width 54 height 12
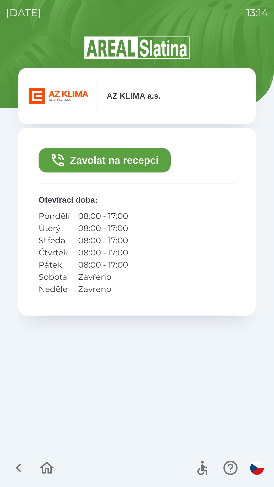
click at [133, 161] on button "Zavolat na recepci" at bounding box center [105, 160] width 132 height 24
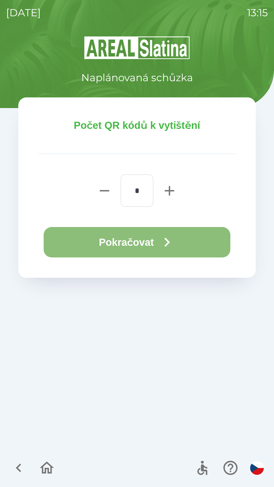
click at [170, 244] on icon "button" at bounding box center [167, 242] width 6 height 9
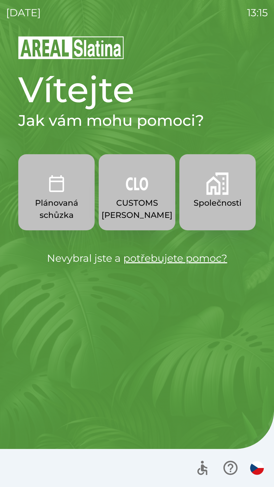
click at [186, 270] on div "Vítejte Jak vám mohu pomoci? Plánovaná schůzka CUSTOMS [PERSON_NAME] Společnost…" at bounding box center [137, 262] width 262 height 452
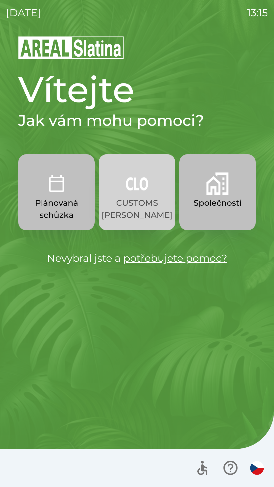
click at [138, 202] on p "CUSTOMS [PERSON_NAME]" at bounding box center [137, 209] width 71 height 24
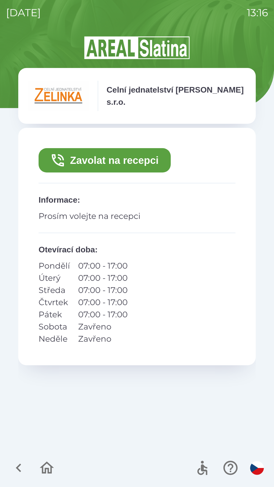
click at [257, 465] on img "button" at bounding box center [257, 468] width 14 height 14
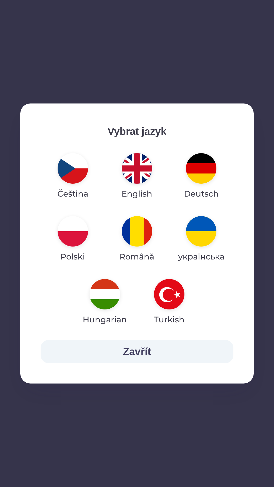
click at [174, 291] on img "button" at bounding box center [169, 294] width 30 height 30
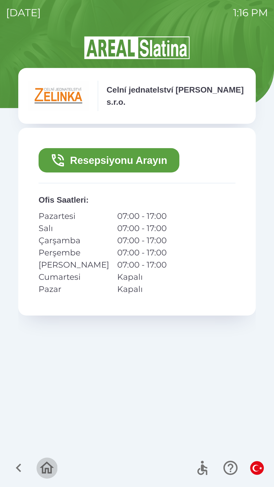
click at [47, 472] on icon "button" at bounding box center [46, 468] width 17 height 17
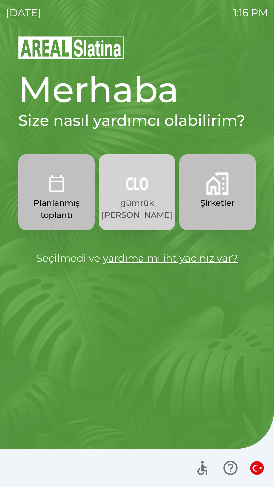
click at [138, 196] on button "gümrük [PERSON_NAME]" at bounding box center [137, 192] width 76 height 76
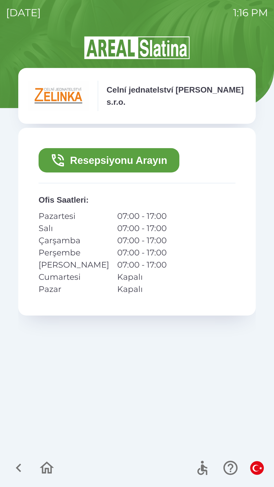
click at [222, 94] on p "Celní jednatelství [PERSON_NAME] s.r.o." at bounding box center [176, 96] width 139 height 24
click at [232, 462] on icon "button" at bounding box center [230, 468] width 14 height 14
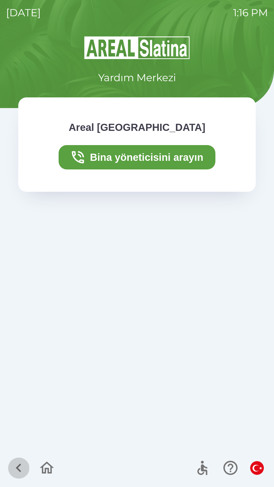
click at [16, 462] on icon "button" at bounding box center [18, 468] width 17 height 17
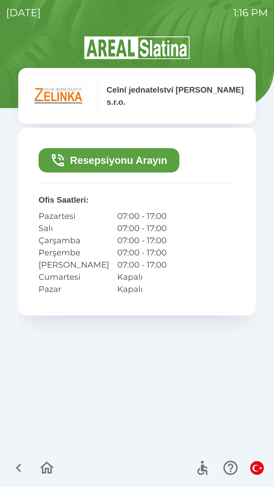
click at [56, 165] on icon "button" at bounding box center [58, 160] width 16 height 16
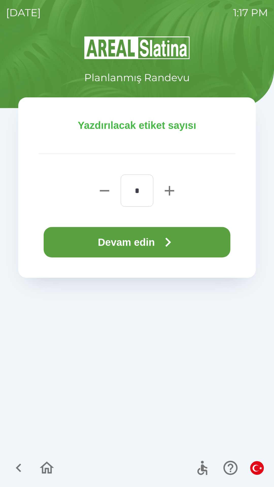
click at [175, 240] on icon "button" at bounding box center [168, 242] width 18 height 18
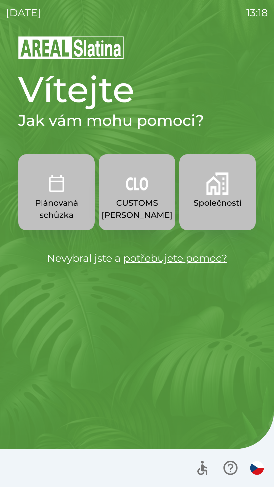
click at [228, 216] on button "Společnosti" at bounding box center [217, 192] width 76 height 76
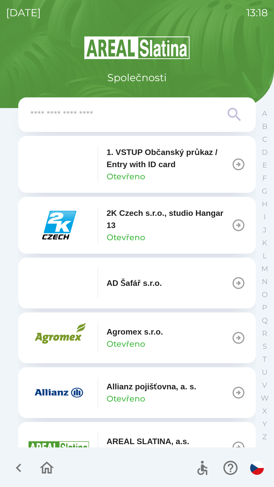
click at [146, 109] on input "text" at bounding box center [126, 115] width 193 height 14
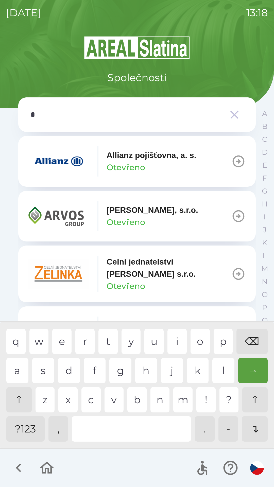
click at [171, 371] on div "j" at bounding box center [172, 370] width 22 height 25
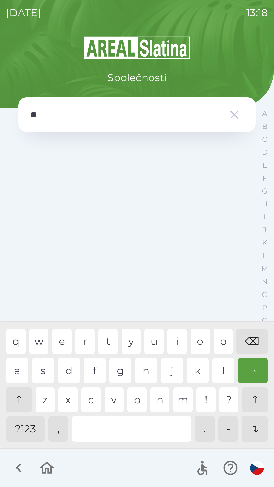
click at [138, 396] on div "b" at bounding box center [136, 399] width 19 height 25
type input "*"
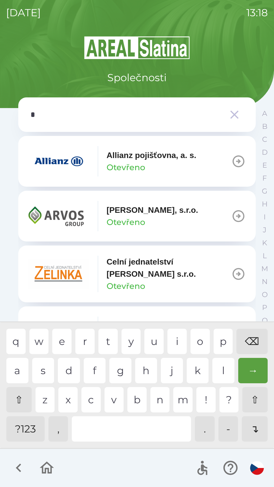
click at [252, 342] on div "⌫" at bounding box center [251, 341] width 31 height 25
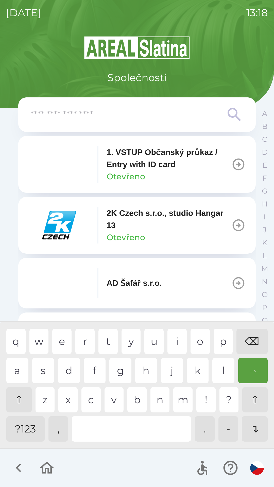
click at [248, 343] on div "⌫" at bounding box center [251, 341] width 31 height 25
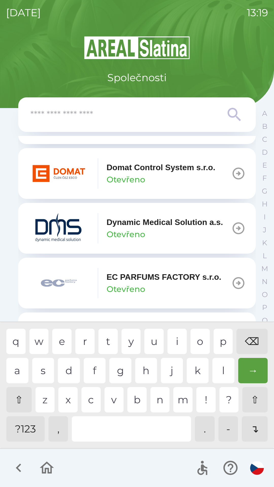
scroll to position [1255, 0]
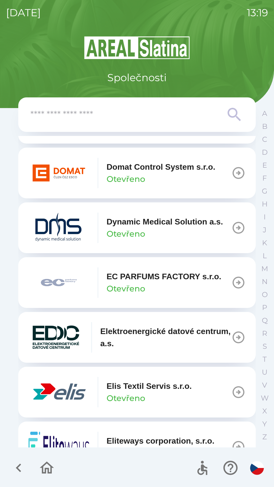
click at [243, 427] on div "1. VSTUP Občanský průkaz / Entry with ID card Otevřeno 2K Czech s.r.o., studio …" at bounding box center [137, 292] width 238 height 312
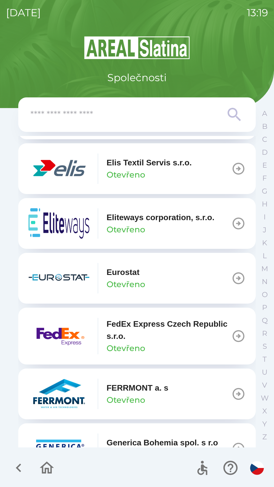
scroll to position [1476, 0]
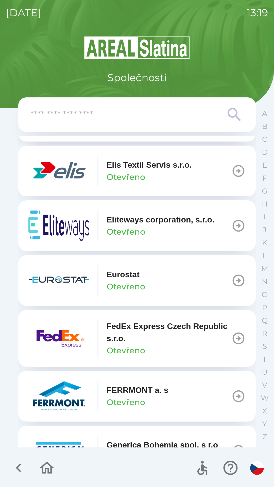
click at [50, 475] on icon "button" at bounding box center [46, 468] width 17 height 17
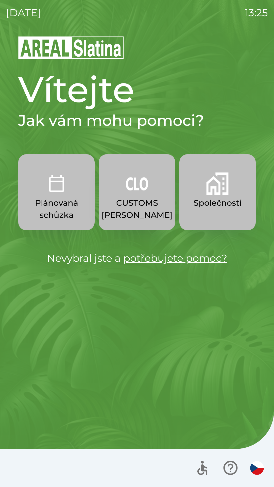
click at [215, 192] on img "button" at bounding box center [217, 184] width 22 height 22
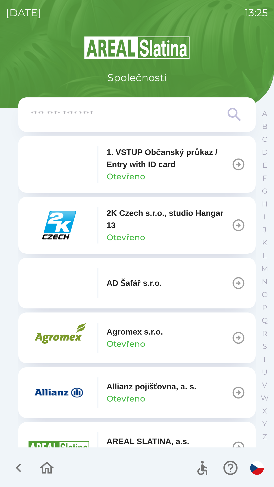
click at [62, 117] on input "text" at bounding box center [126, 115] width 193 height 14
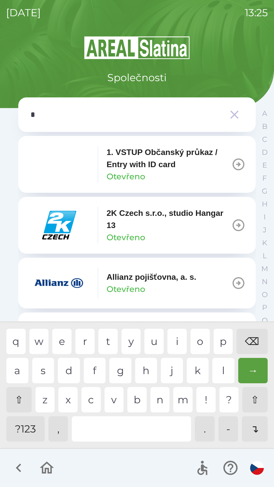
click at [177, 341] on div "i" at bounding box center [176, 341] width 19 height 25
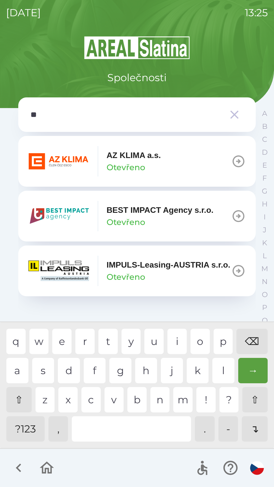
type input "***"
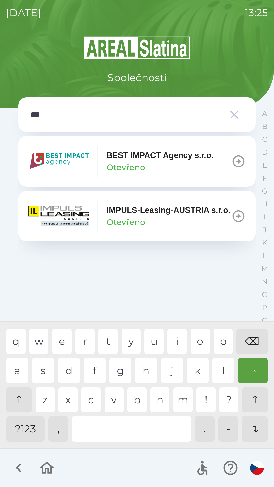
click at [58, 208] on img "button" at bounding box center [58, 216] width 61 height 30
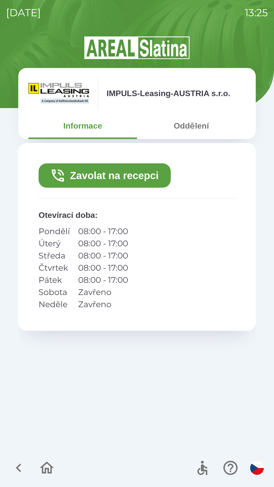
click at [186, 128] on button "Oddělení" at bounding box center [191, 126] width 109 height 18
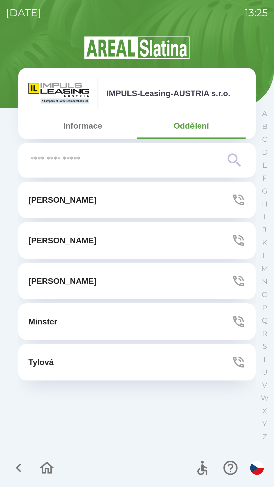
click at [238, 238] on icon "button" at bounding box center [238, 240] width 14 height 14
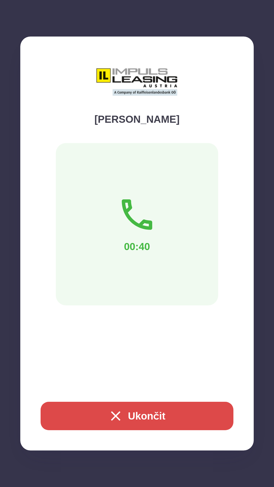
click at [108, 410] on icon "button" at bounding box center [116, 416] width 16 height 16
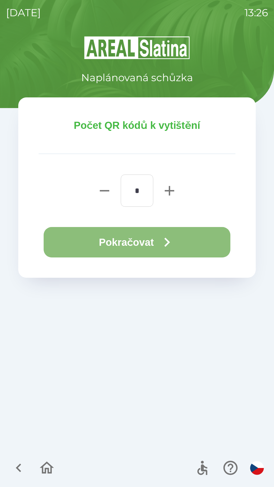
click at [146, 244] on button "Pokračovat" at bounding box center [137, 242] width 187 height 30
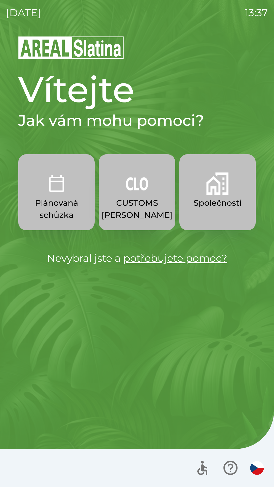
click at [125, 193] on button "CUSTOMS [PERSON_NAME]" at bounding box center [137, 192] width 76 height 76
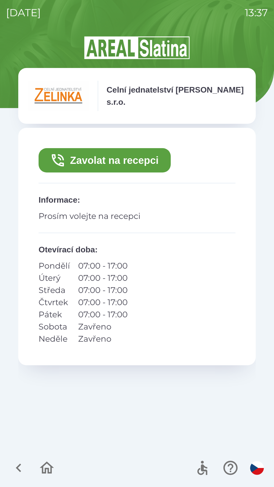
click at [94, 161] on button "Zavolat na recepci" at bounding box center [105, 160] width 132 height 24
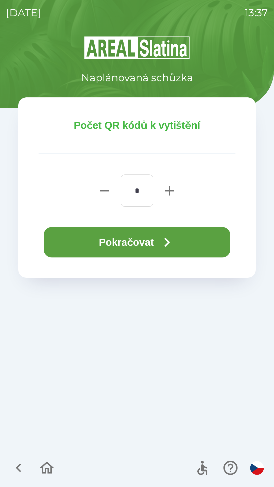
click at [133, 238] on button "Pokračovat" at bounding box center [137, 242] width 187 height 30
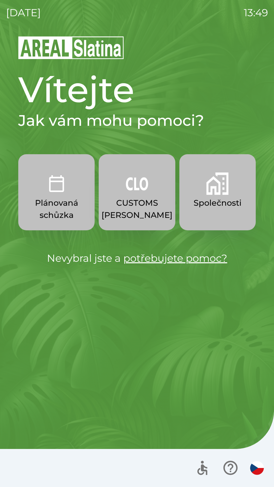
click at [132, 196] on button "CUSTOMS [PERSON_NAME]" at bounding box center [137, 192] width 76 height 76
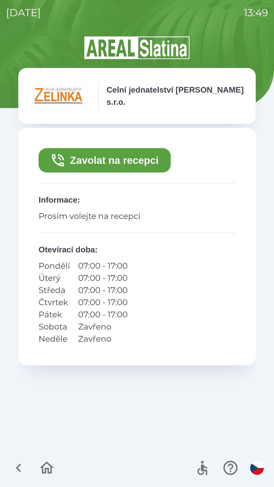
click at [20, 469] on icon "button" at bounding box center [18, 468] width 17 height 17
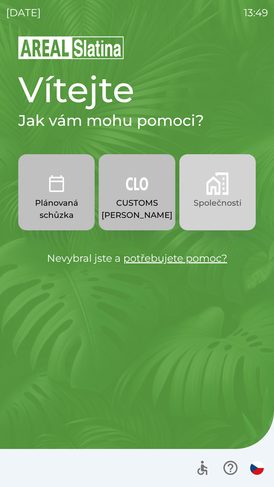
click at [226, 198] on p "Společnosti" at bounding box center [218, 203] width 48 height 12
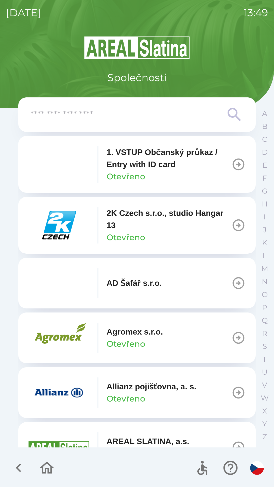
click at [49, 467] on icon "button" at bounding box center [46, 468] width 17 height 17
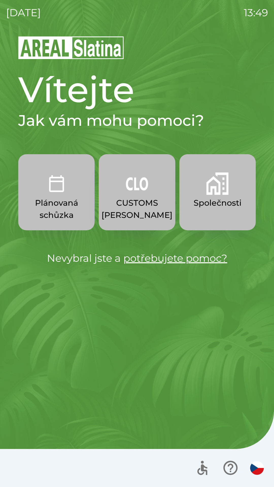
click at [145, 258] on link "potřebujete pomoc?" at bounding box center [175, 258] width 104 height 12
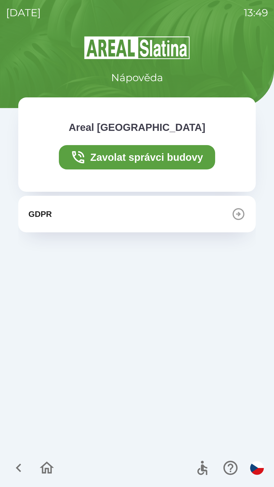
click at [15, 469] on icon "button" at bounding box center [18, 468] width 17 height 17
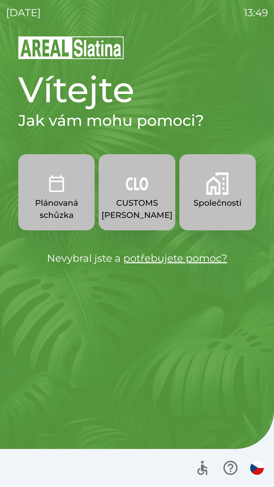
click at [158, 258] on link "potřebujete pomoc?" at bounding box center [175, 258] width 104 height 12
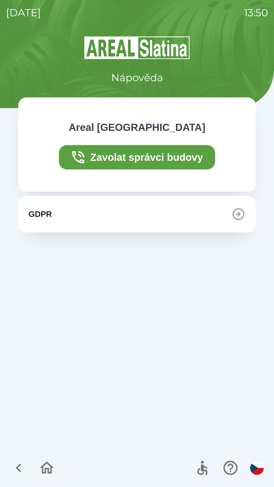
click at [145, 160] on button "Zavolat správci budovy" at bounding box center [137, 157] width 157 height 24
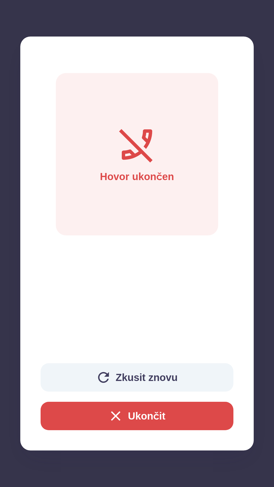
click at [145, 424] on button "Ukončit" at bounding box center [137, 416] width 193 height 28
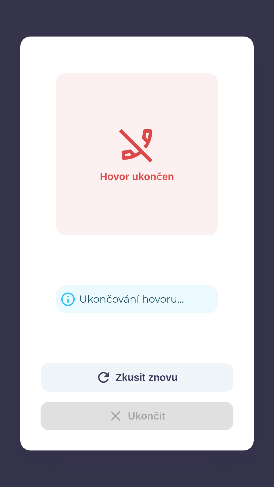
click at [133, 420] on div "Zkusit znovu Ukončit" at bounding box center [137, 396] width 193 height 67
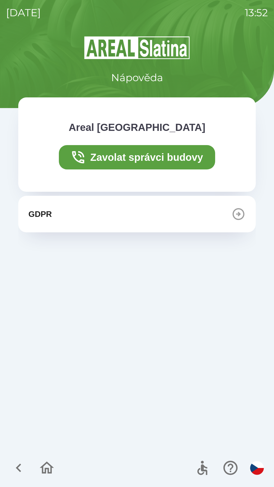
click at [137, 419] on div "GDPR" at bounding box center [137, 322] width 238 height 252
click at [127, 260] on div "GDPR" at bounding box center [137, 322] width 238 height 252
click at [237, 211] on icon "button" at bounding box center [238, 214] width 14 height 14
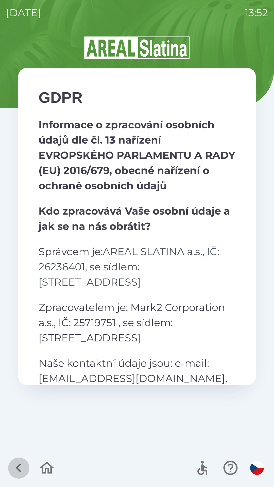
click at [20, 466] on icon "button" at bounding box center [18, 468] width 5 height 9
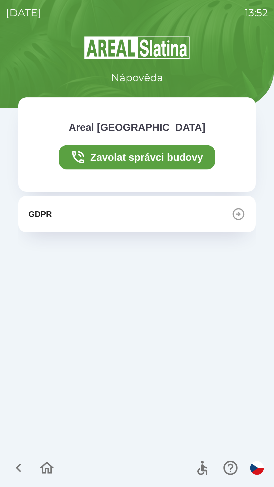
click at [26, 477] on button "button" at bounding box center [18, 468] width 21 height 21
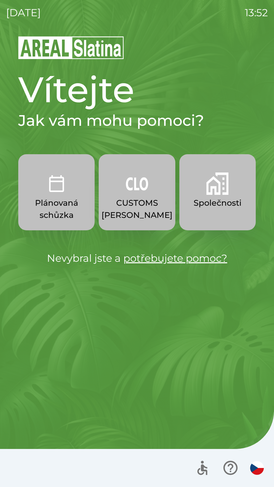
click at [19, 462] on div at bounding box center [137, 468] width 274 height 38
click at [141, 197] on p "CUSTOMS [PERSON_NAME]" at bounding box center [137, 209] width 71 height 24
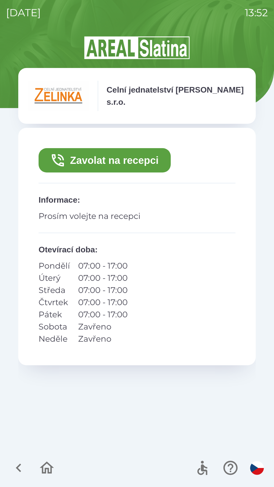
click at [22, 466] on icon "button" at bounding box center [18, 468] width 17 height 17
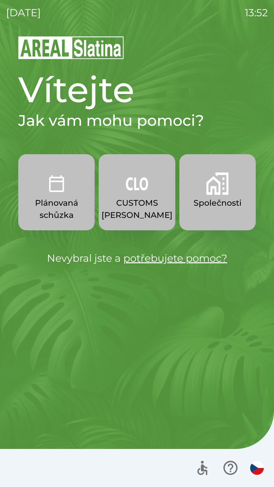
click at [258, 472] on img "button" at bounding box center [257, 468] width 14 height 14
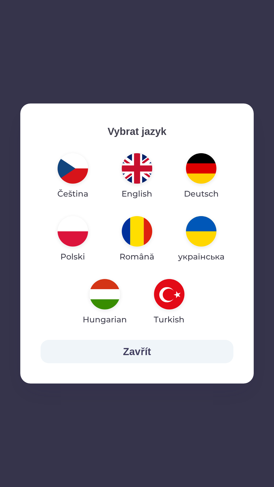
click at [127, 348] on button "Zavřít" at bounding box center [137, 351] width 193 height 23
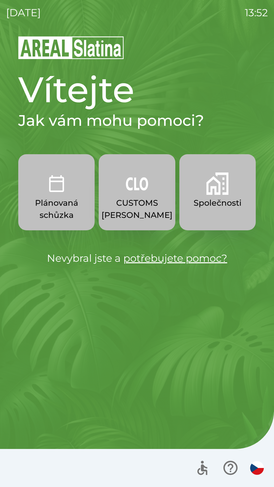
click at [227, 467] on icon "button" at bounding box center [230, 468] width 17 height 17
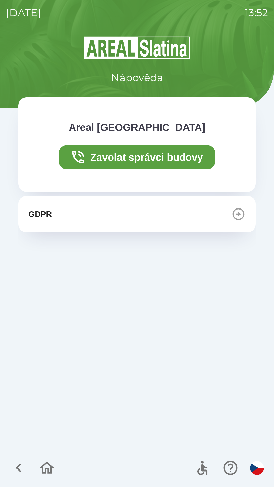
click at [231, 469] on icon "button" at bounding box center [230, 468] width 14 height 14
click at [253, 470] on img "button" at bounding box center [257, 468] width 14 height 14
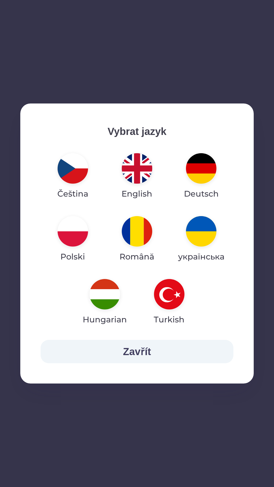
click at [137, 349] on button "Zavřít" at bounding box center [137, 351] width 193 height 23
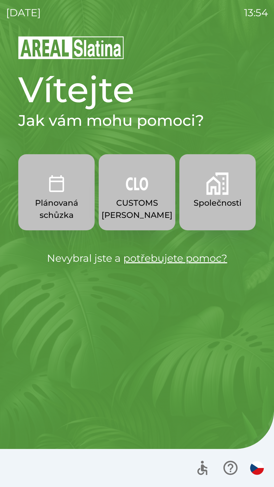
click at [258, 468] on img "button" at bounding box center [257, 468] width 14 height 14
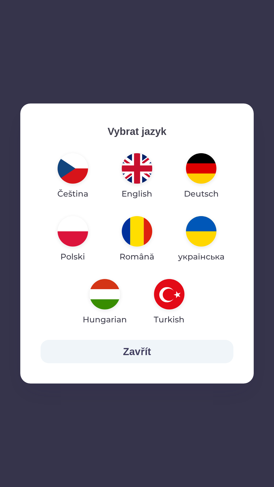
click at [133, 353] on button "Zavřít" at bounding box center [137, 351] width 193 height 23
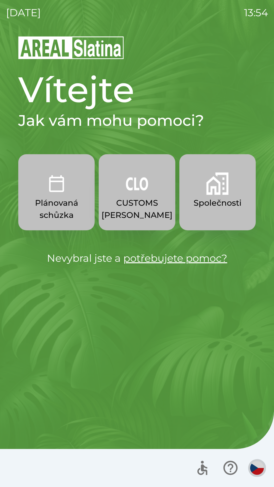
click at [256, 468] on img "button" at bounding box center [257, 468] width 14 height 14
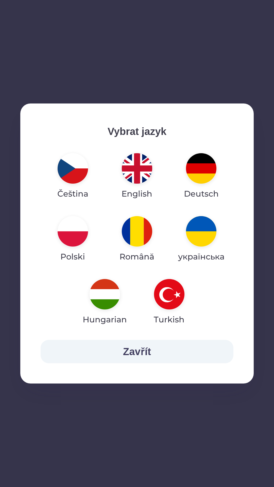
click at [135, 352] on button "Zavřít" at bounding box center [137, 351] width 193 height 23
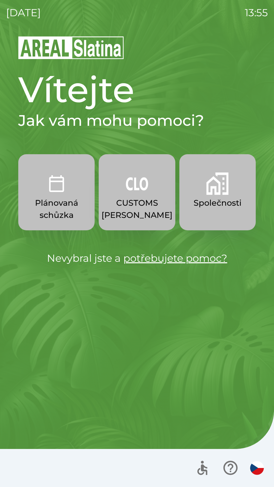
click at [257, 471] on img "button" at bounding box center [257, 468] width 14 height 14
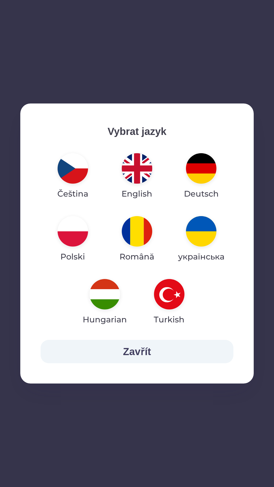
click at [170, 299] on img "button" at bounding box center [169, 294] width 30 height 30
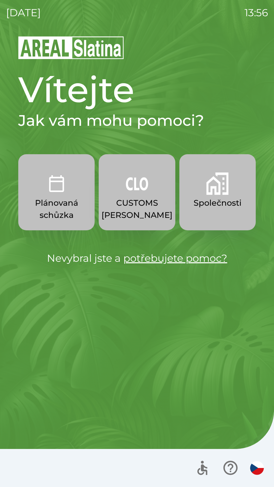
click at [256, 466] on img "button" at bounding box center [257, 468] width 14 height 14
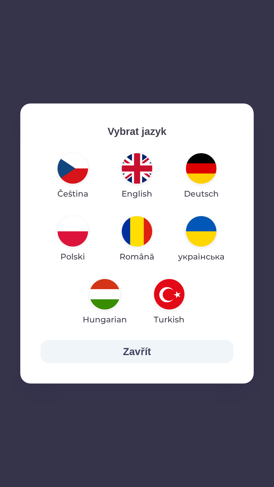
click at [130, 353] on button "Zavřít" at bounding box center [137, 351] width 193 height 23
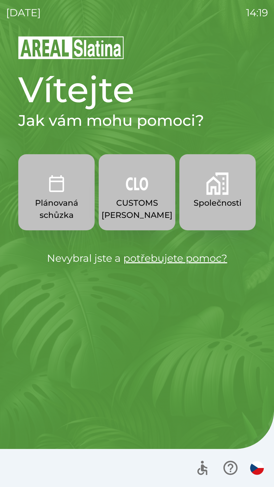
click at [145, 183] on img "button" at bounding box center [137, 184] width 22 height 22
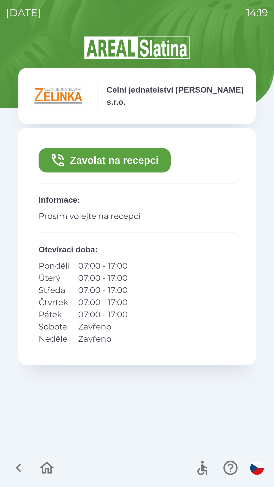
click at [149, 155] on button "Zavolat na recepci" at bounding box center [105, 160] width 132 height 24
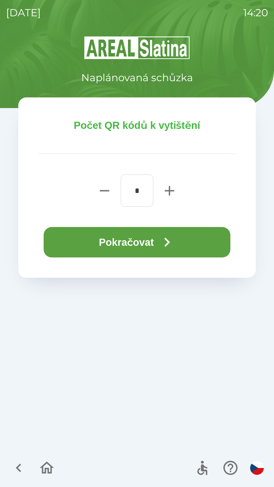
click at [163, 240] on icon "button" at bounding box center [167, 242] width 18 height 18
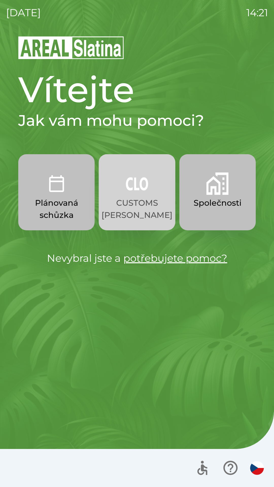
click at [139, 187] on img "button" at bounding box center [137, 184] width 22 height 22
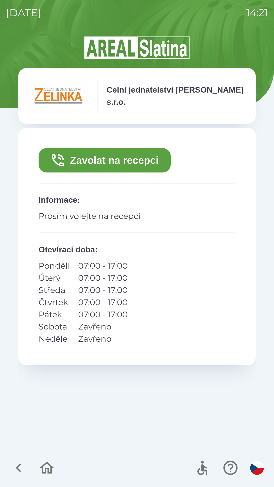
click at [148, 157] on button "Zavolat na recepci" at bounding box center [105, 160] width 132 height 24
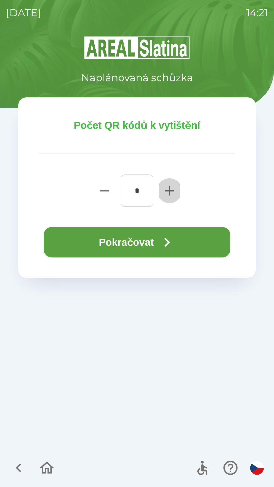
click at [166, 191] on icon "button" at bounding box center [169, 190] width 9 height 9
type input "*"
click at [156, 243] on button "Pokračovat" at bounding box center [137, 242] width 187 height 30
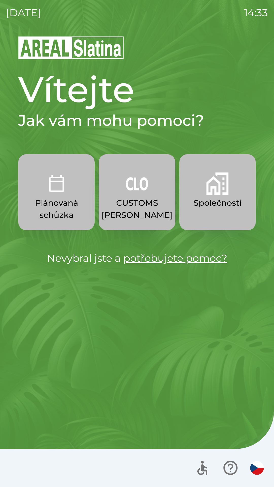
click at [218, 201] on p "Společnosti" at bounding box center [218, 203] width 48 height 12
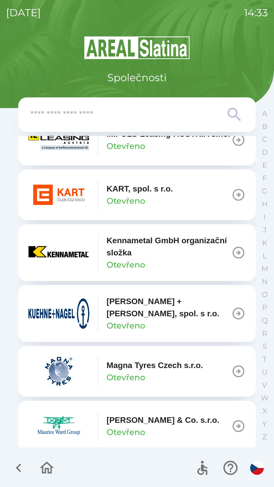
scroll to position [2013, 0]
click at [132, 113] on input "text" at bounding box center [126, 115] width 193 height 14
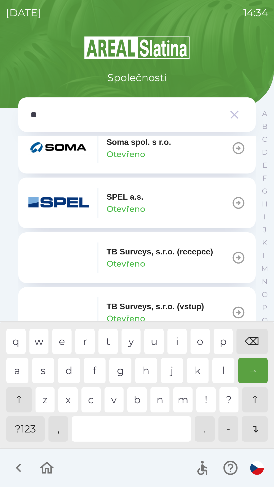
scroll to position [0, 0]
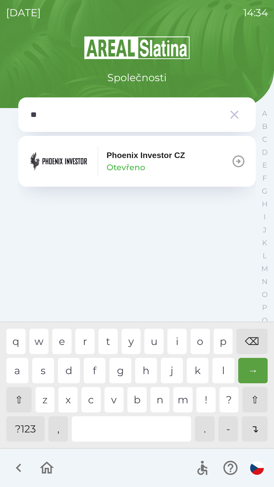
type input "***"
click at [197, 341] on div "o" at bounding box center [200, 341] width 19 height 25
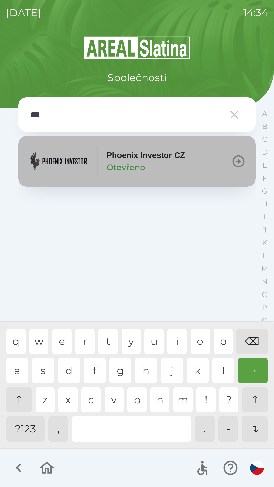
click at [72, 159] on img "button" at bounding box center [58, 161] width 61 height 30
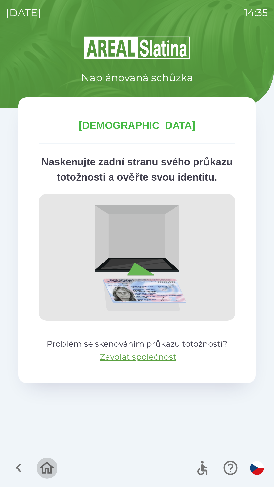
click at [42, 470] on icon "button" at bounding box center [46, 468] width 17 height 17
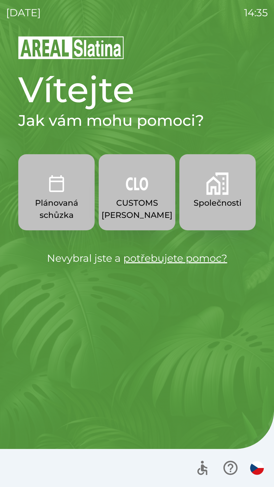
click at [224, 204] on p "Společnosti" at bounding box center [218, 203] width 48 height 12
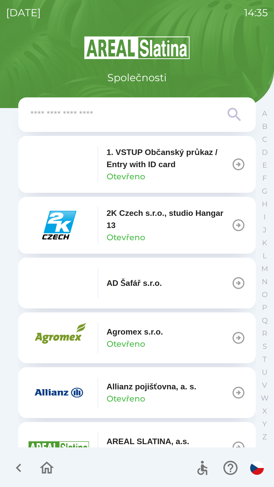
click at [117, 119] on input "text" at bounding box center [126, 115] width 193 height 14
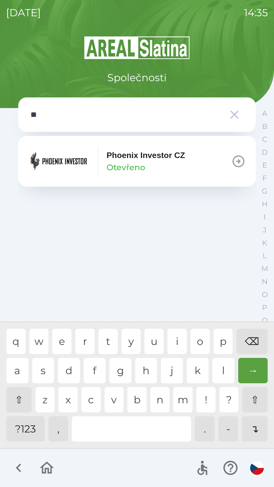
type input "***"
click at [120, 163] on p "Otevřeno" at bounding box center [126, 167] width 39 height 12
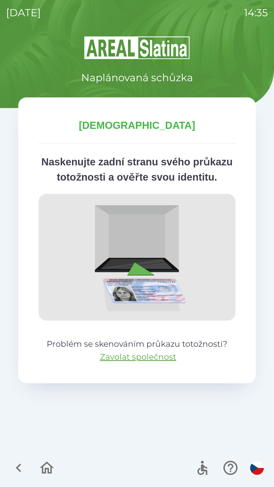
click at [16, 466] on icon "button" at bounding box center [18, 468] width 17 height 17
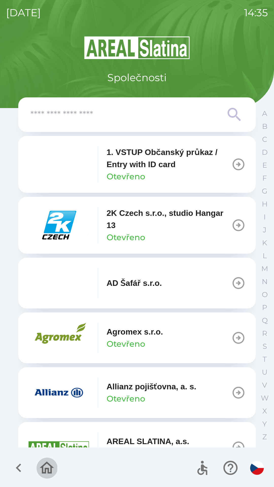
click at [45, 477] on button "button" at bounding box center [46, 468] width 21 height 21
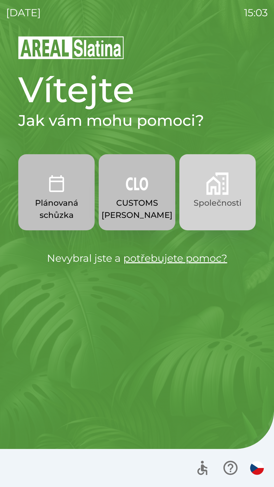
click at [217, 201] on p "Společnosti" at bounding box center [218, 203] width 48 height 12
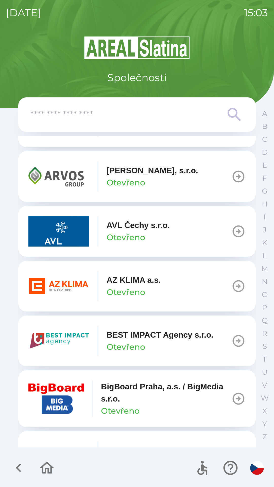
scroll to position [437, 0]
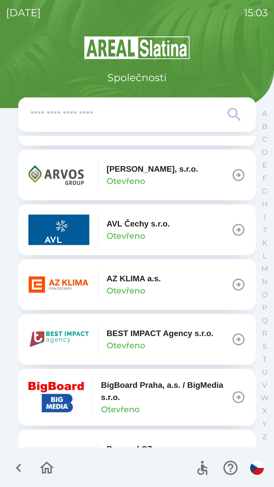
click at [134, 279] on p "AZ KLIMA a.s." at bounding box center [134, 279] width 54 height 12
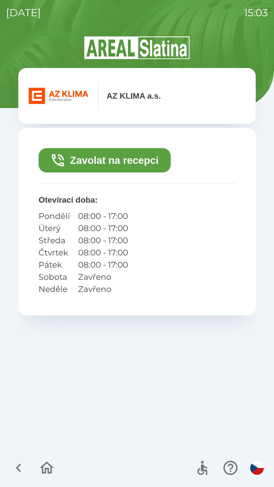
click at [97, 166] on button "Zavolat na recepci" at bounding box center [105, 160] width 132 height 24
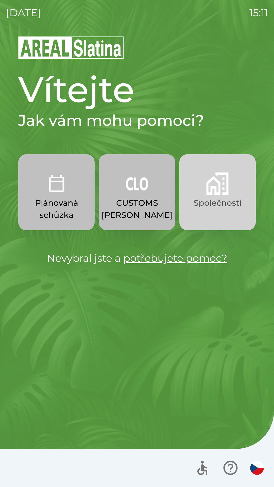
click at [214, 192] on img "button" at bounding box center [217, 184] width 22 height 22
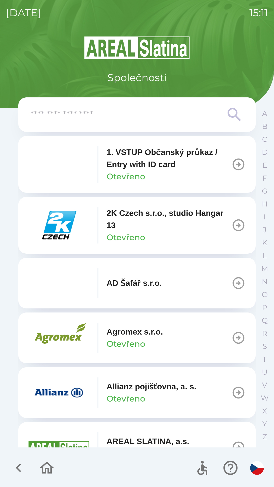
click at [139, 384] on p "Allianz pojišťovna, a. s." at bounding box center [152, 387] width 90 height 12
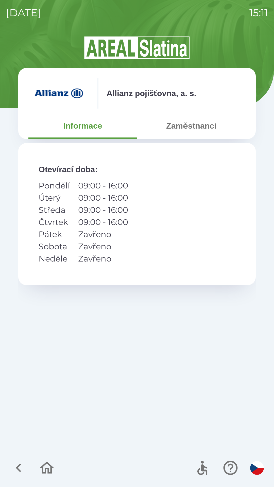
click at [189, 125] on button "Zaměstnanci" at bounding box center [191, 126] width 109 height 18
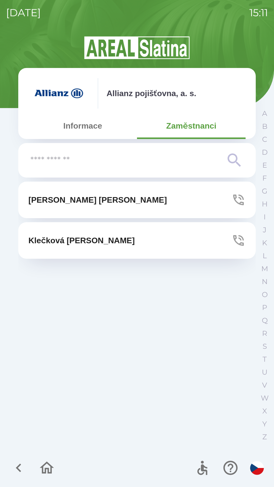
click at [109, 201] on button "[PERSON_NAME]" at bounding box center [137, 200] width 238 height 37
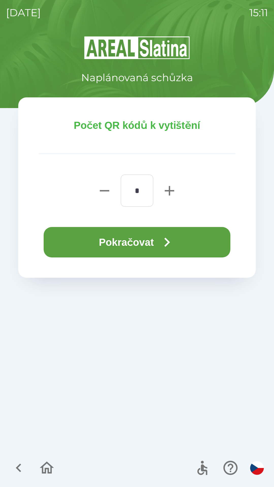
click at [171, 191] on icon "button" at bounding box center [169, 190] width 9 height 9
click at [175, 193] on icon "button" at bounding box center [169, 191] width 16 height 16
type input "*"
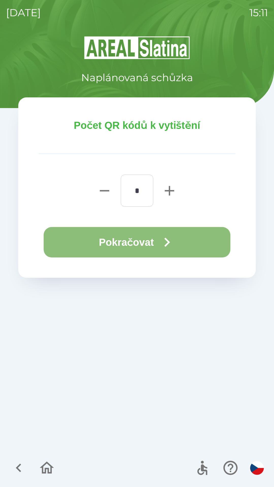
click at [170, 240] on icon "button" at bounding box center [167, 242] width 18 height 18
